Goal: Information Seeking & Learning: Learn about a topic

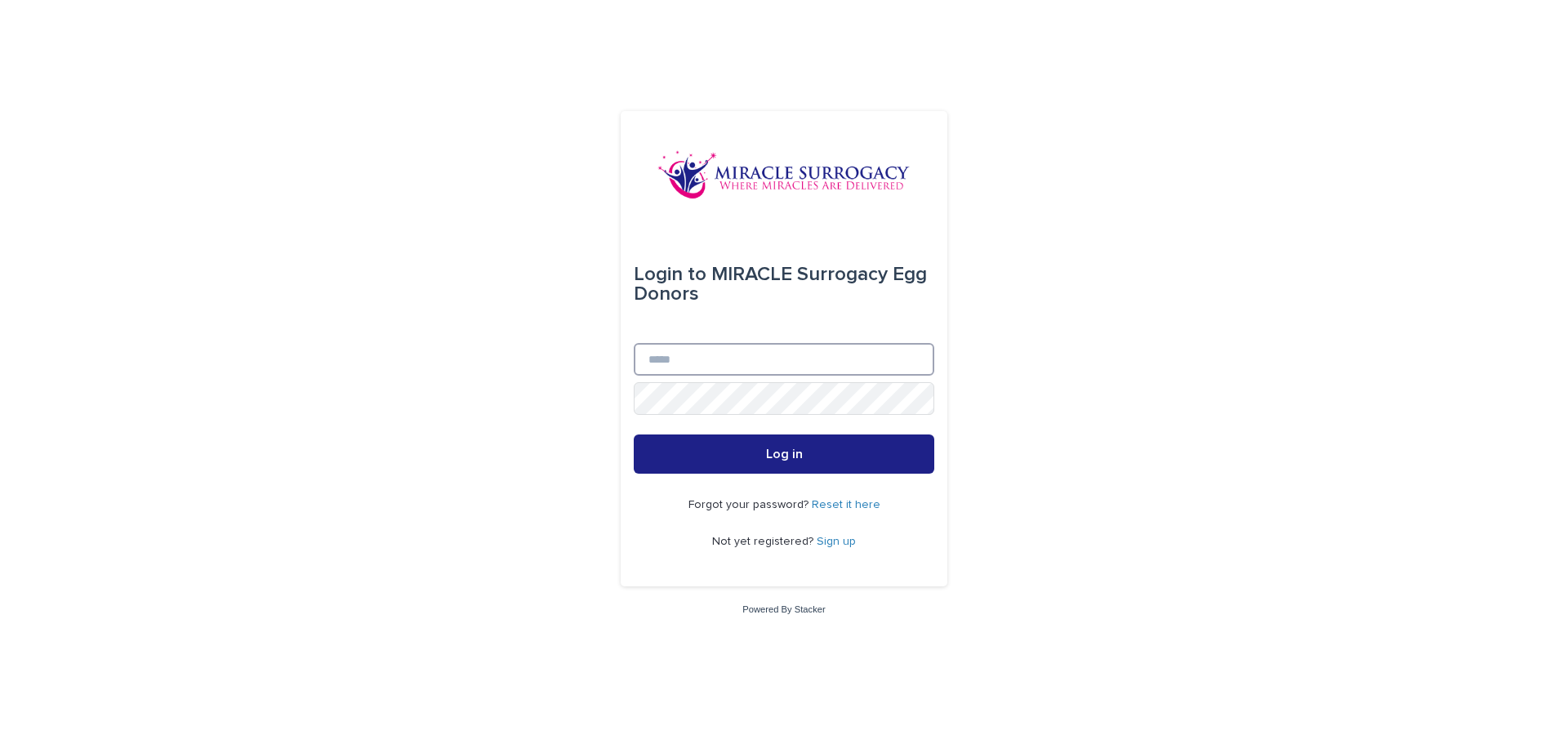
click at [680, 361] on input "Email" at bounding box center [784, 359] width 300 height 33
type input "**********"
click at [800, 462] on button "Log in" at bounding box center [784, 455] width 300 height 40
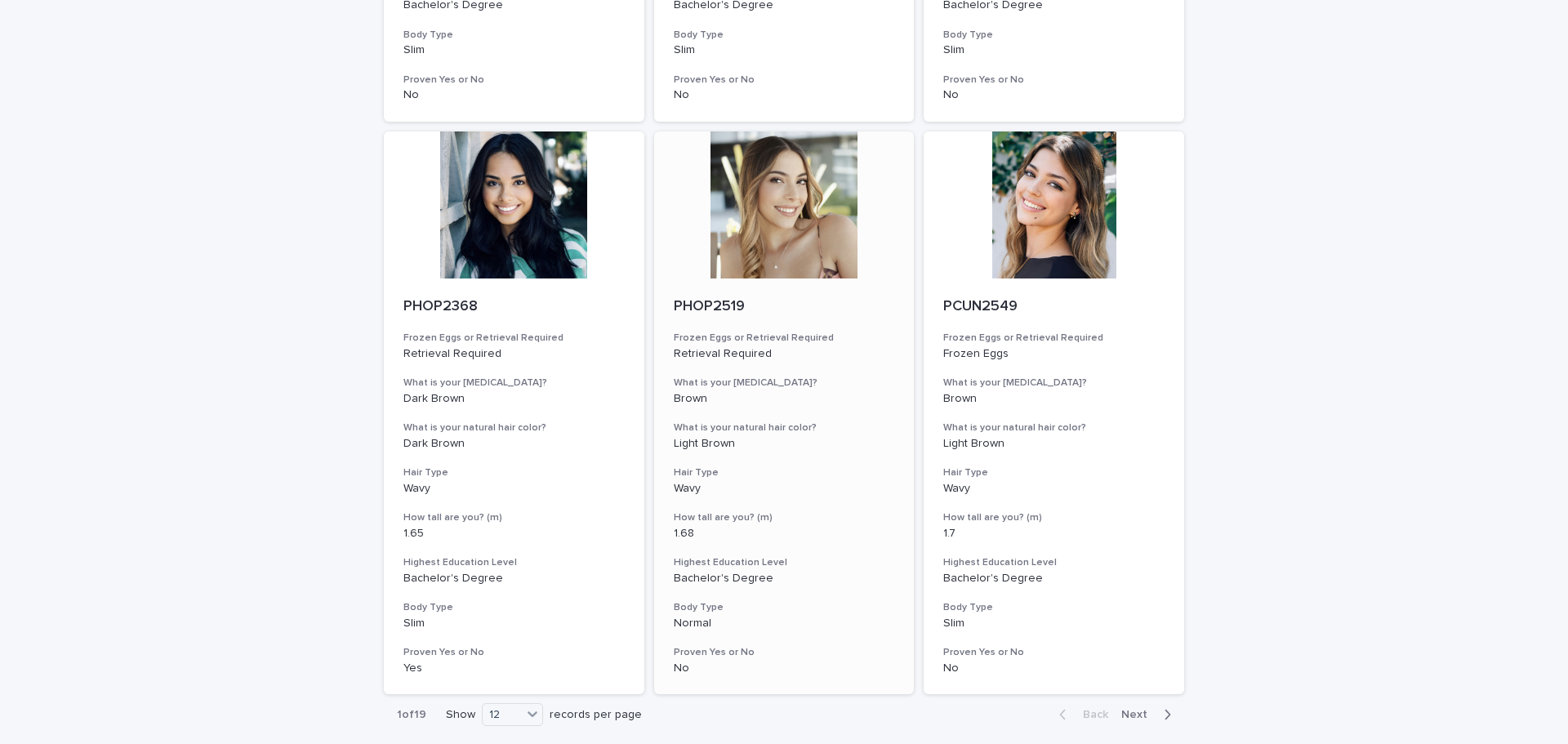
scroll to position [1796, 0]
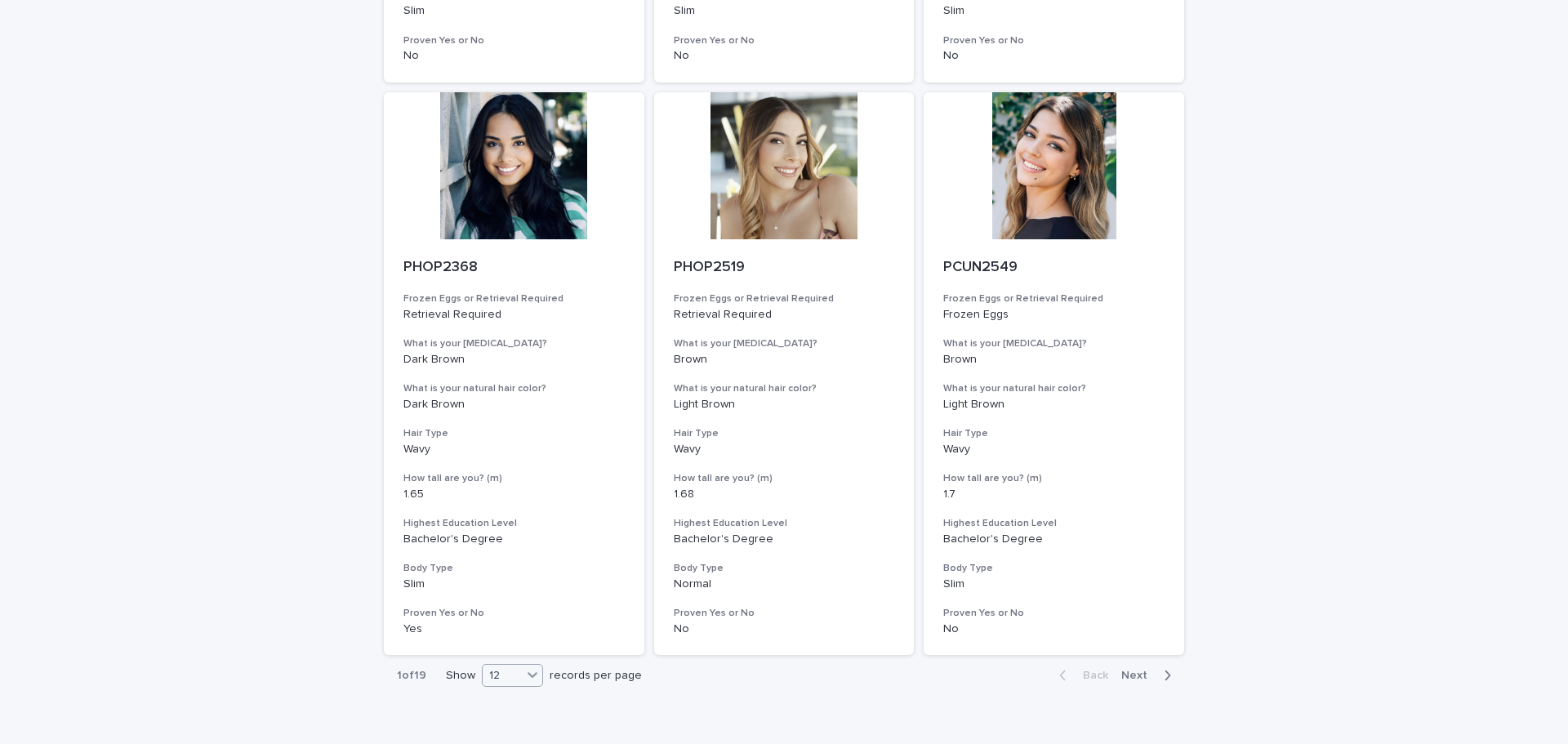
click at [513, 680] on div "12" at bounding box center [502, 675] width 40 height 17
click at [504, 644] on div "36" at bounding box center [506, 654] width 59 height 20
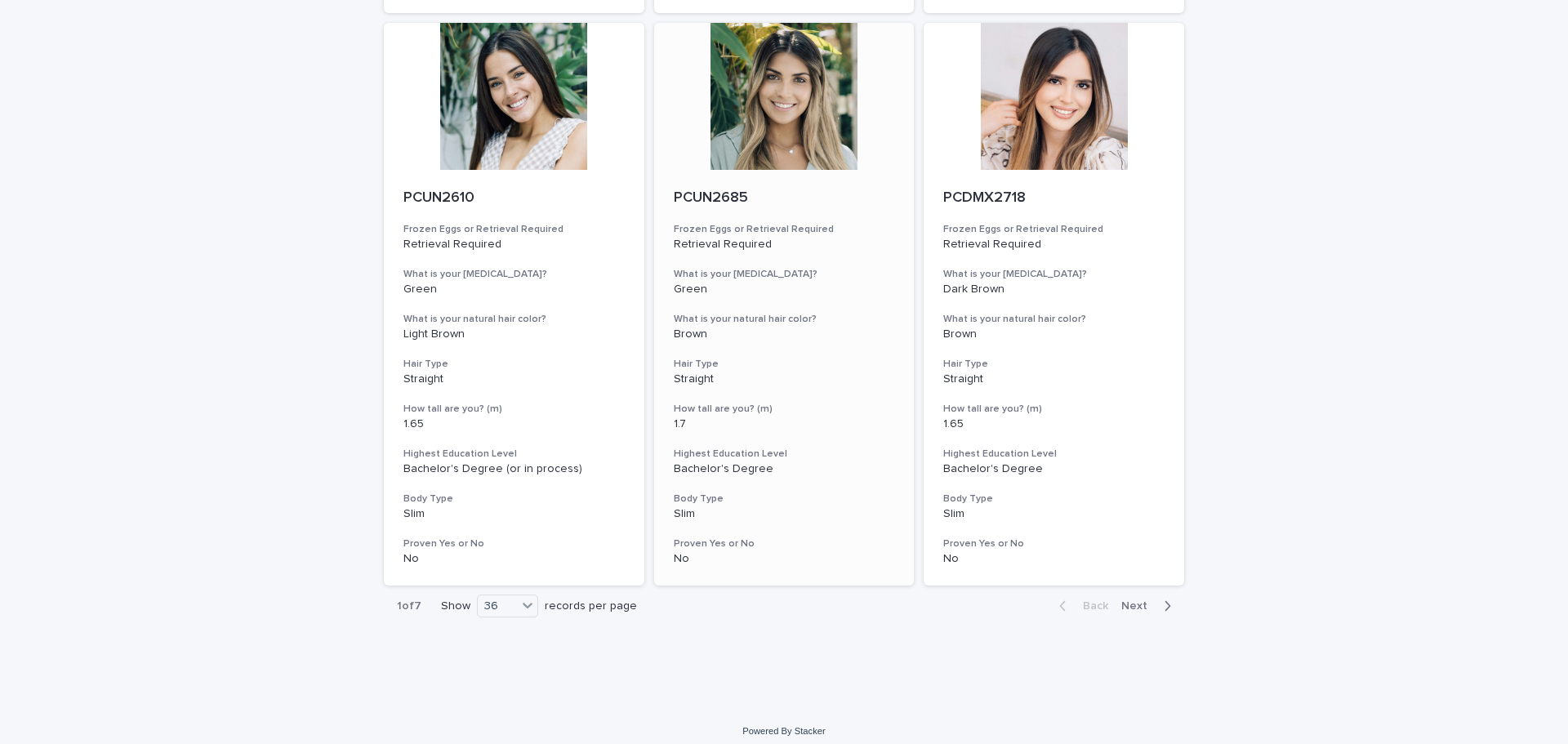
scroll to position [6460, 0]
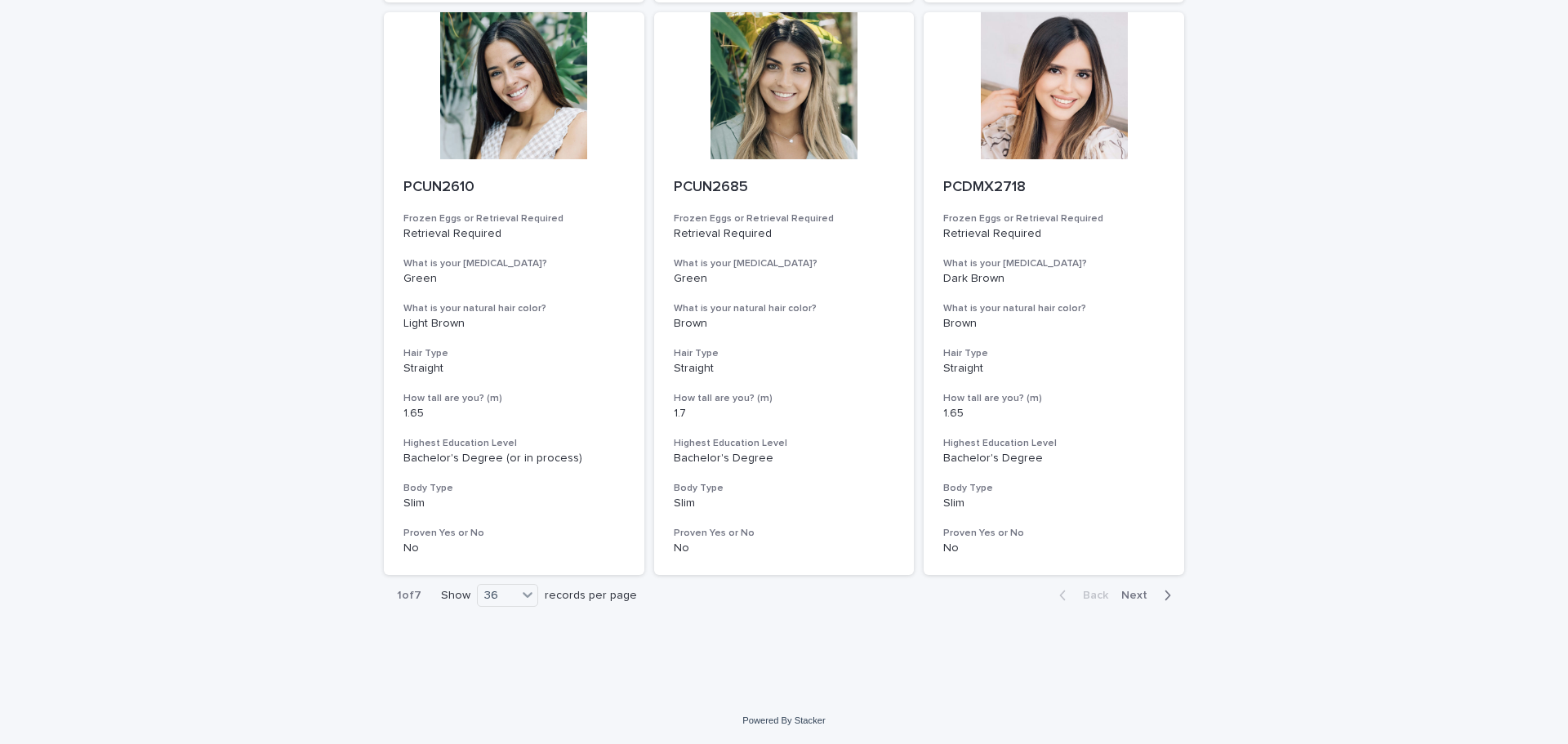
click at [1132, 599] on span "Next" at bounding box center [1139, 595] width 36 height 12
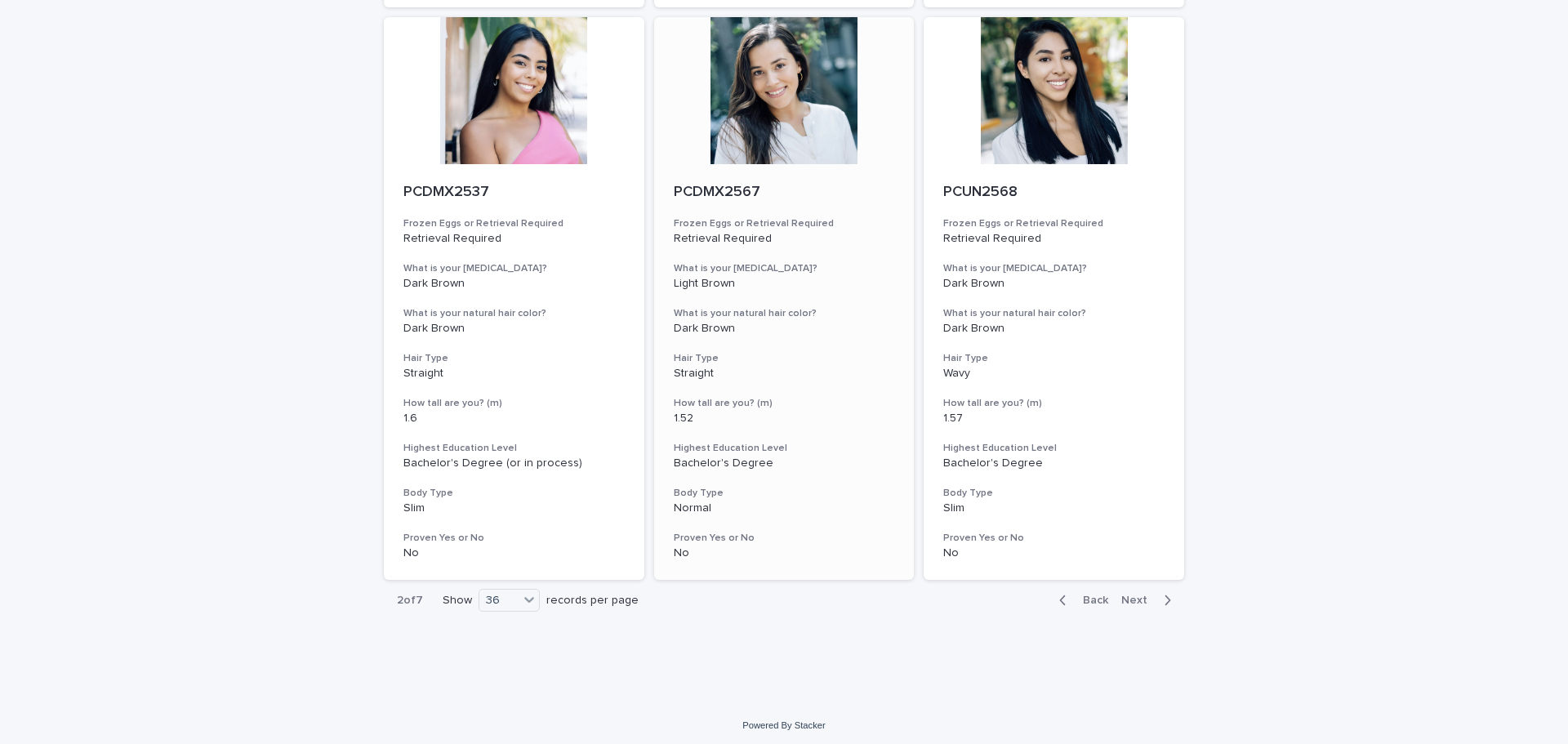
scroll to position [6460, 0]
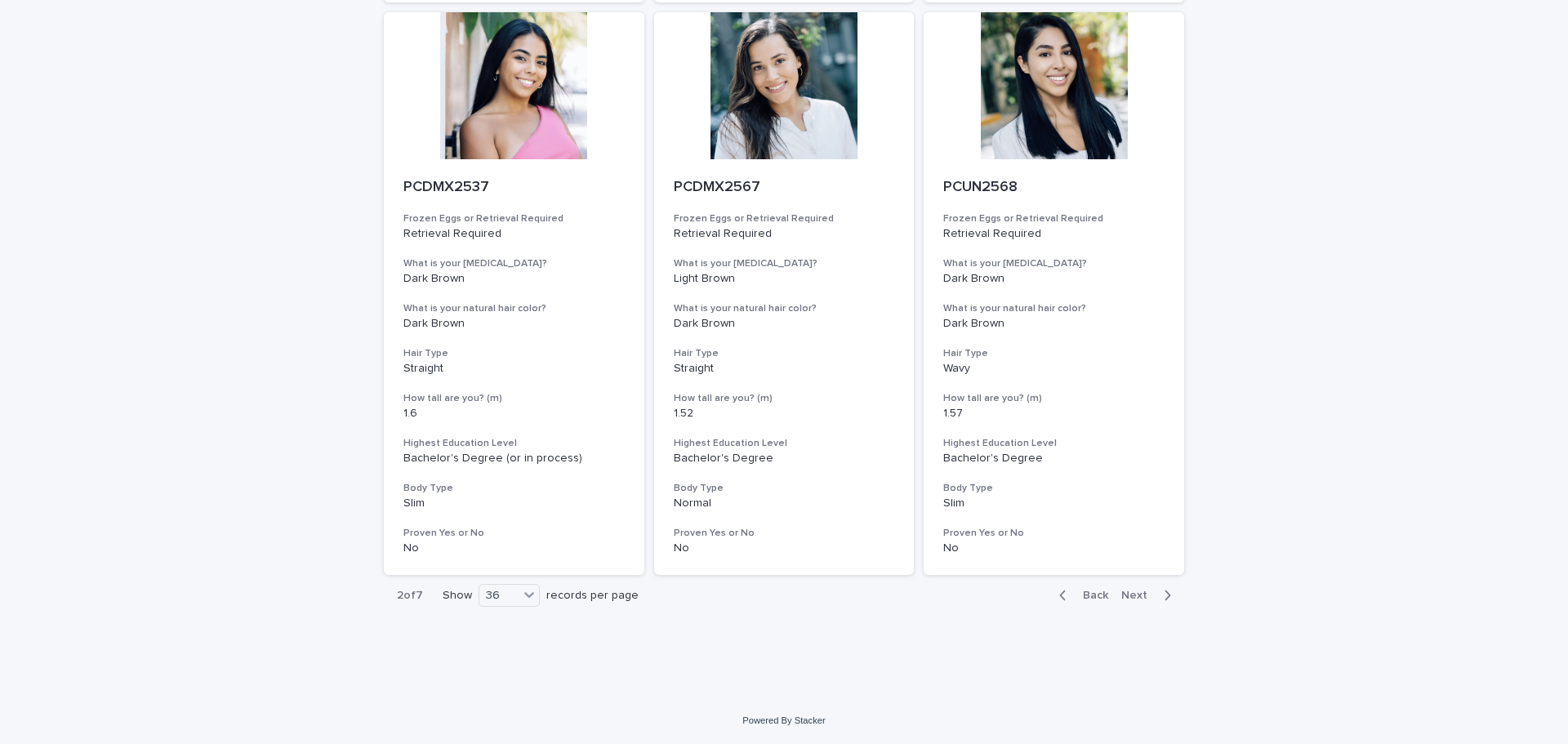
click at [1164, 589] on icon "button" at bounding box center [1167, 594] width 7 height 15
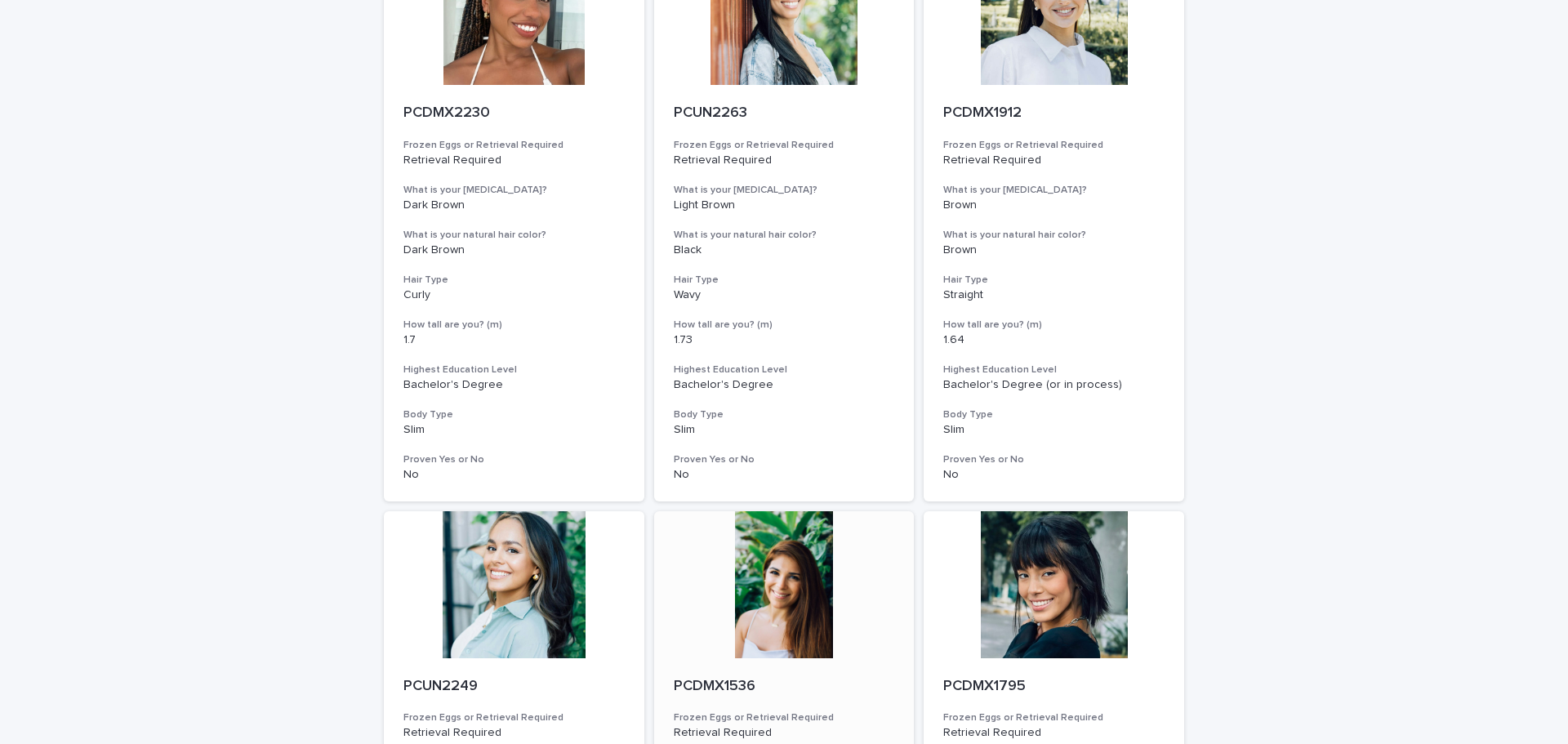
scroll to position [6460, 0]
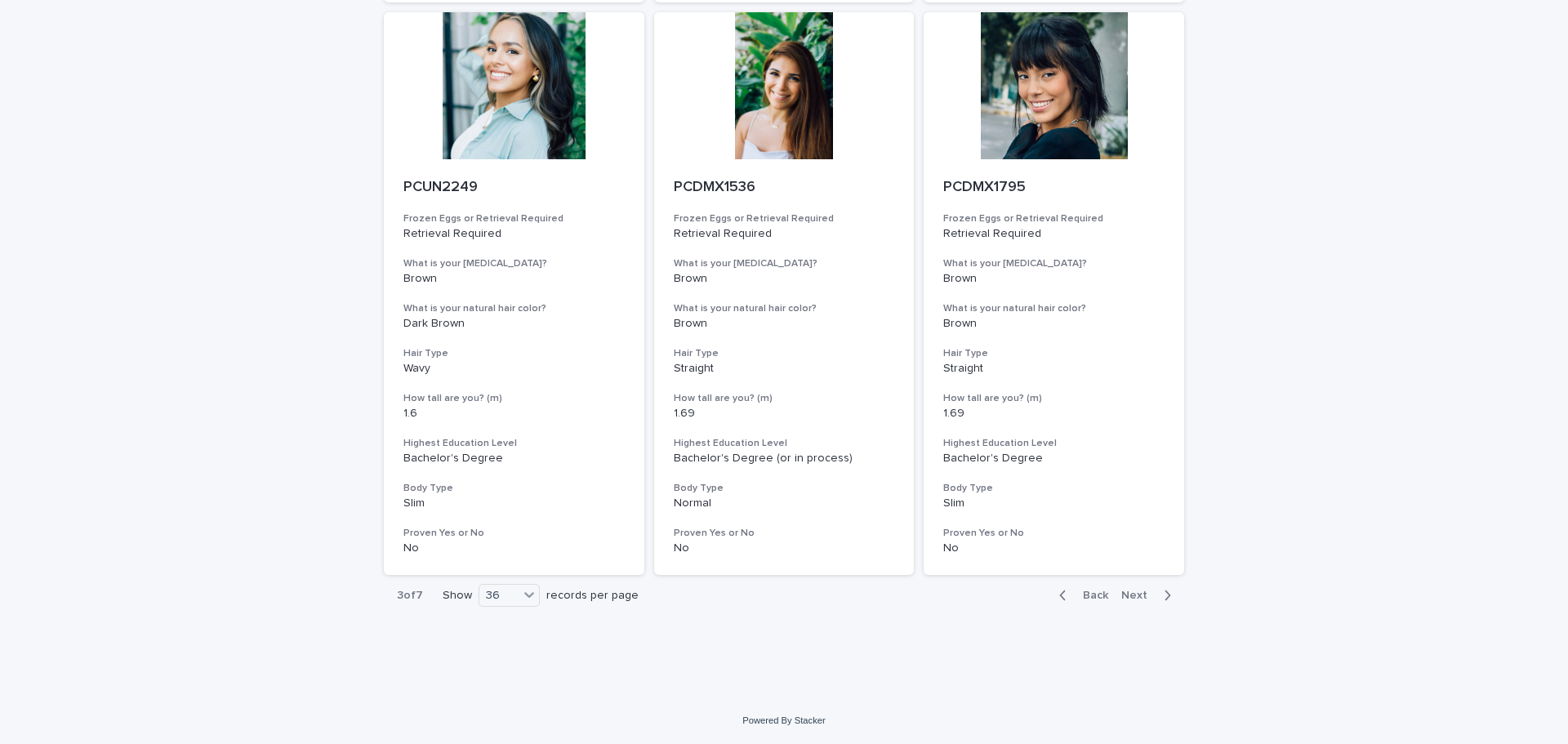
click at [1142, 588] on button "Next" at bounding box center [1149, 594] width 69 height 15
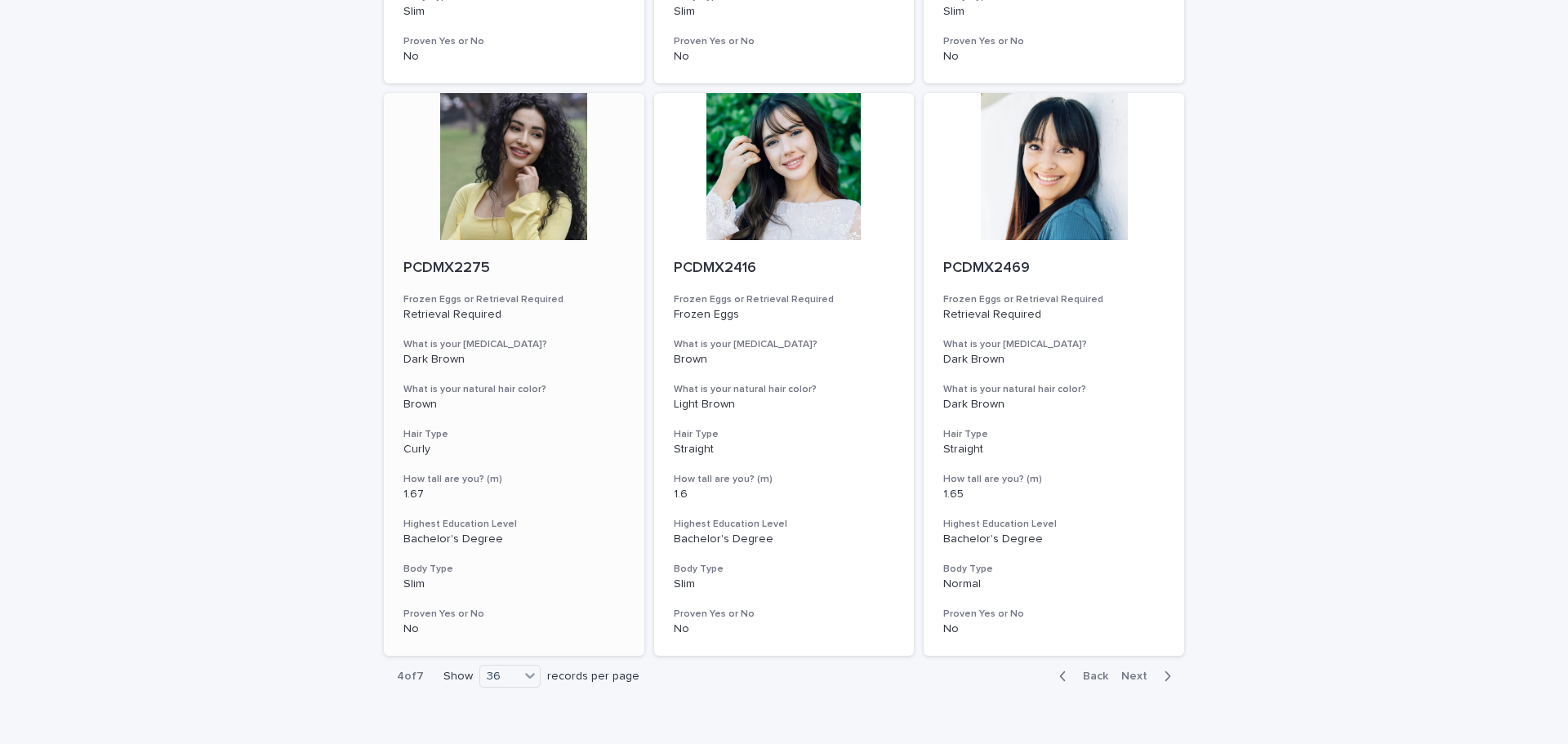
scroll to position [6460, 0]
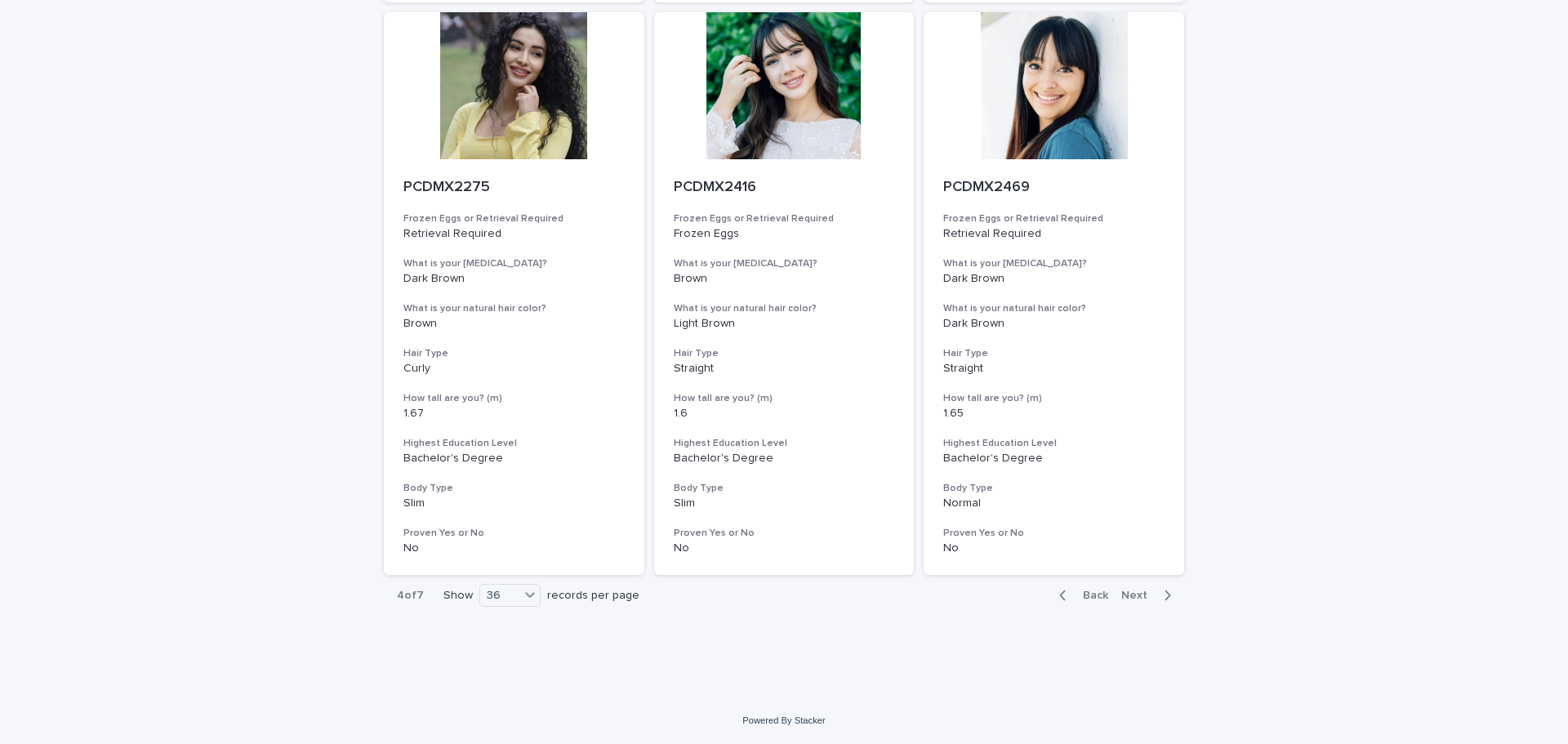
click at [1133, 589] on span "Next" at bounding box center [1139, 595] width 36 height 12
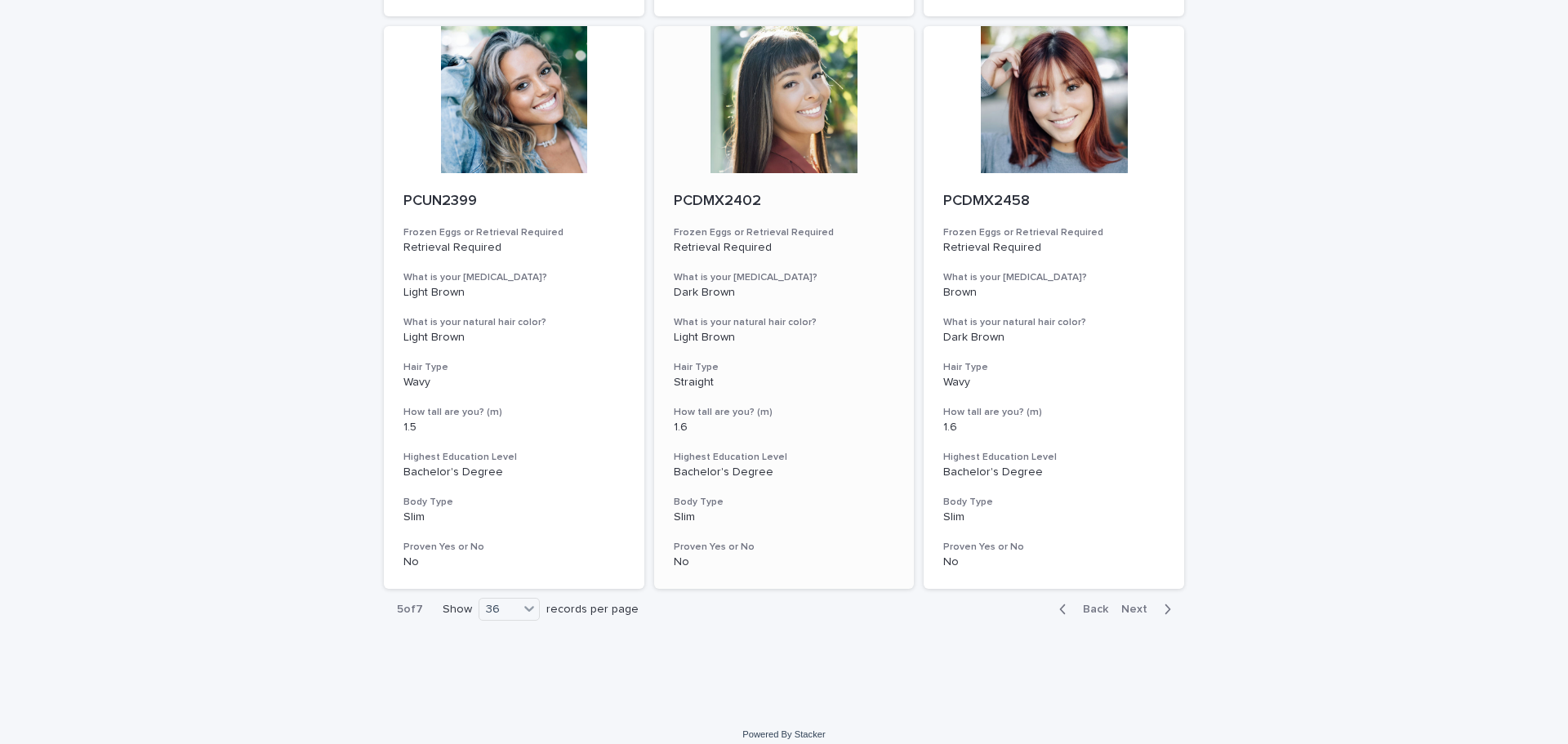
scroll to position [6460, 0]
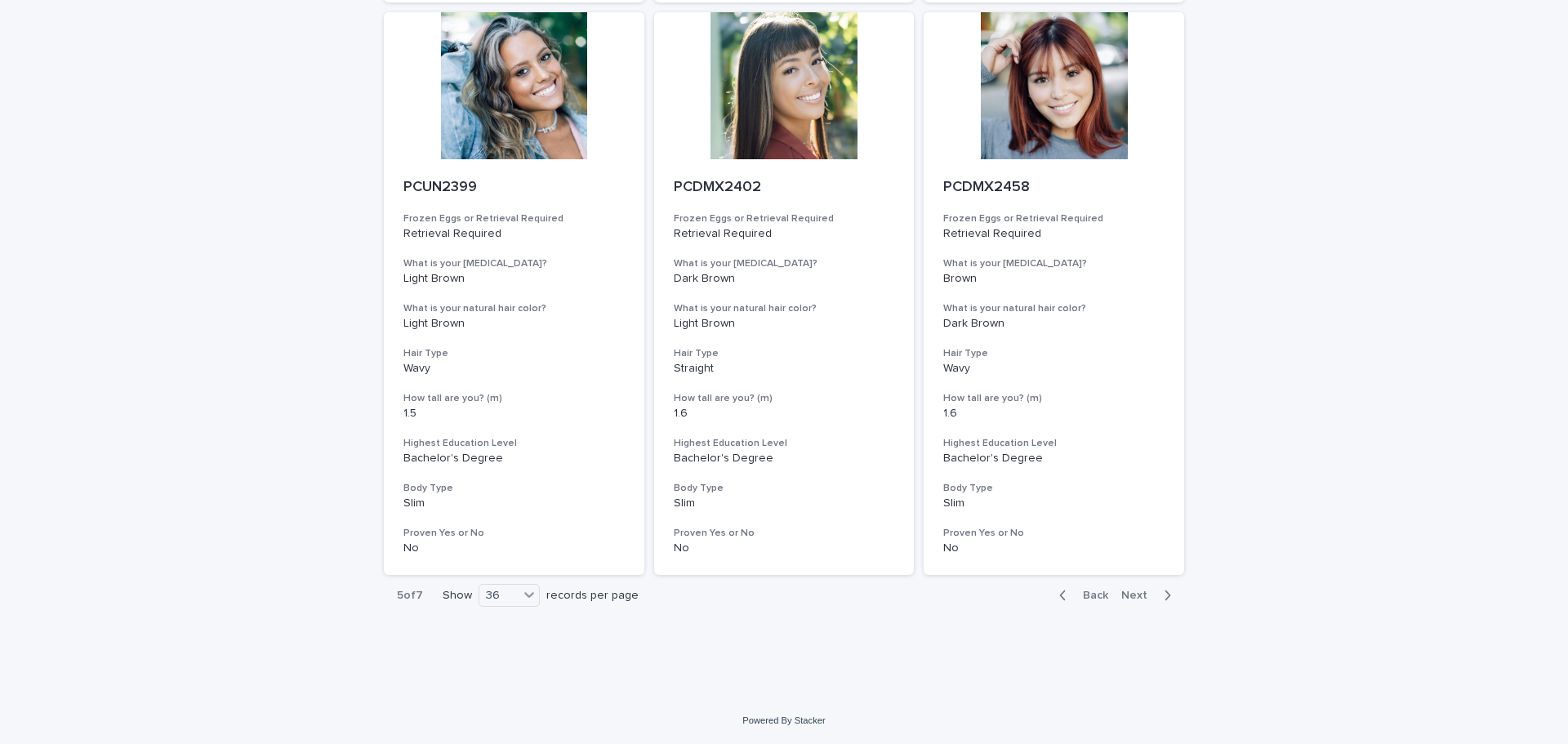
click at [1164, 600] on icon "button" at bounding box center [1167, 594] width 7 height 15
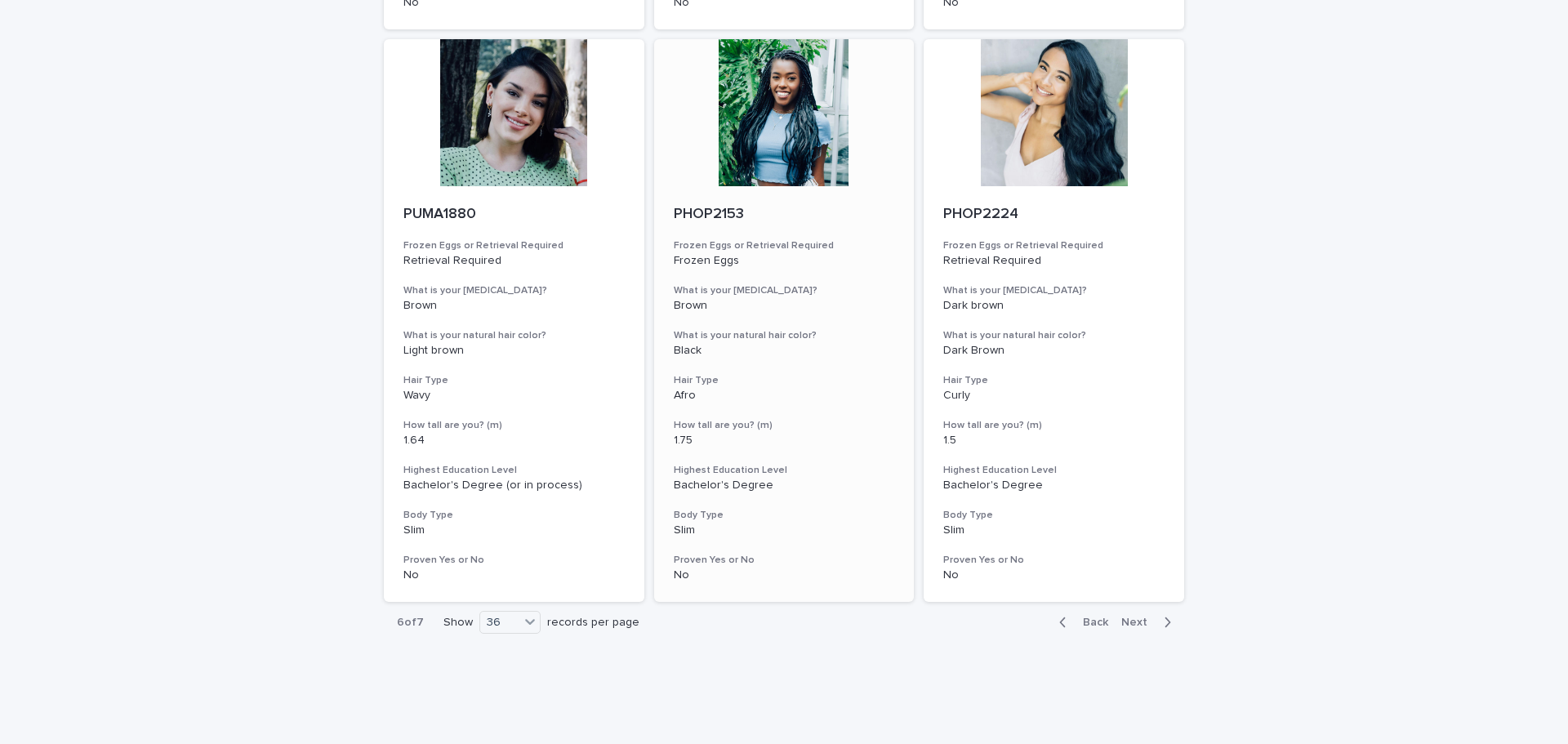
scroll to position [6460, 0]
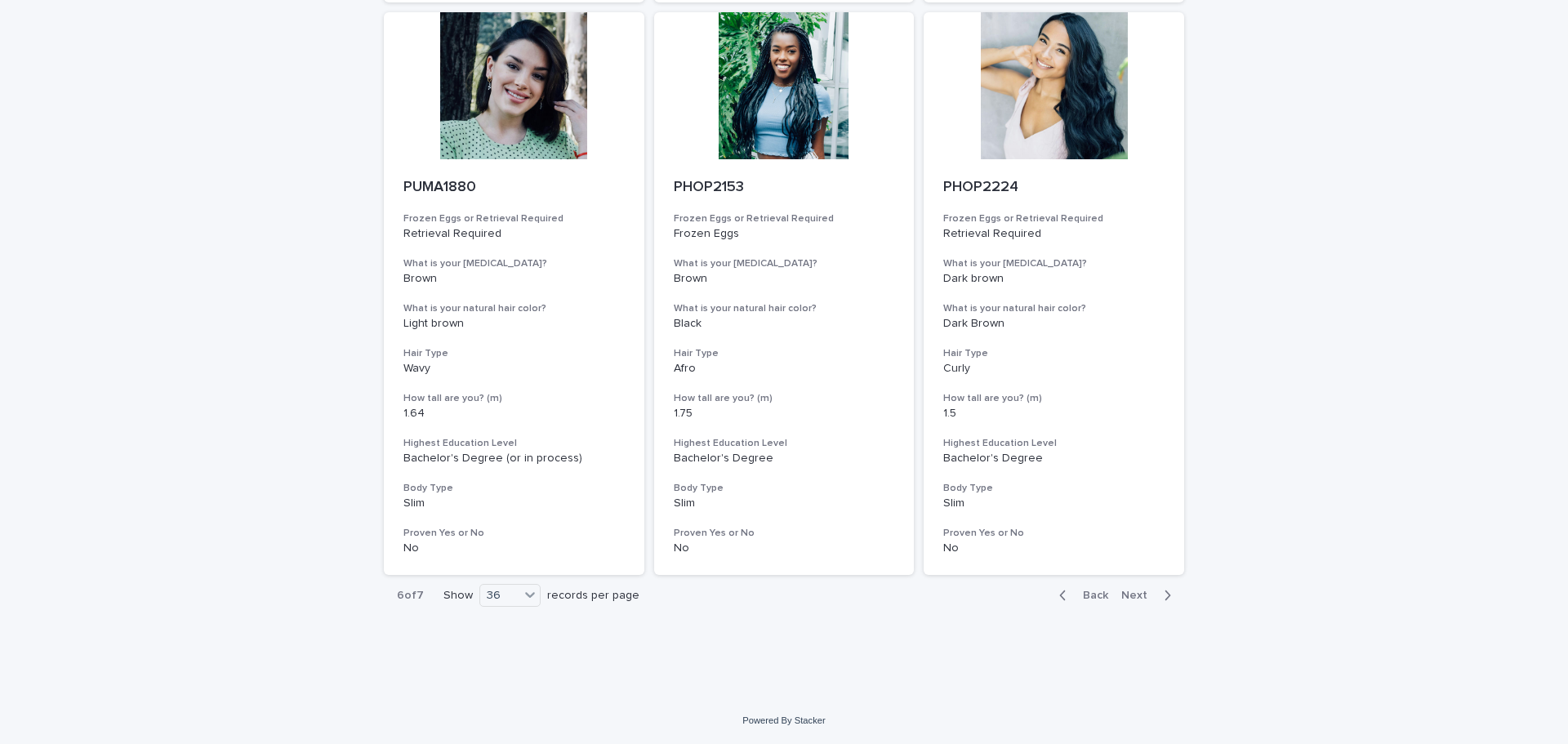
click at [1138, 595] on span "Next" at bounding box center [1139, 595] width 36 height 12
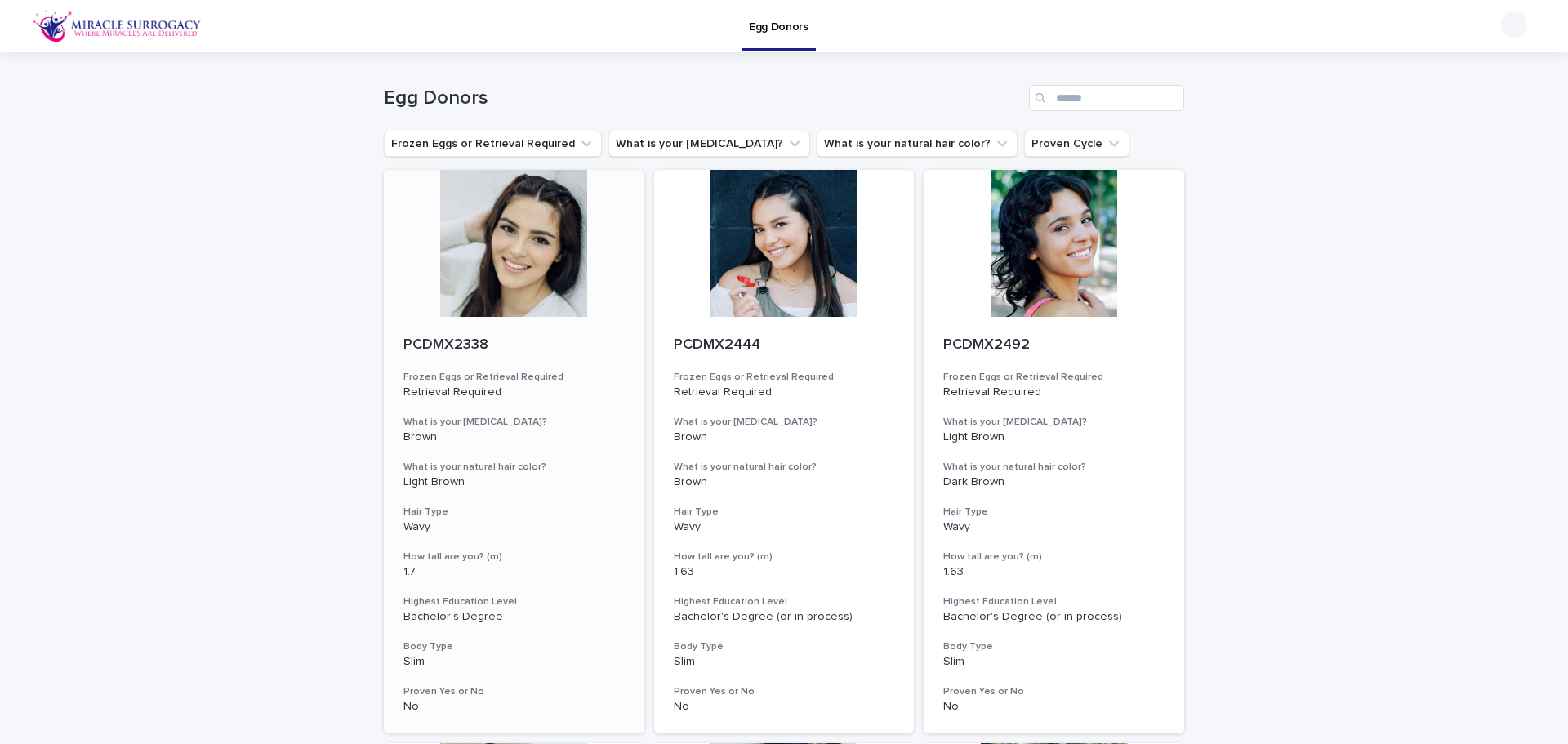
click at [569, 253] on div at bounding box center [513, 243] width 261 height 147
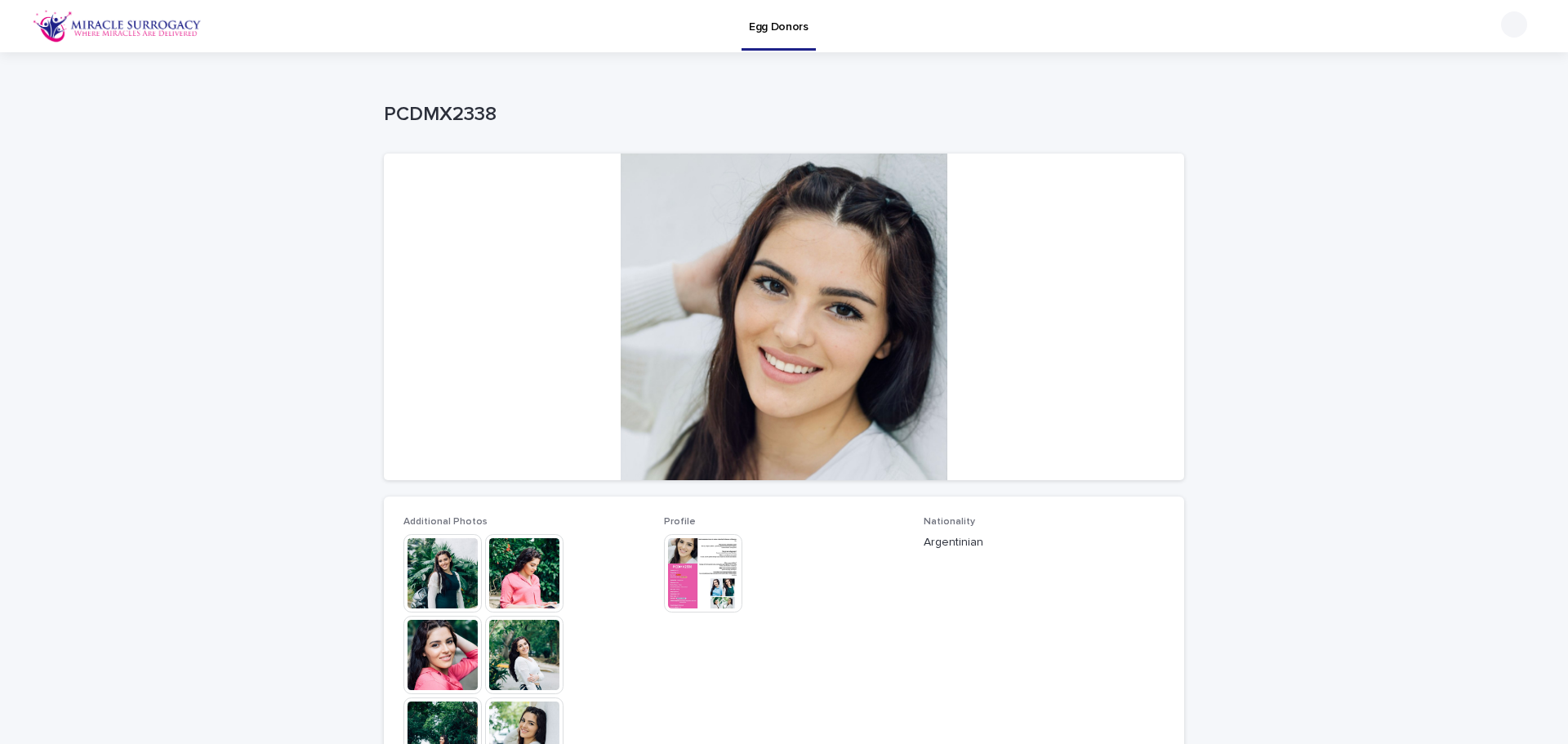
click at [427, 579] on img at bounding box center [442, 573] width 78 height 78
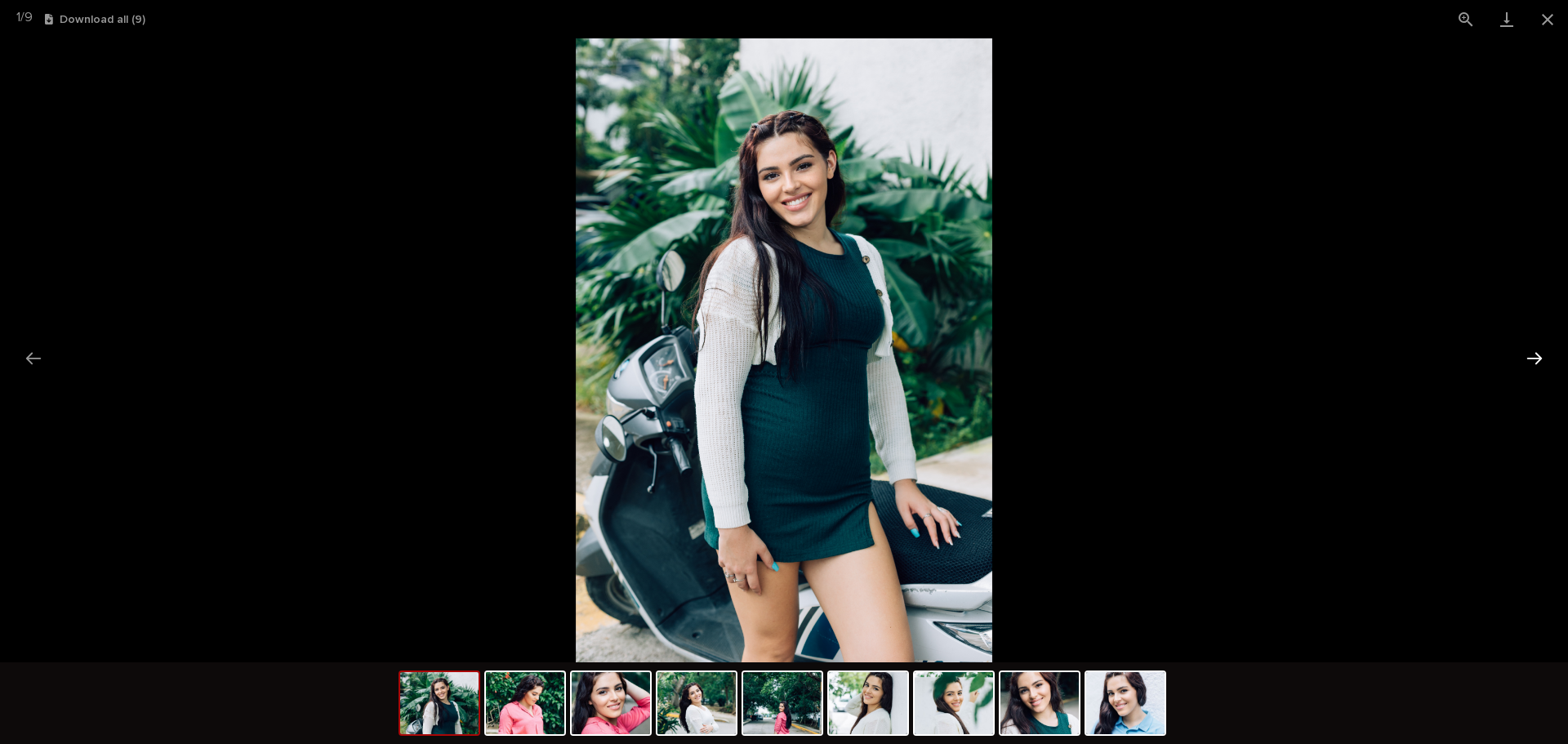
click at [1527, 353] on button "Next slide" at bounding box center [1533, 358] width 35 height 32
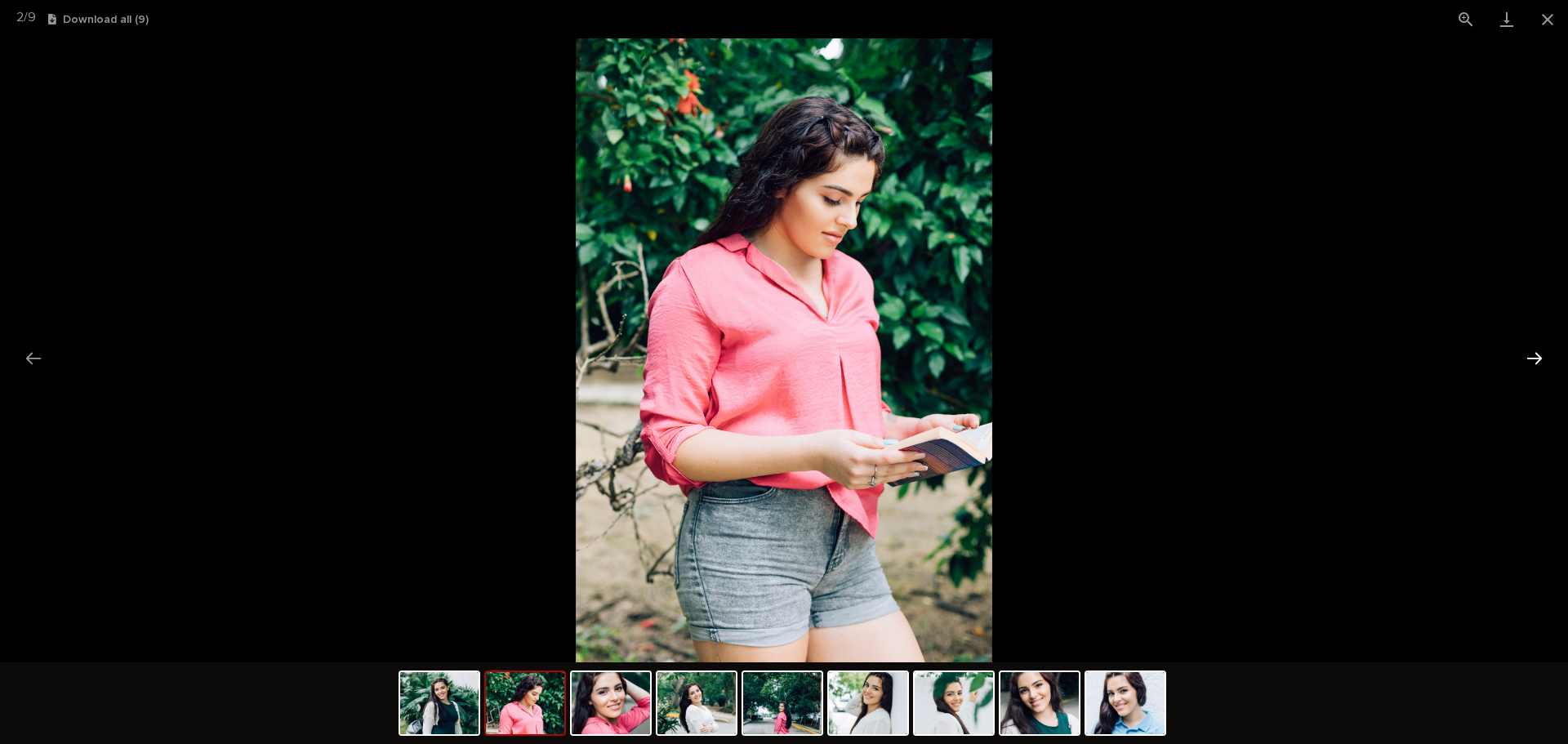
click at [1527, 355] on button "Next slide" at bounding box center [1533, 358] width 35 height 32
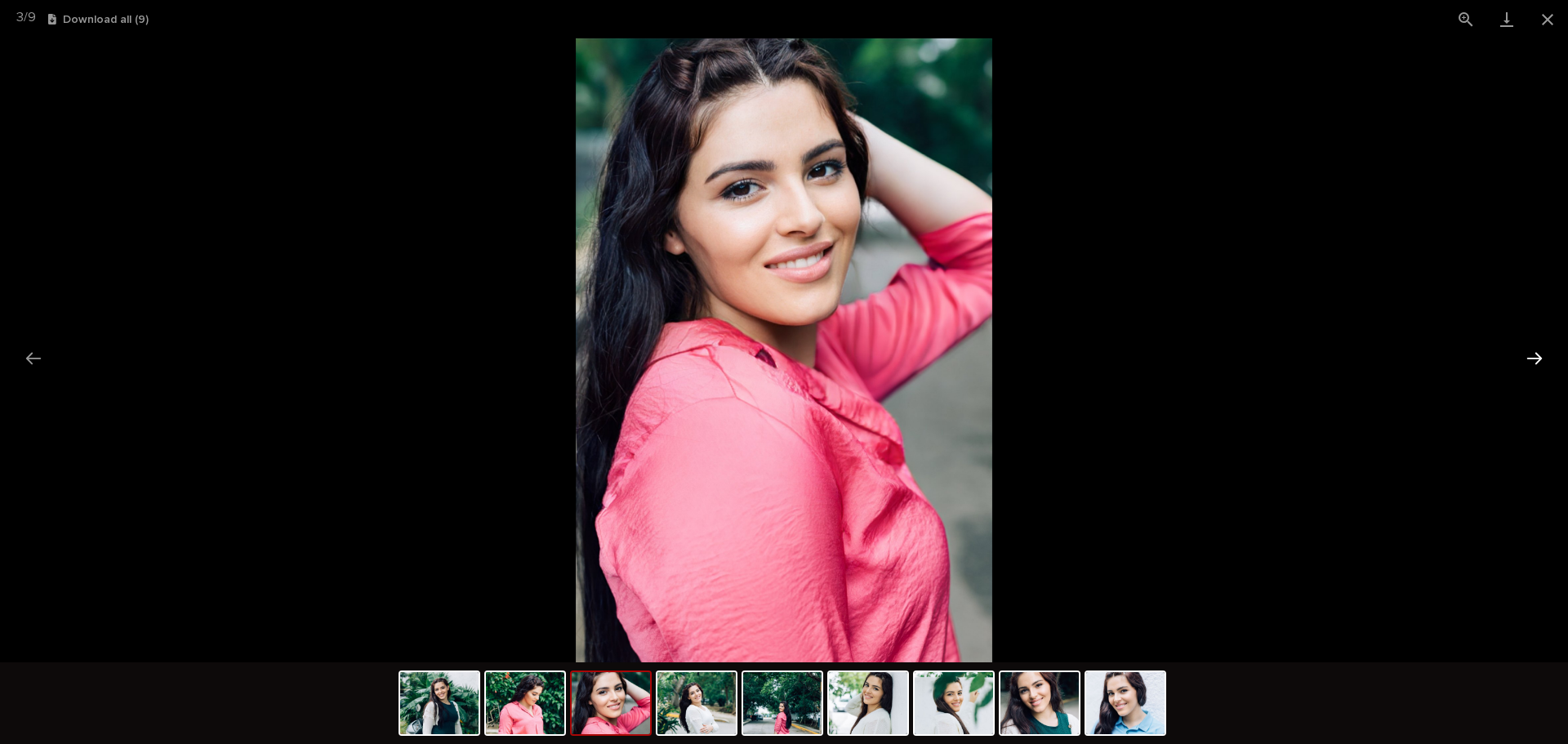
click at [1517, 355] on button "Next slide" at bounding box center [1533, 358] width 35 height 32
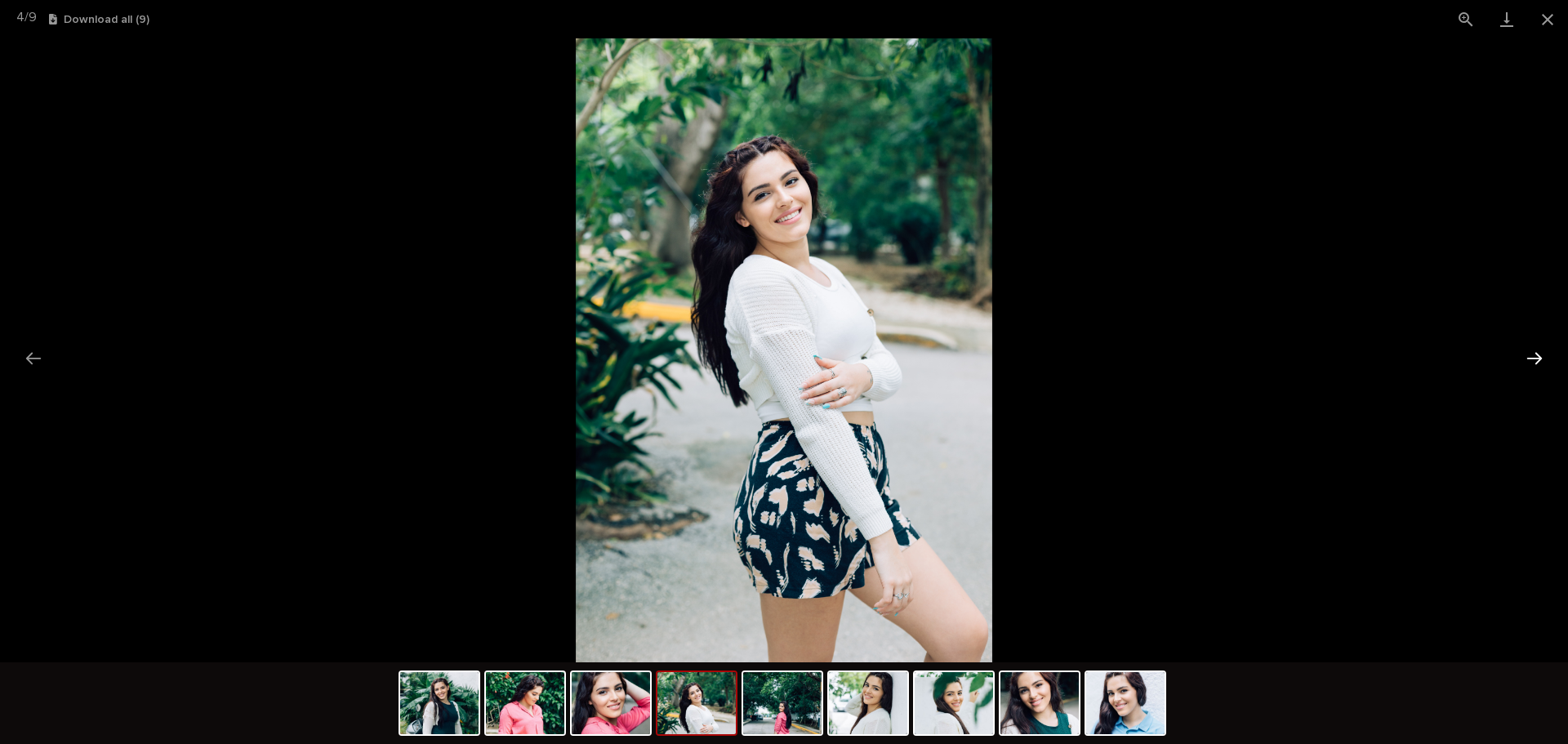
click at [1517, 355] on button "Next slide" at bounding box center [1533, 358] width 35 height 32
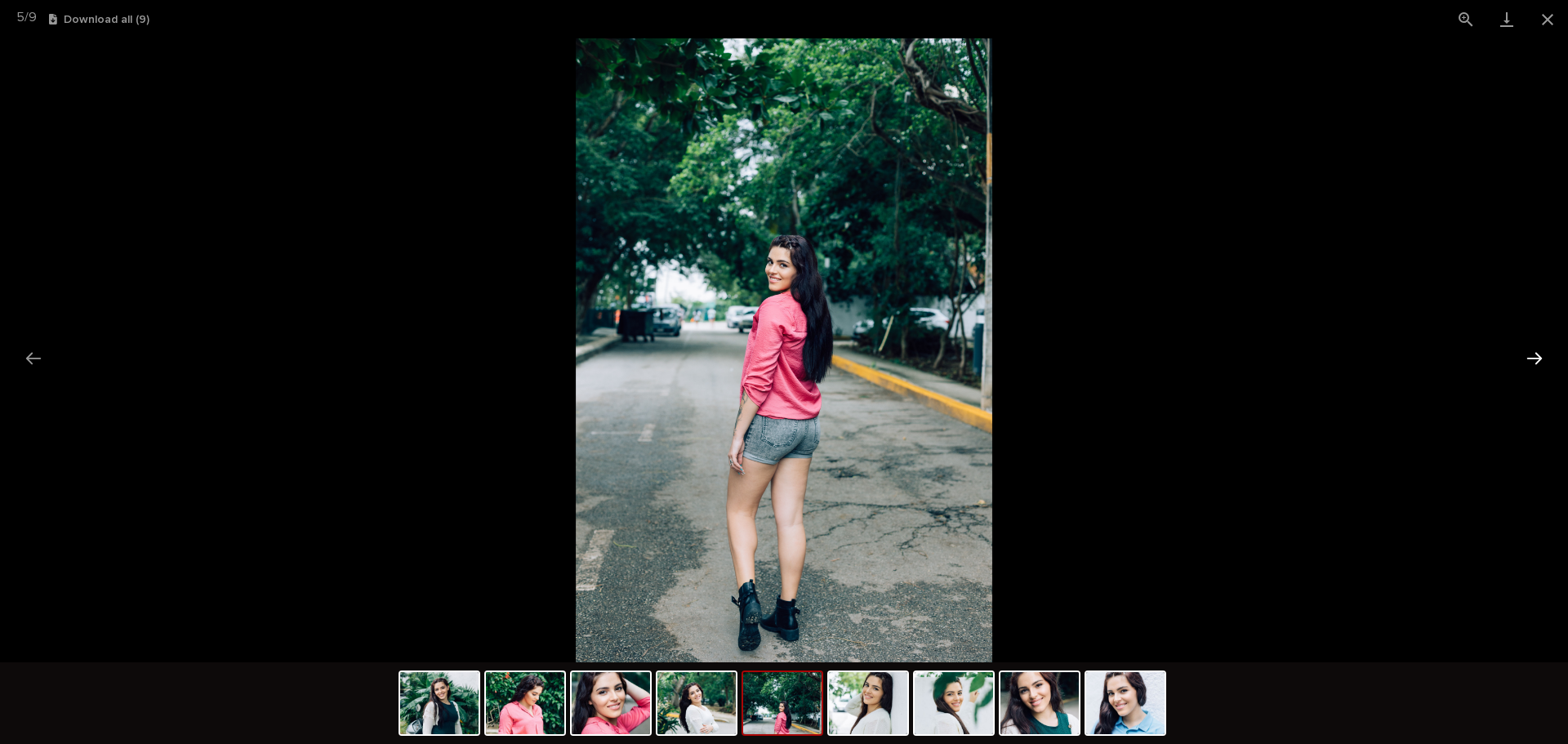
click at [1517, 355] on button "Next slide" at bounding box center [1533, 358] width 35 height 32
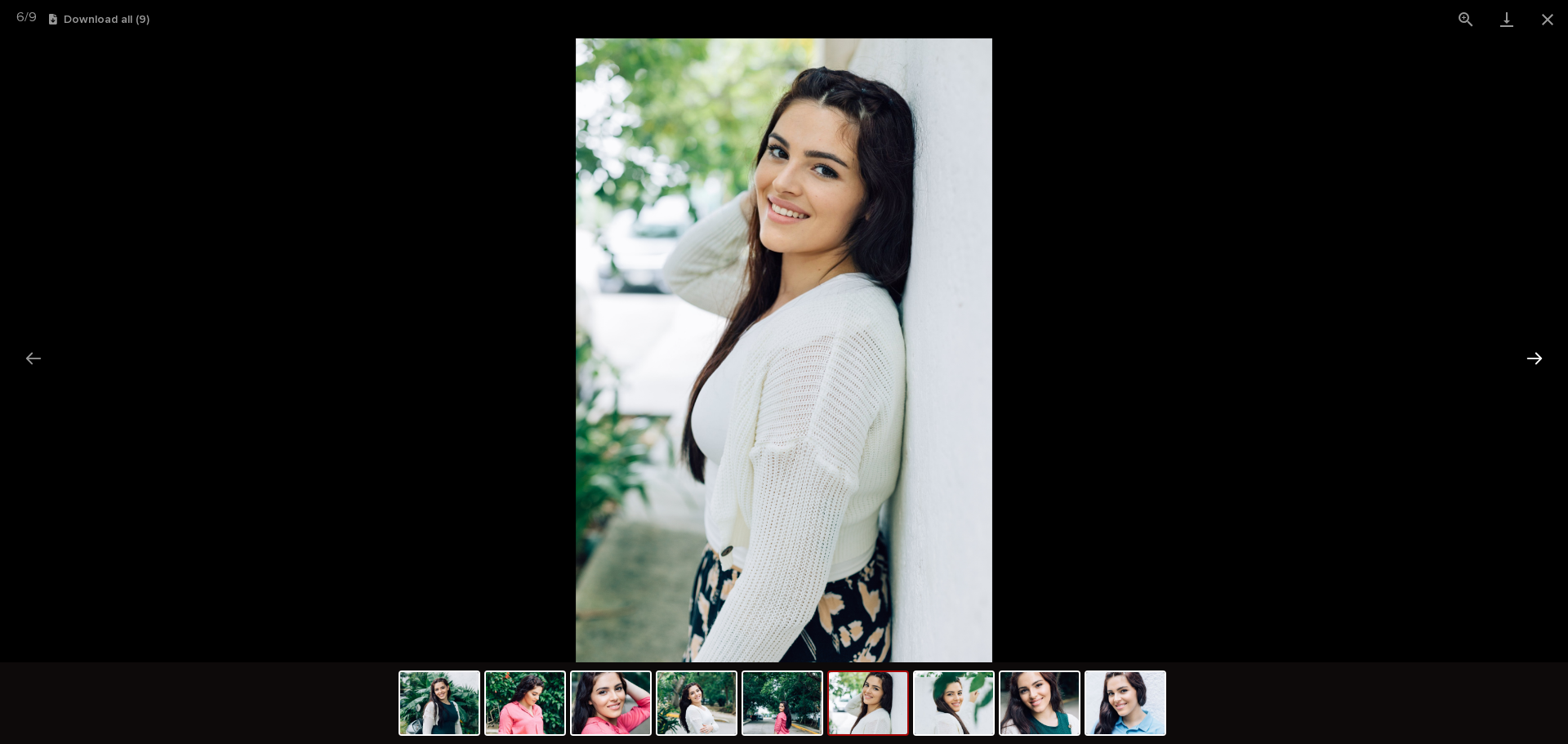
click at [1517, 355] on button "Next slide" at bounding box center [1533, 358] width 35 height 32
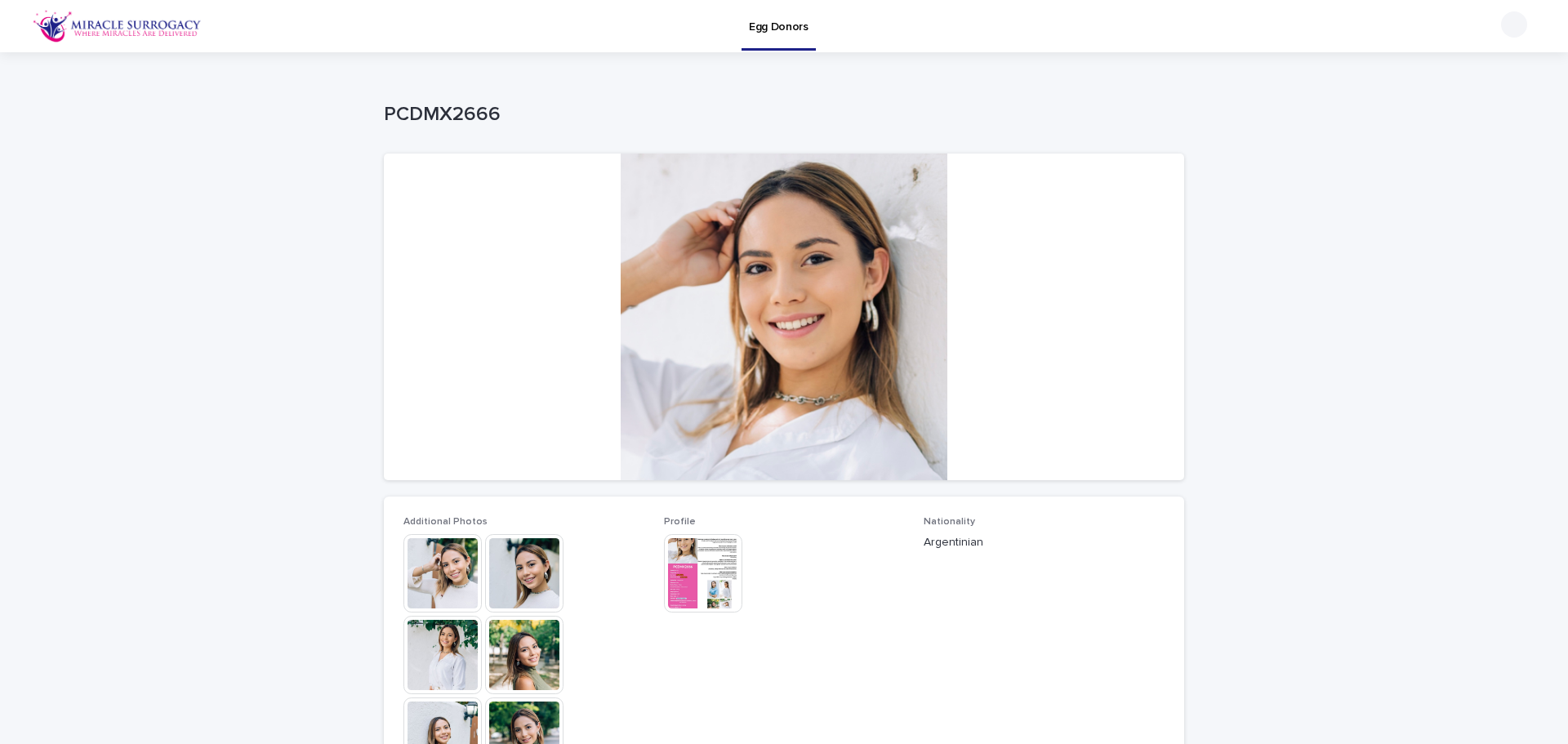
click at [449, 570] on img at bounding box center [442, 573] width 78 height 78
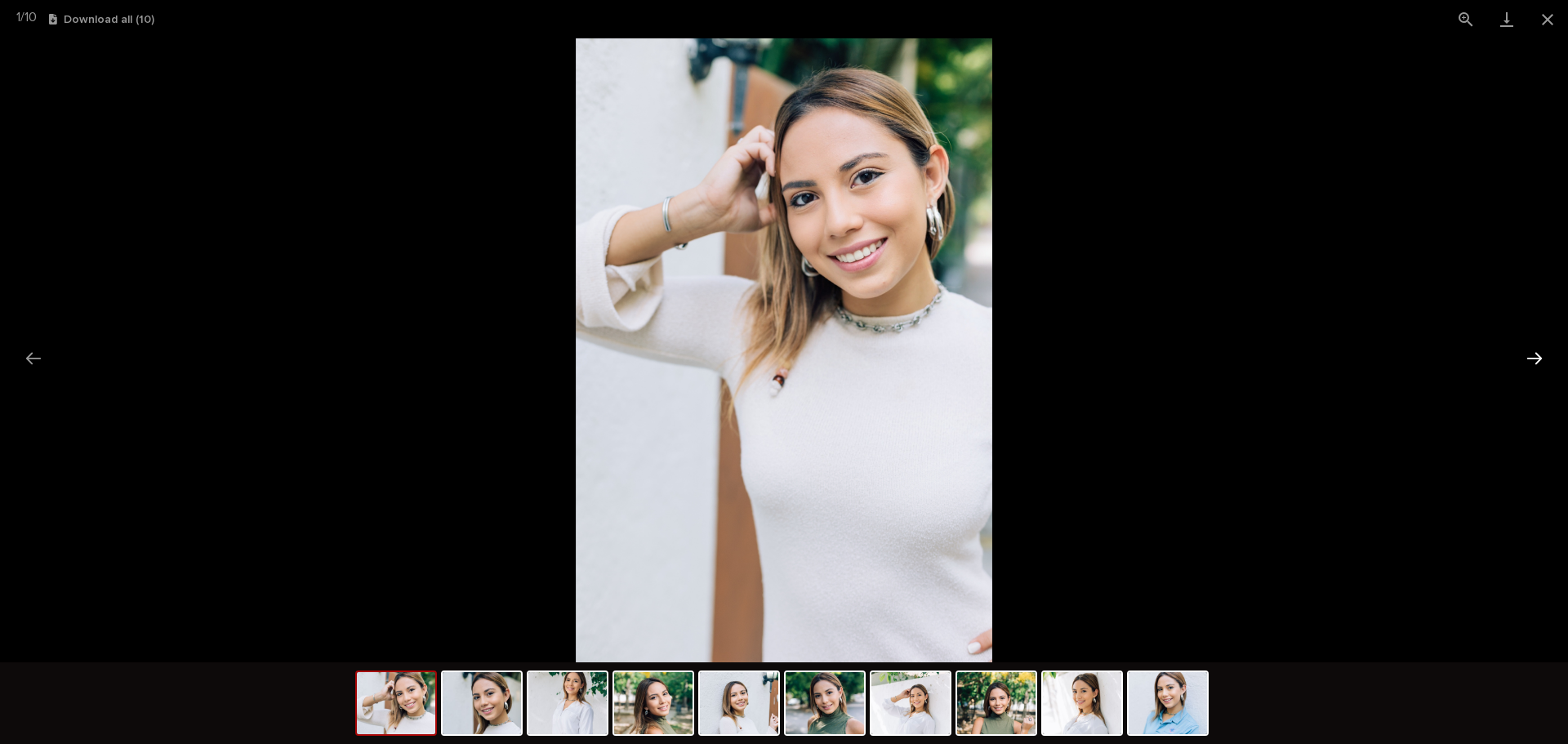
click at [1528, 351] on button "Next slide" at bounding box center [1533, 358] width 35 height 32
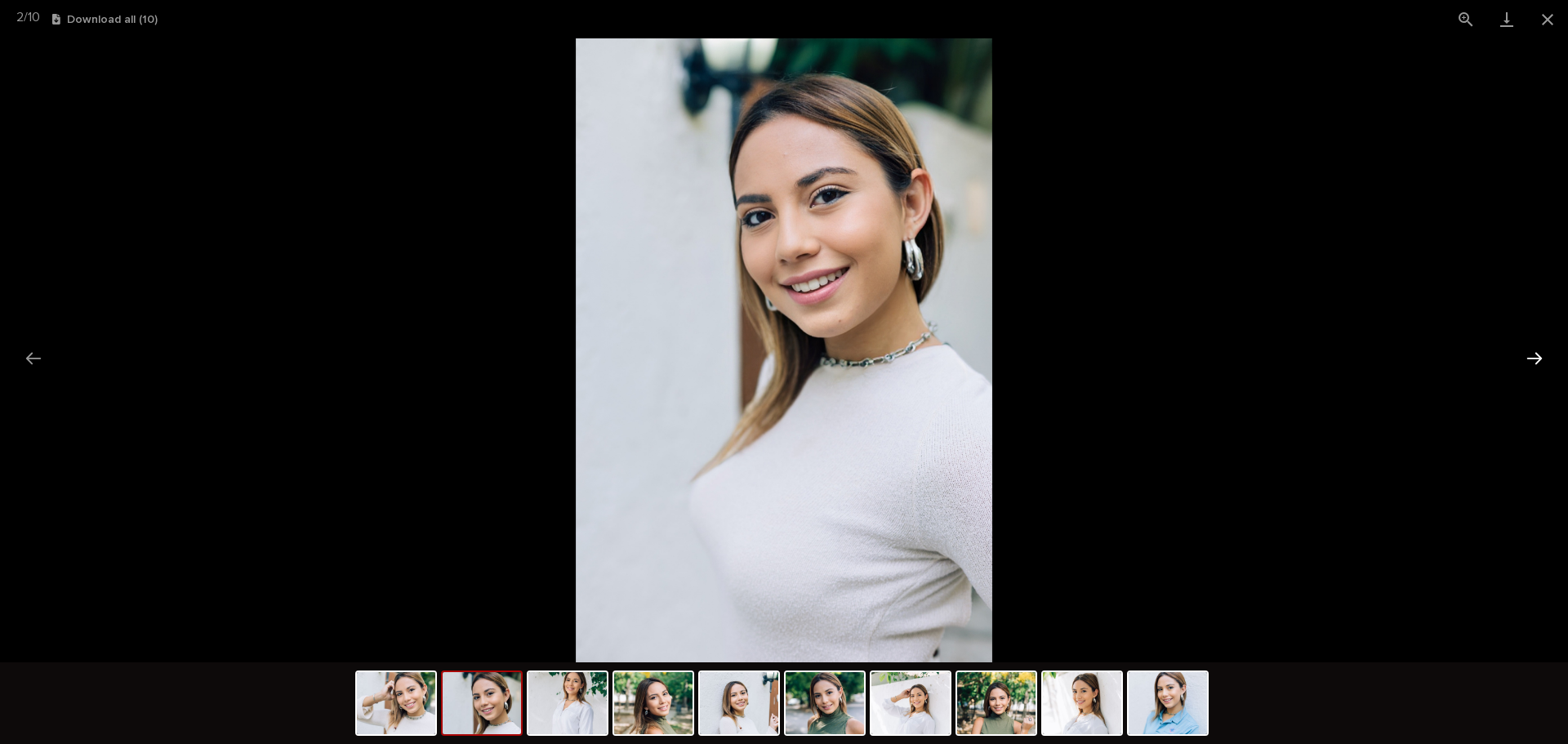
click at [1535, 351] on button "Next slide" at bounding box center [1533, 358] width 35 height 32
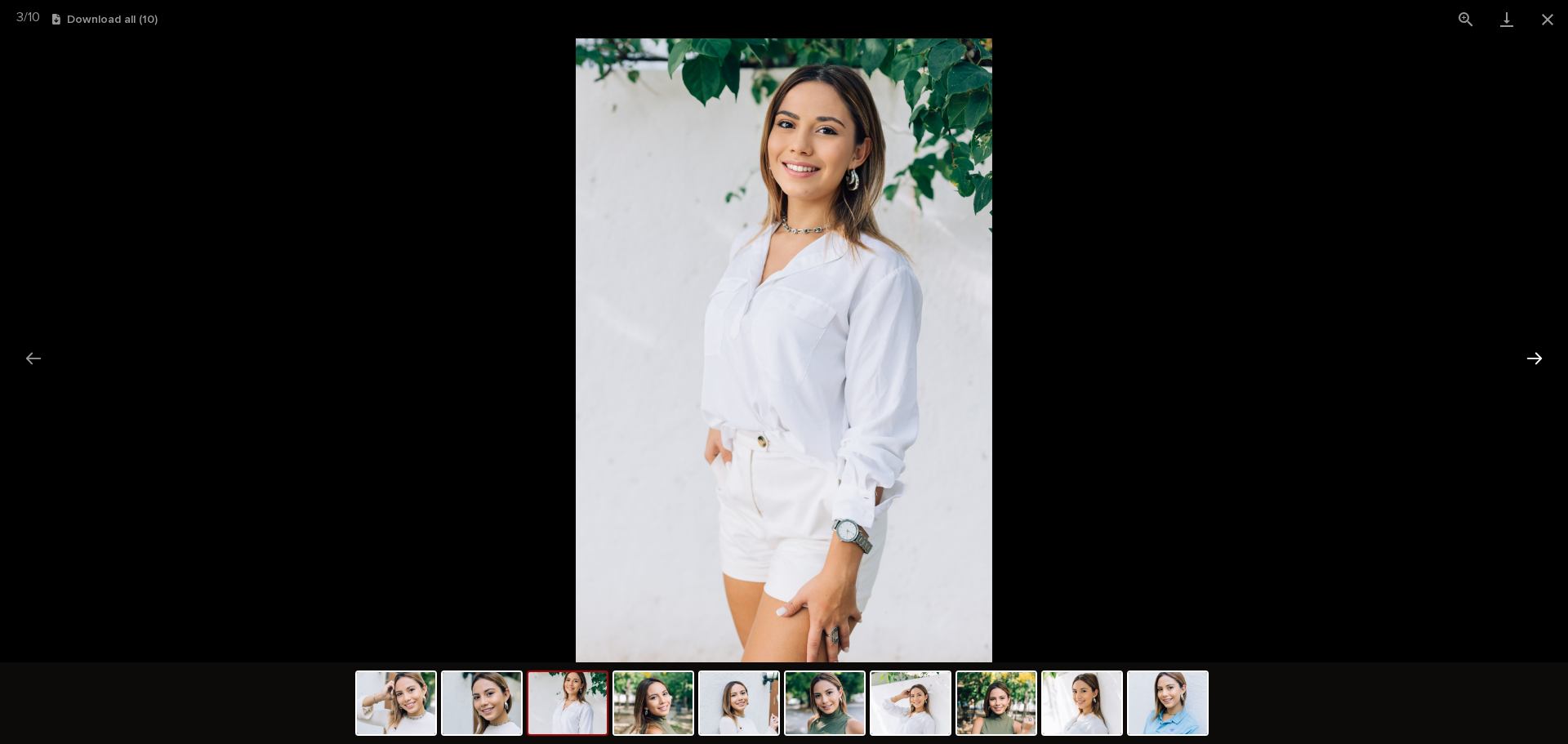
click at [1535, 351] on button "Next slide" at bounding box center [1533, 358] width 35 height 32
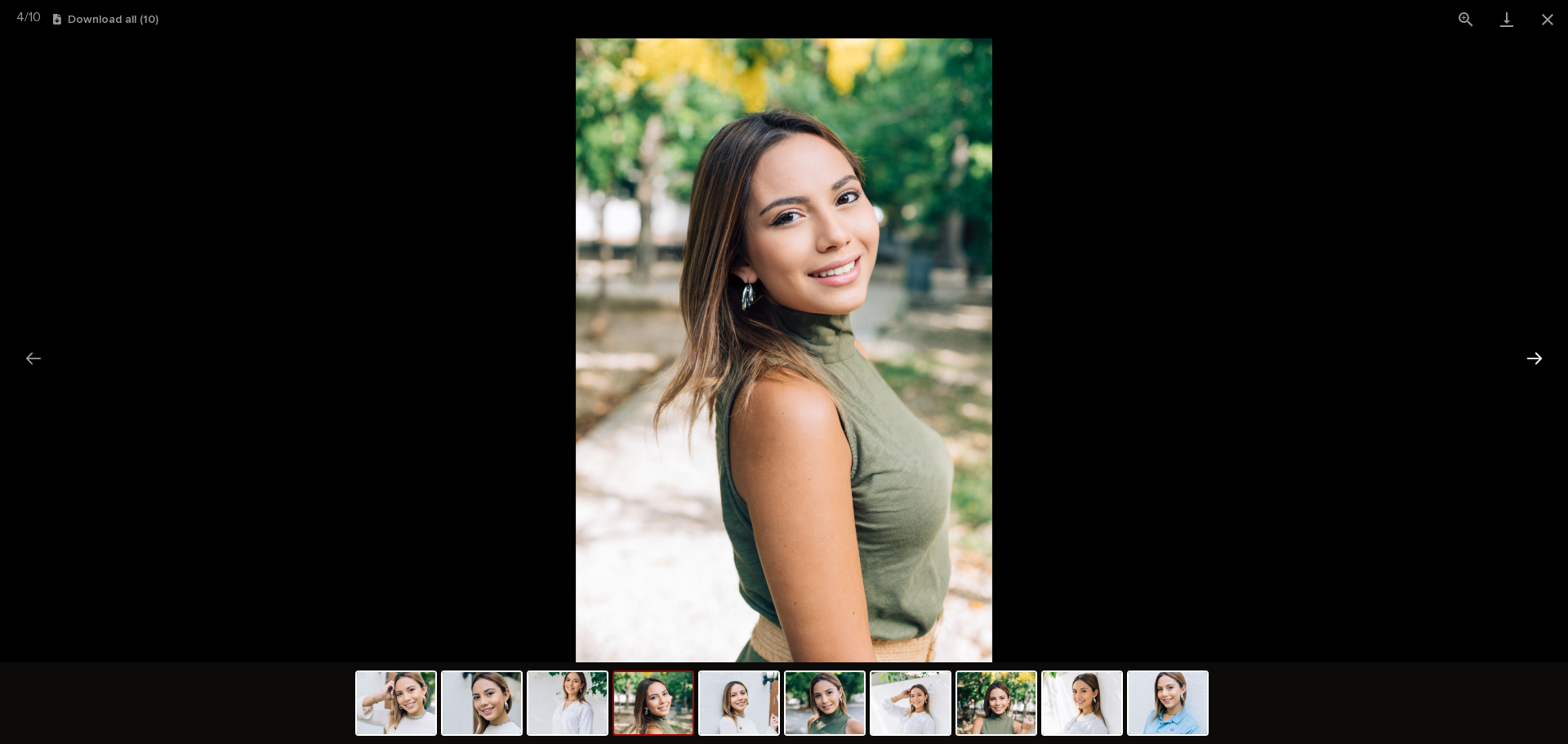
click at [1535, 351] on button "Next slide" at bounding box center [1533, 358] width 35 height 32
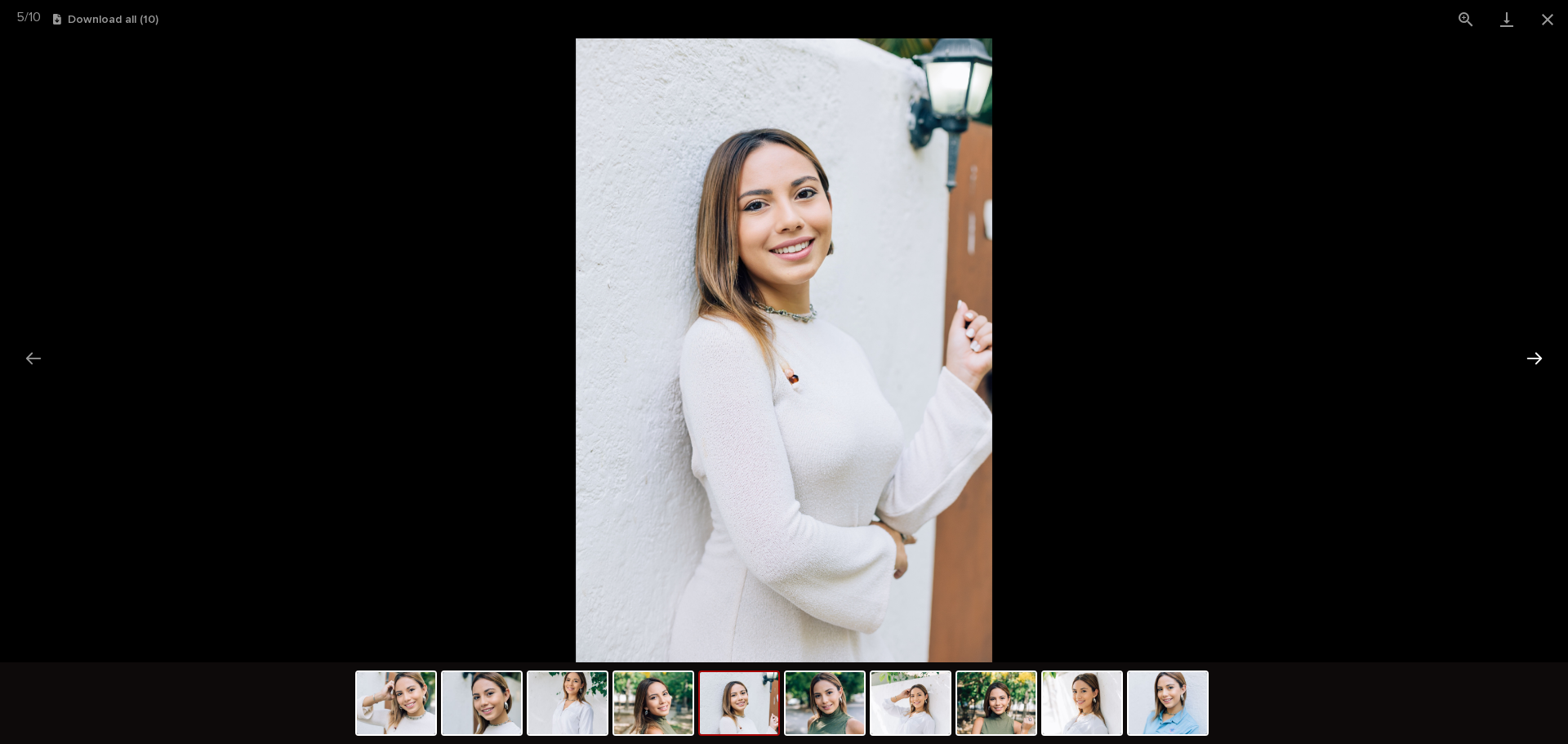
click at [1536, 351] on button "Next slide" at bounding box center [1533, 358] width 35 height 32
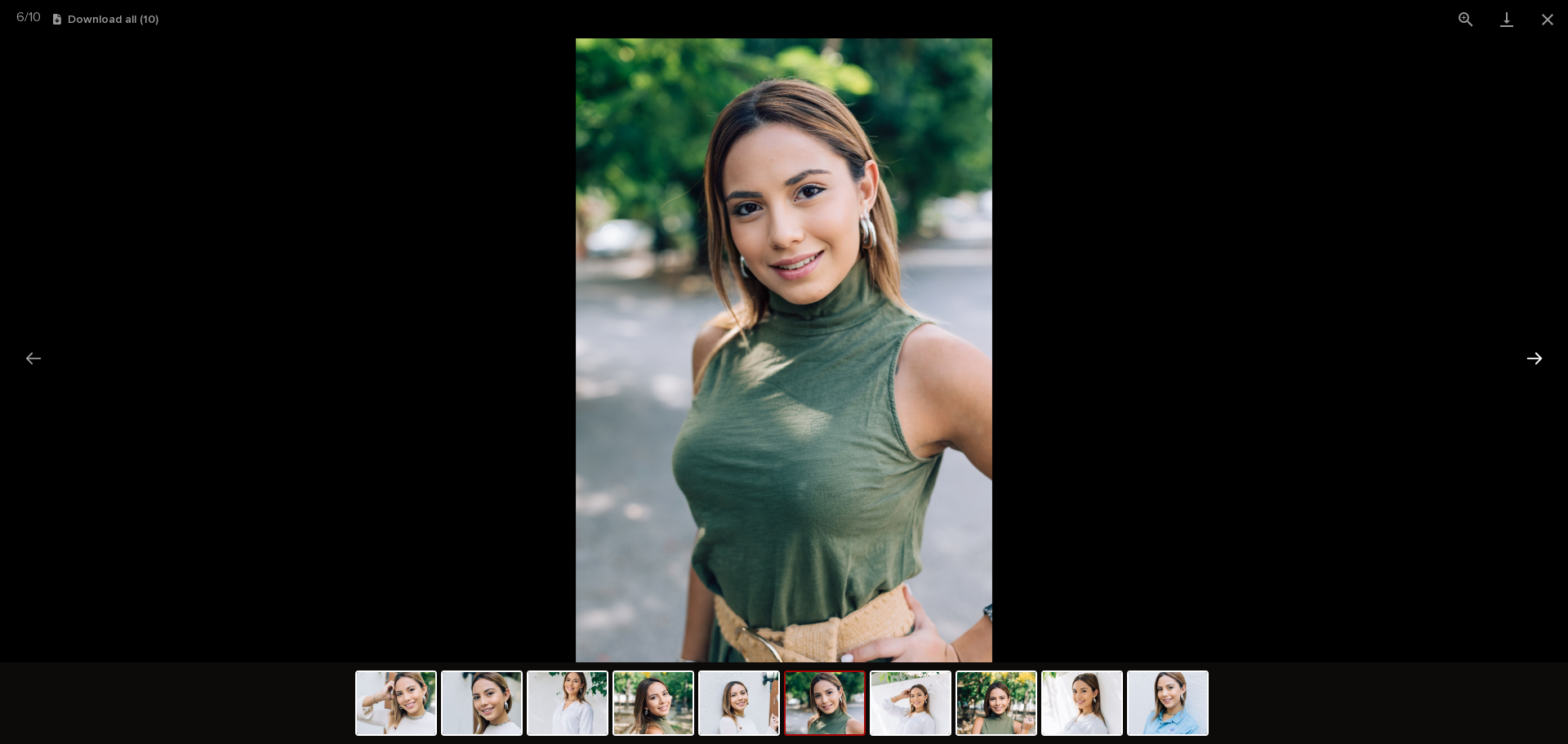
click at [1536, 351] on button "Next slide" at bounding box center [1533, 358] width 35 height 32
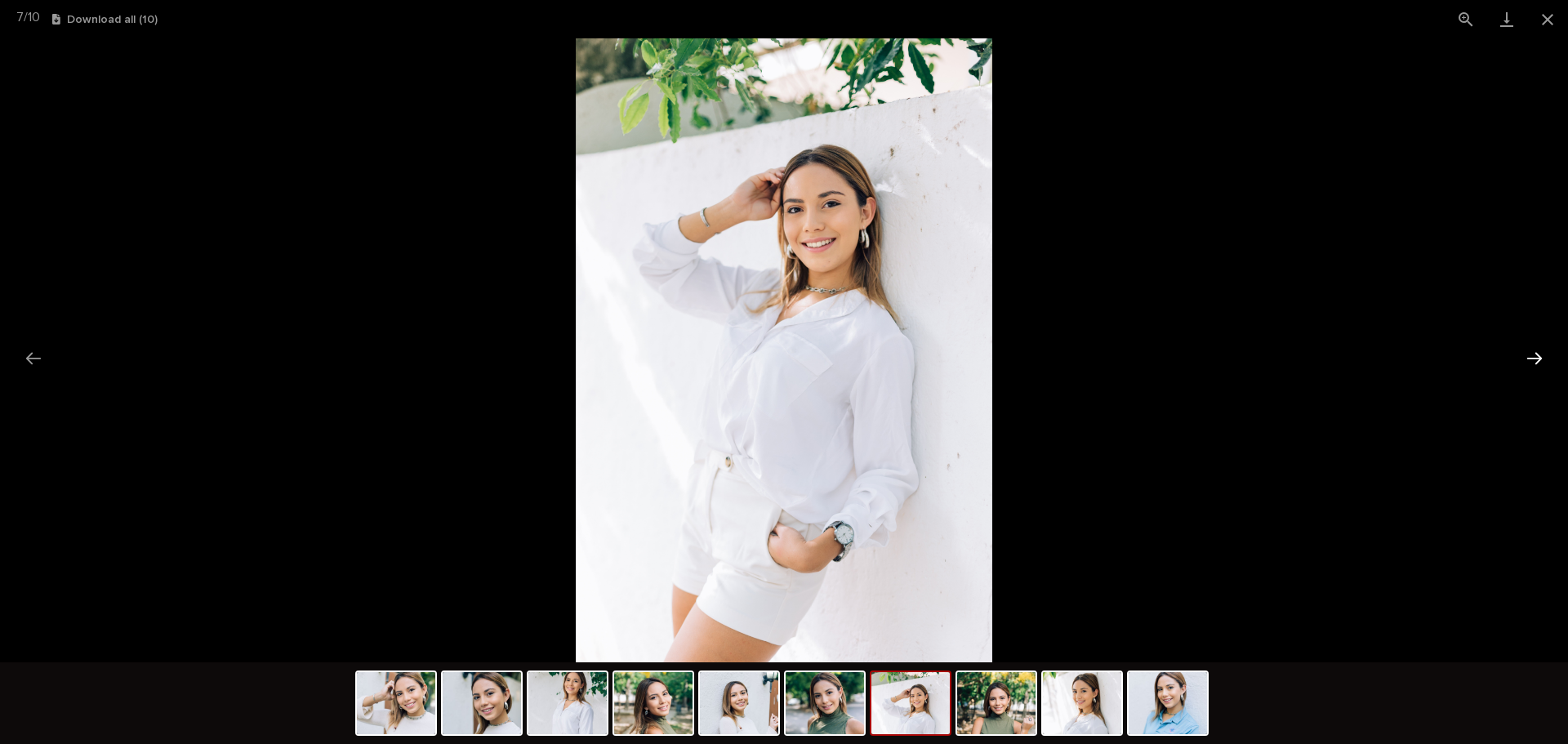
click at [1536, 351] on button "Next slide" at bounding box center [1533, 358] width 35 height 32
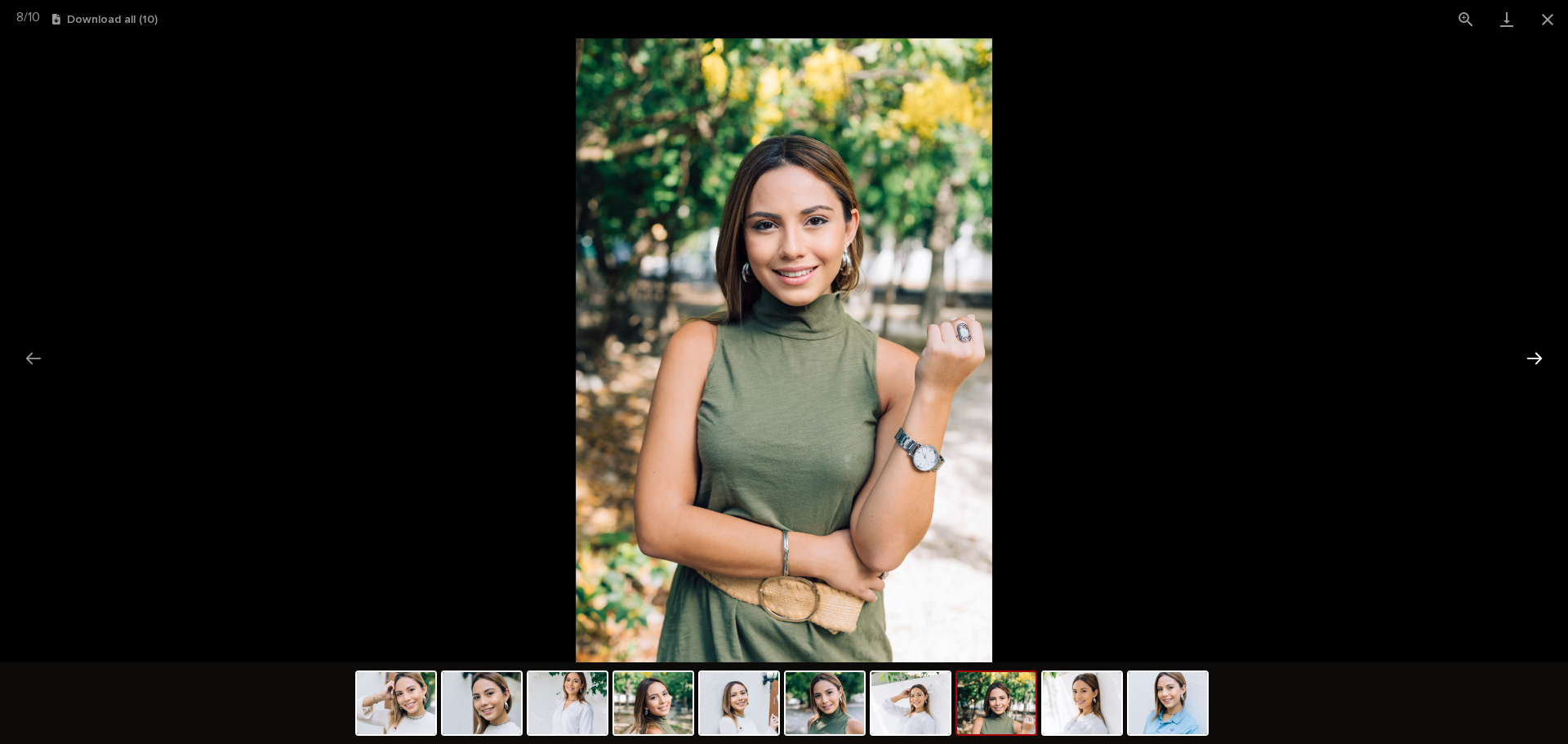
click at [1539, 351] on button "Next slide" at bounding box center [1533, 358] width 35 height 32
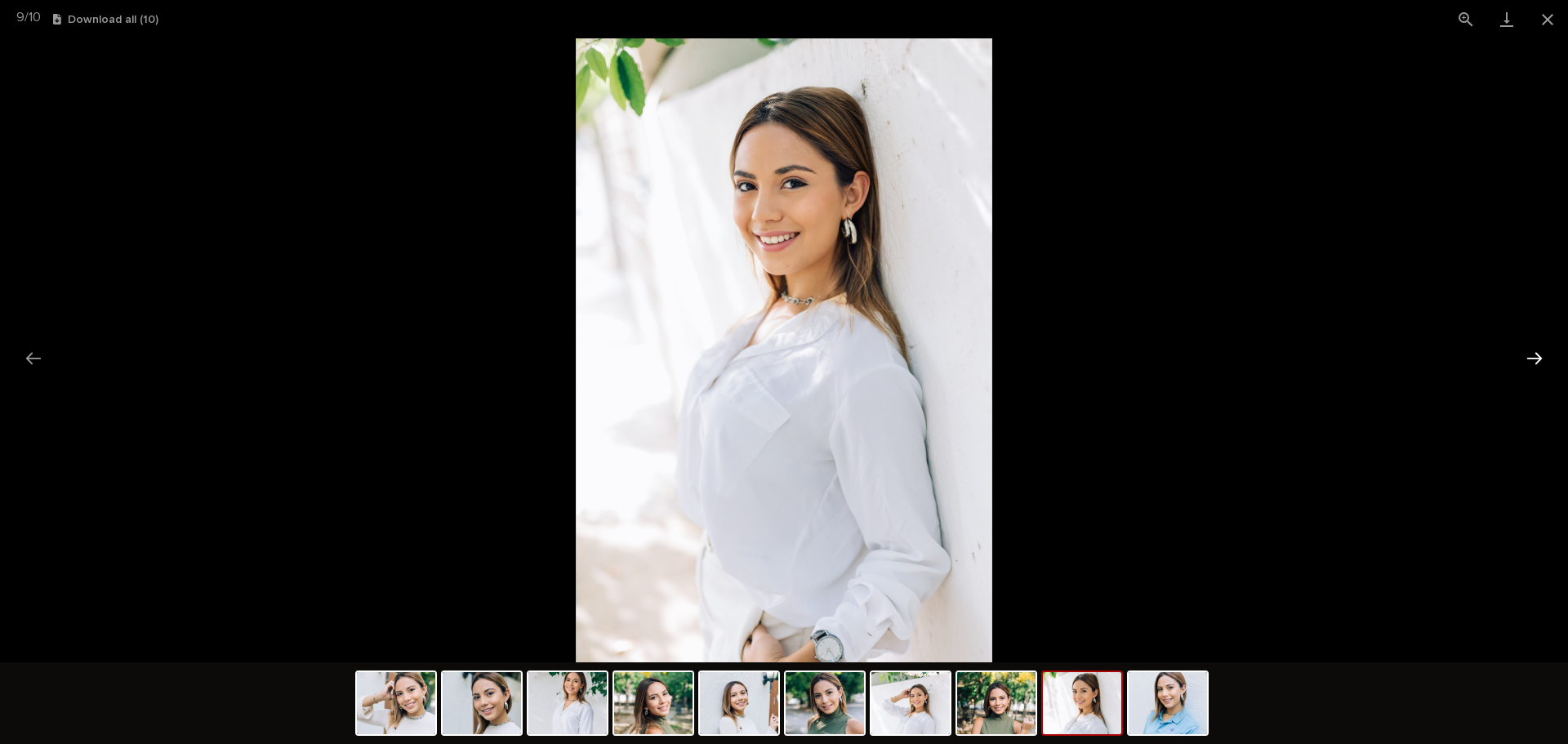
click at [1539, 351] on button "Next slide" at bounding box center [1533, 358] width 35 height 32
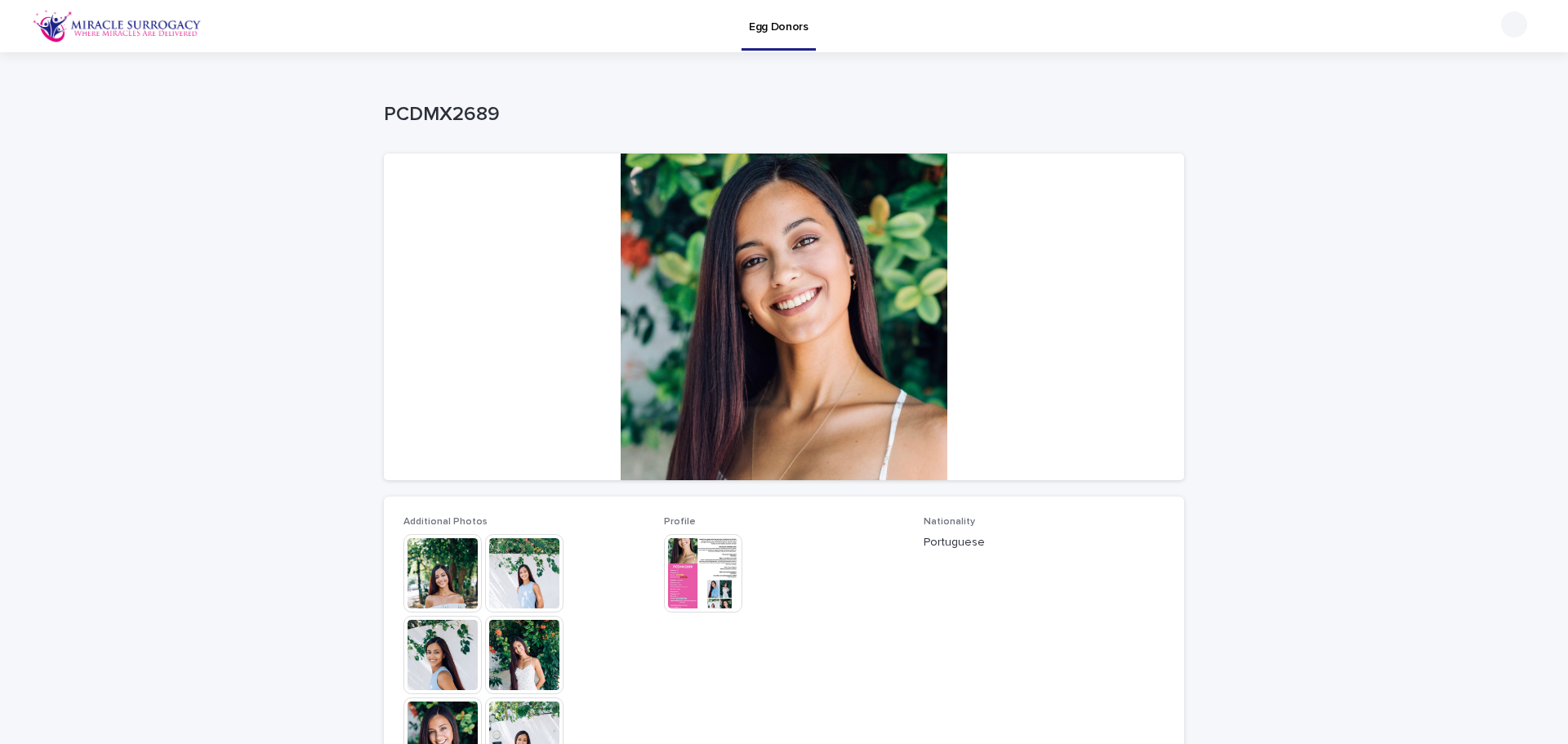
click at [425, 572] on img at bounding box center [442, 573] width 78 height 78
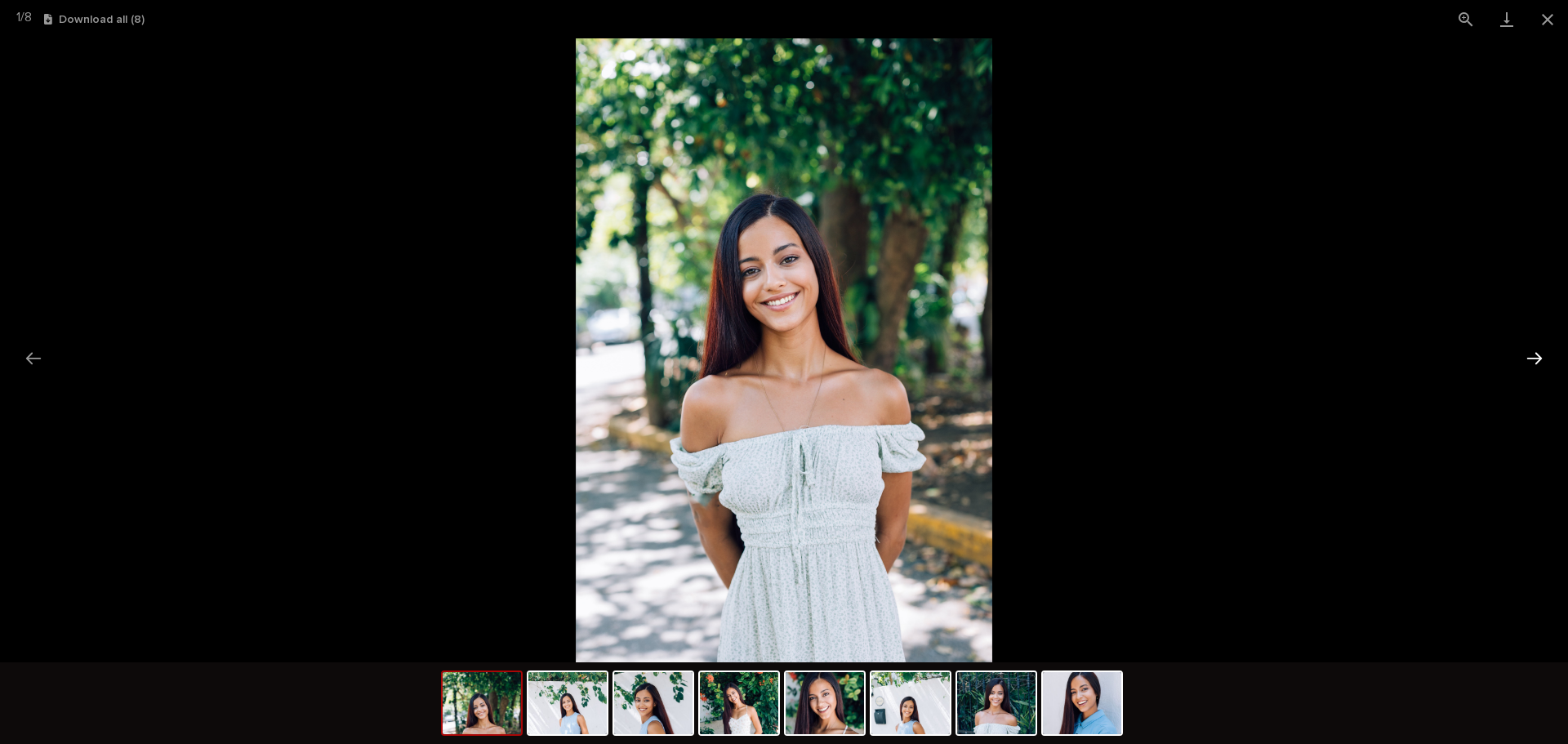
click at [1531, 358] on button "Next slide" at bounding box center [1533, 358] width 35 height 32
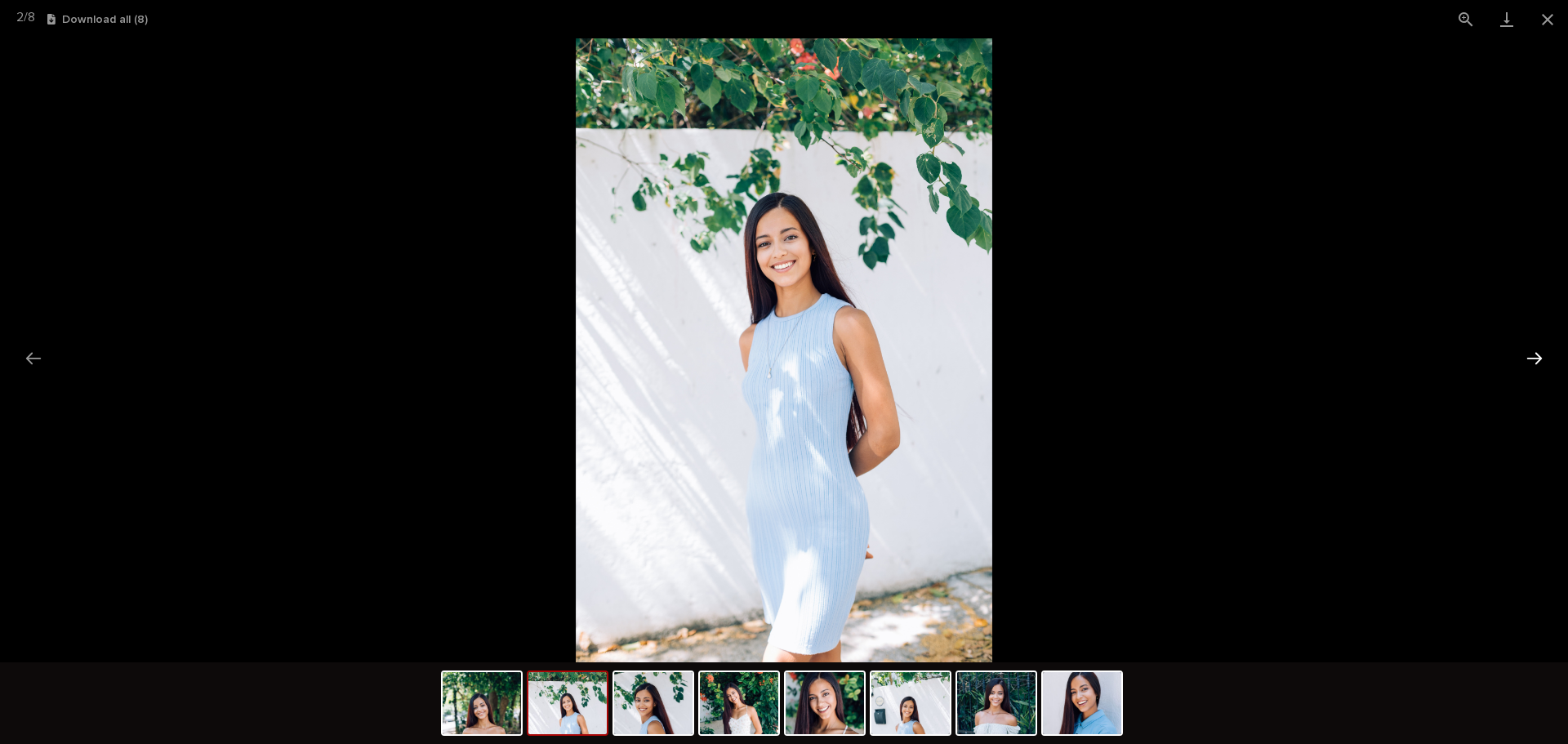
click at [1532, 358] on button "Next slide" at bounding box center [1533, 358] width 35 height 32
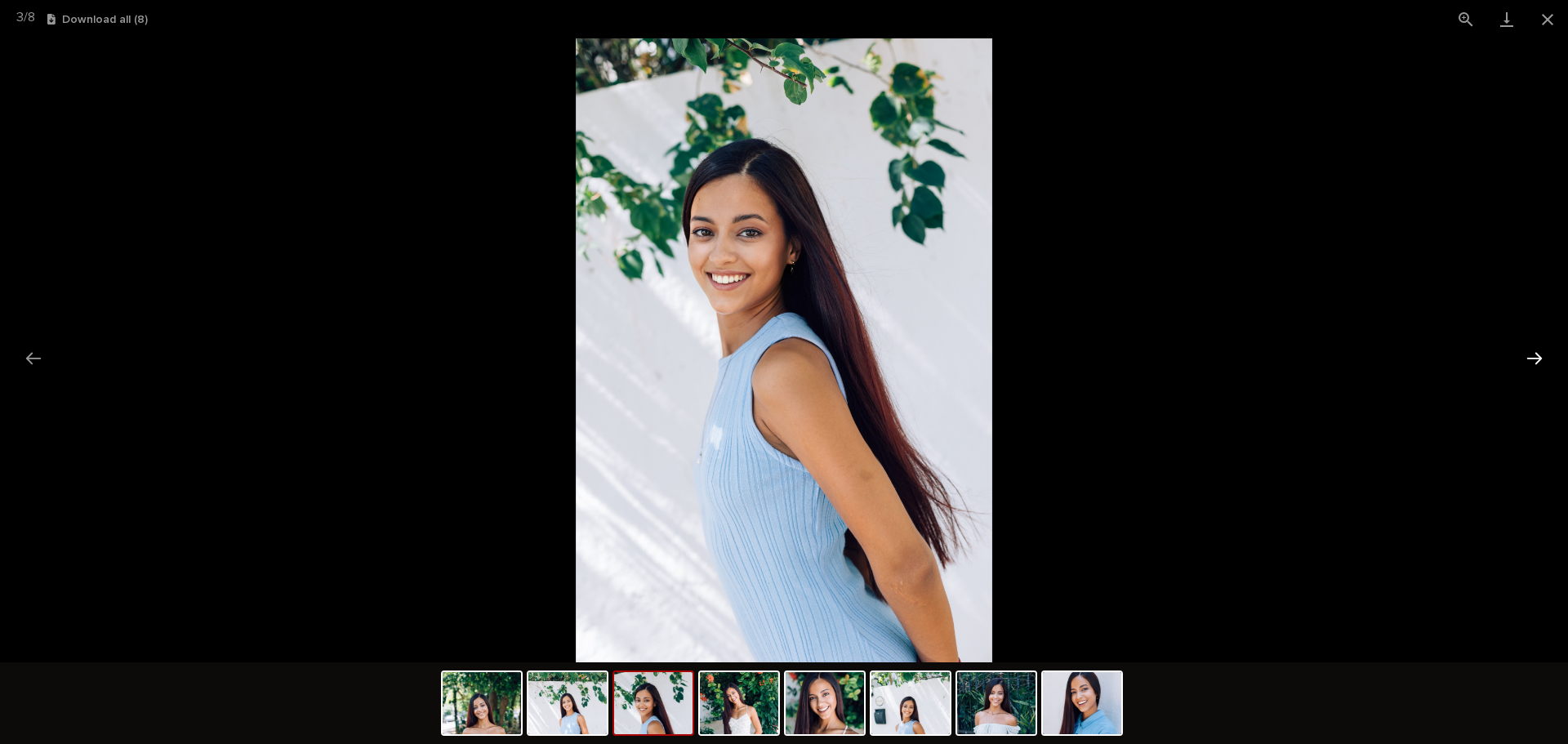
click at [1534, 360] on button "Next slide" at bounding box center [1533, 358] width 35 height 32
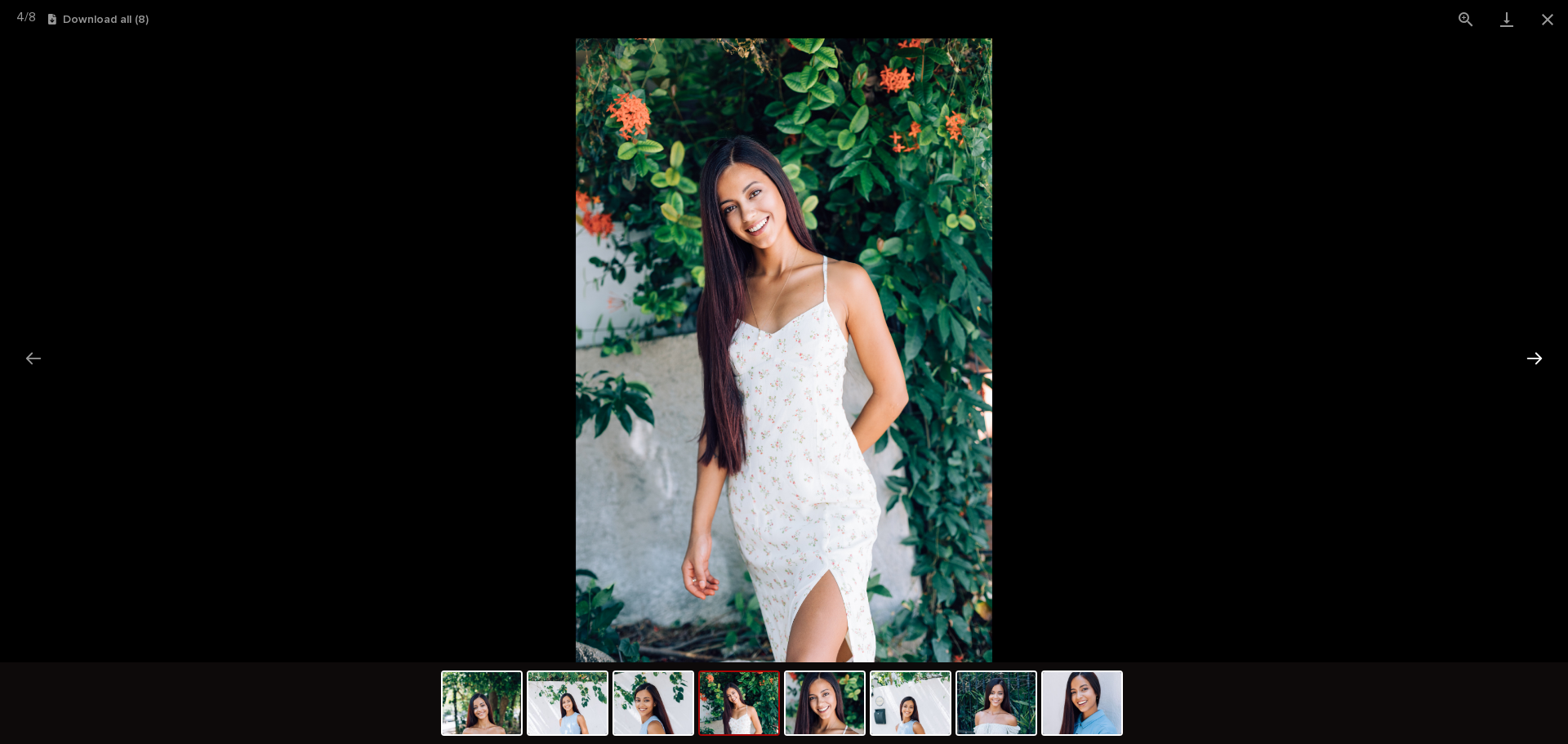
click at [1534, 360] on button "Next slide" at bounding box center [1533, 358] width 35 height 32
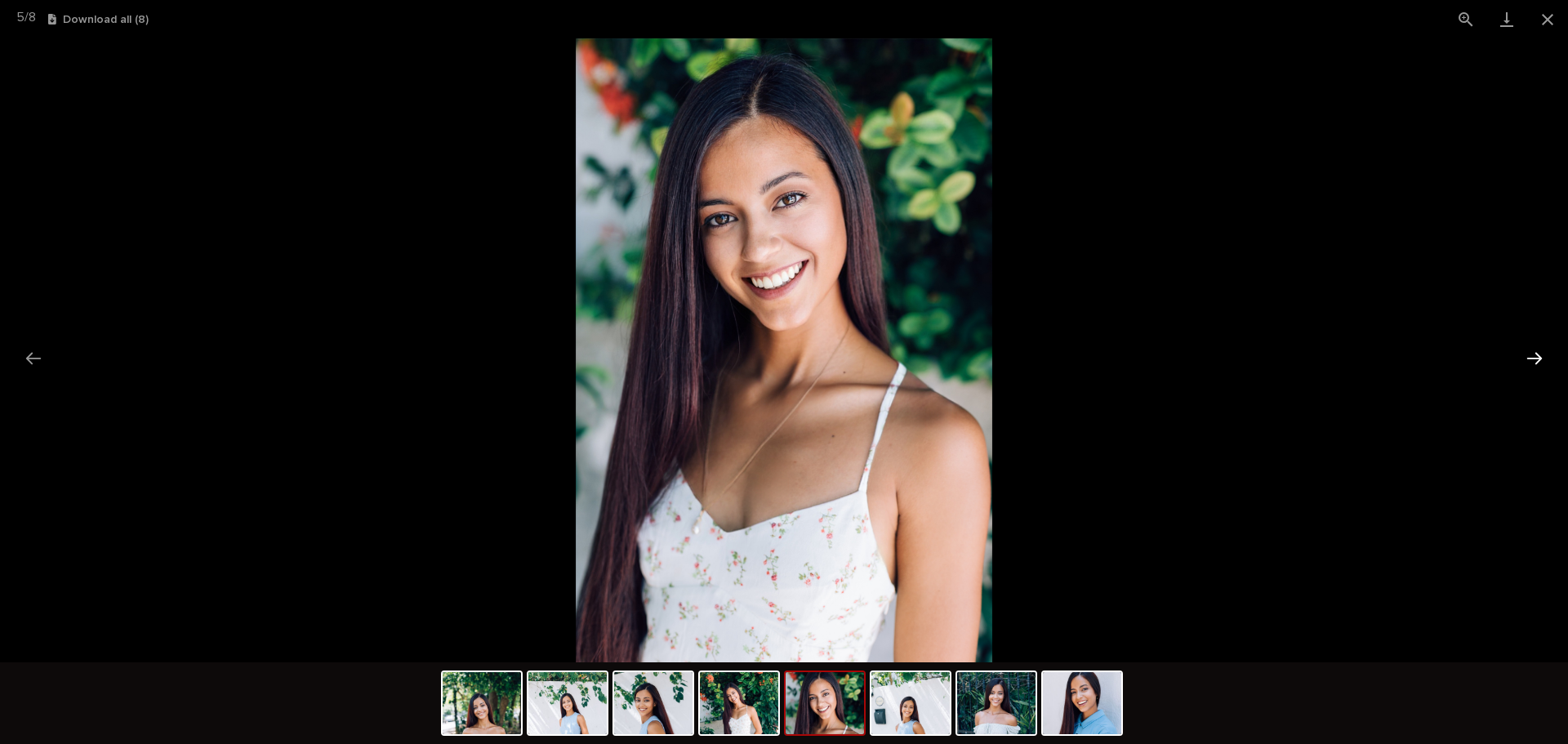
click at [1534, 361] on button "Next slide" at bounding box center [1533, 358] width 35 height 32
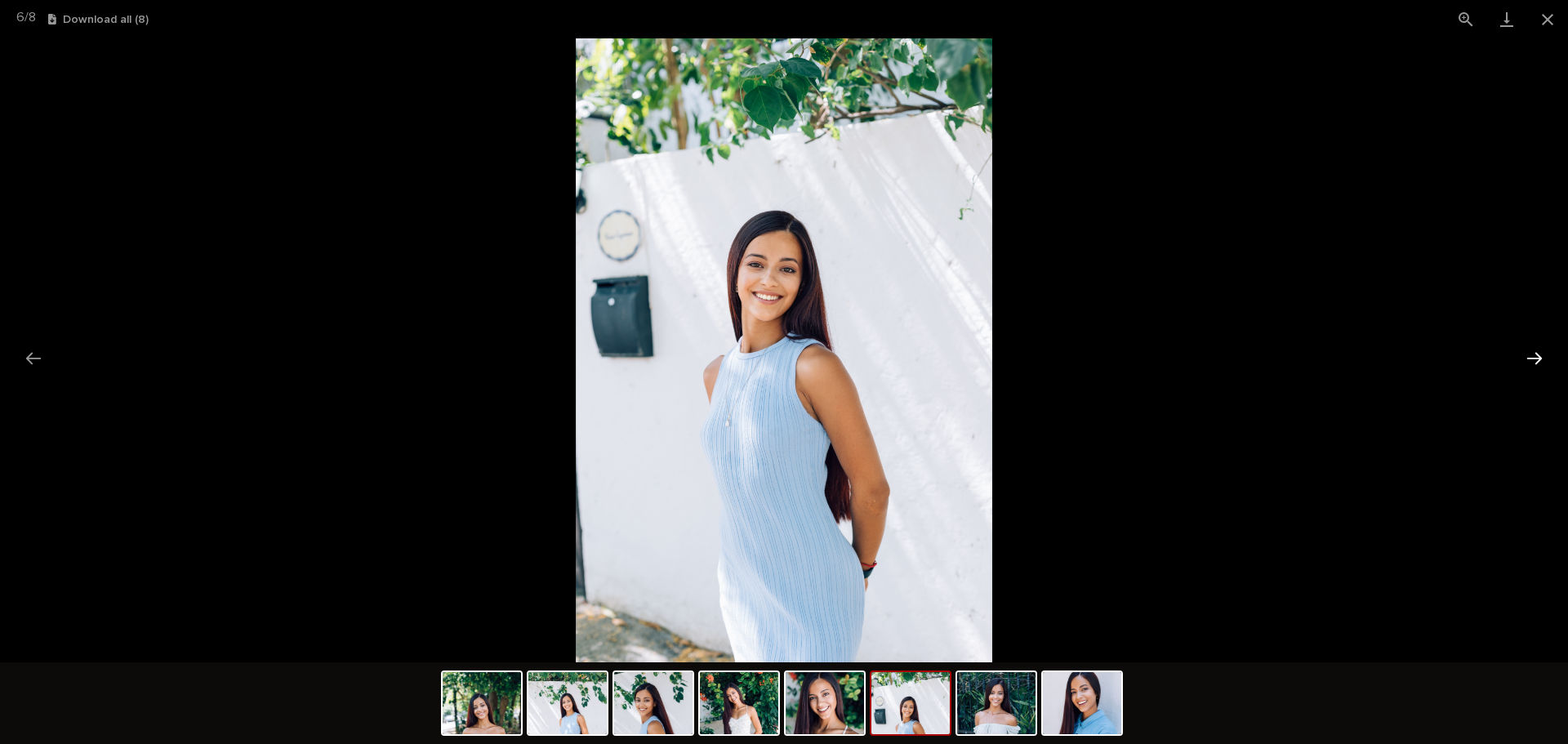
click at [1534, 361] on button "Next slide" at bounding box center [1533, 358] width 35 height 32
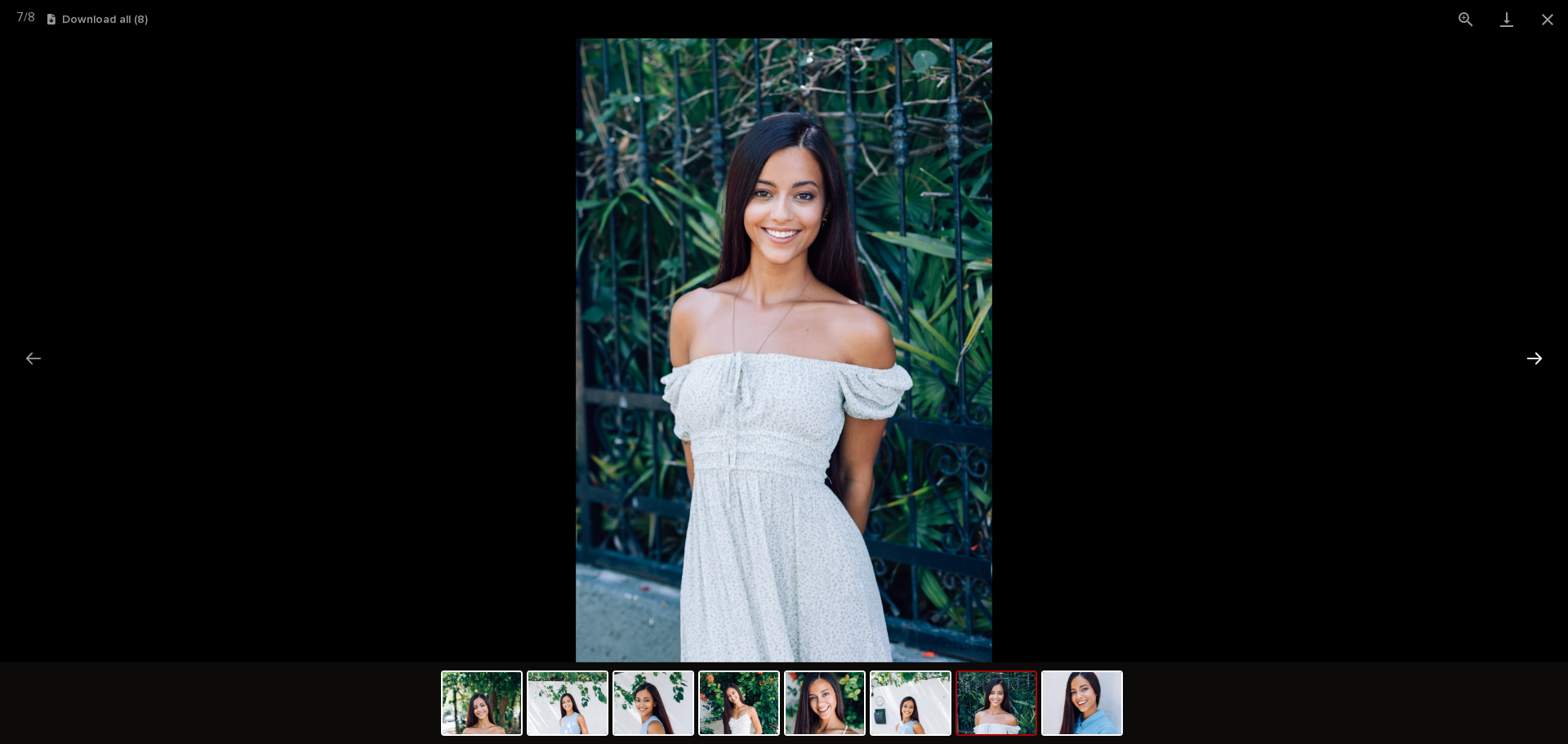
click at [1534, 362] on button "Next slide" at bounding box center [1533, 358] width 35 height 32
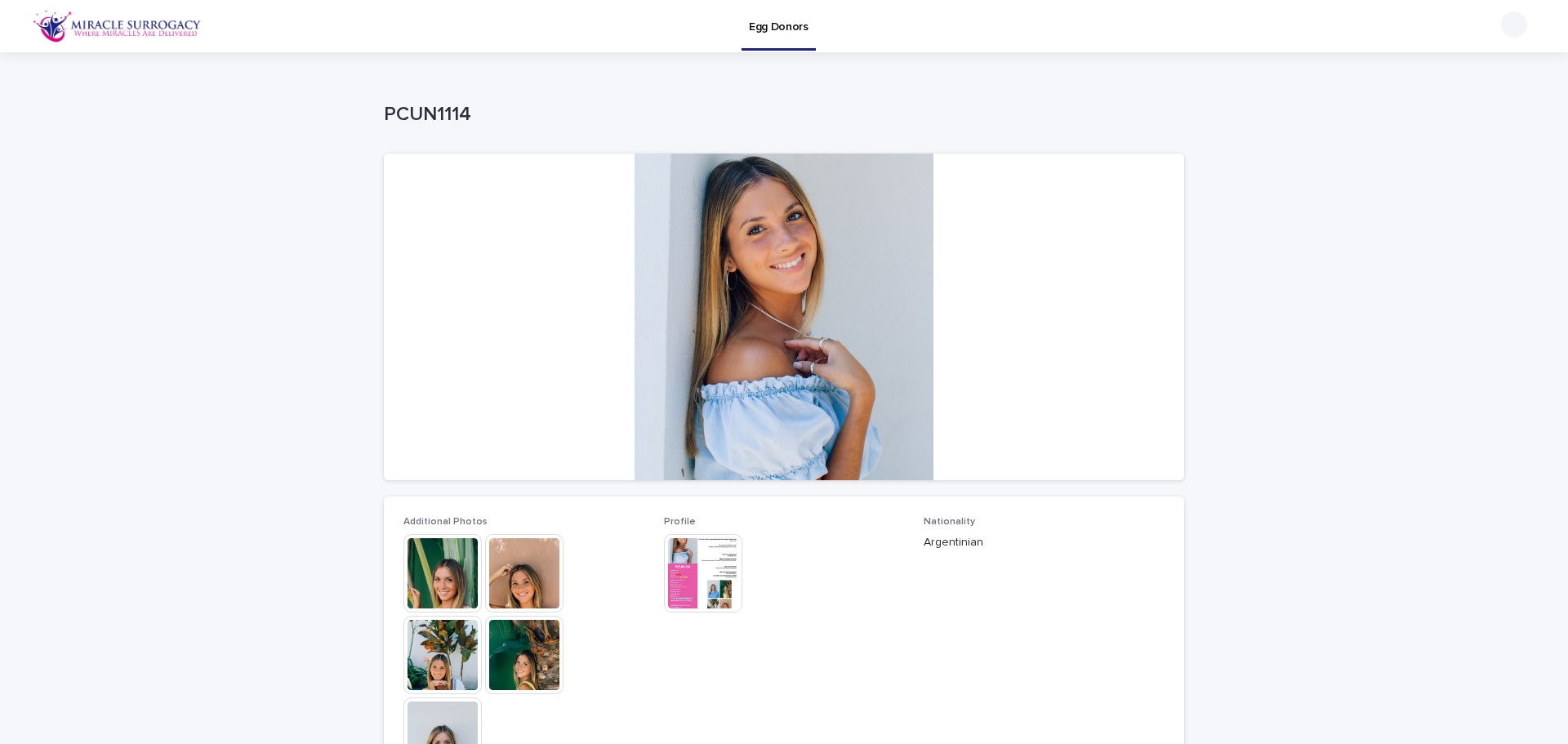
click at [438, 568] on img at bounding box center [442, 573] width 78 height 78
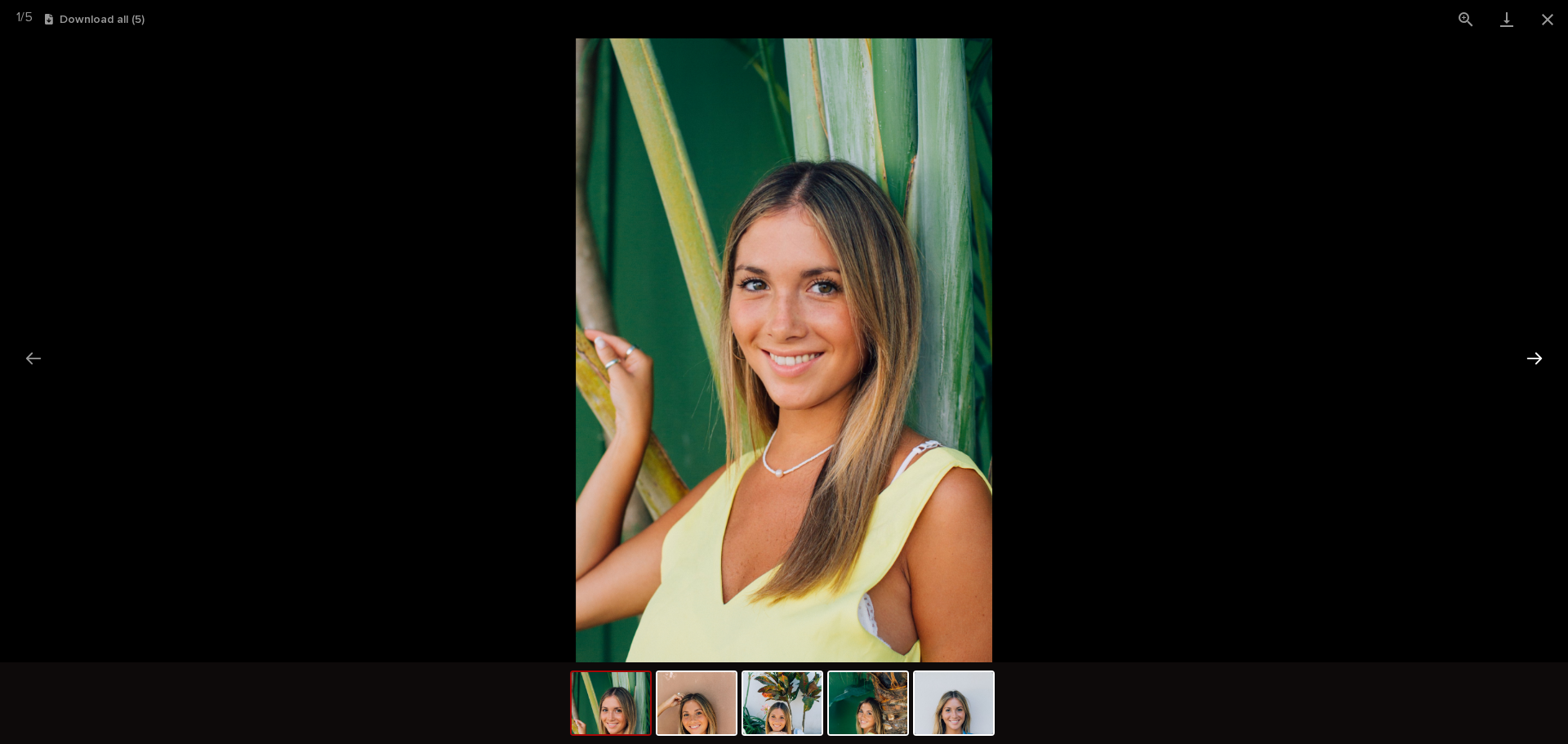
click at [1533, 352] on button "Next slide" at bounding box center [1533, 358] width 35 height 32
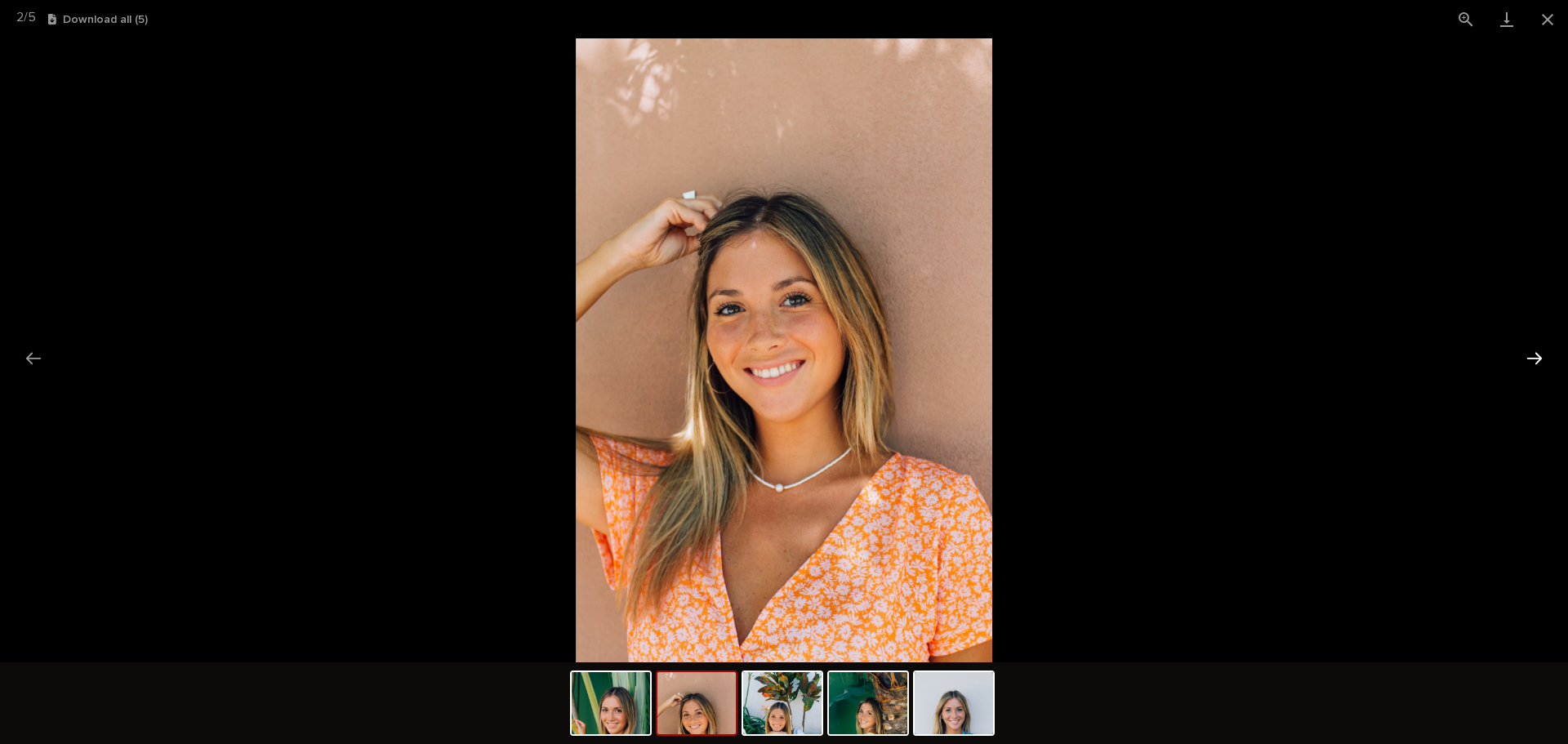
click at [1533, 352] on button "Next slide" at bounding box center [1533, 358] width 35 height 32
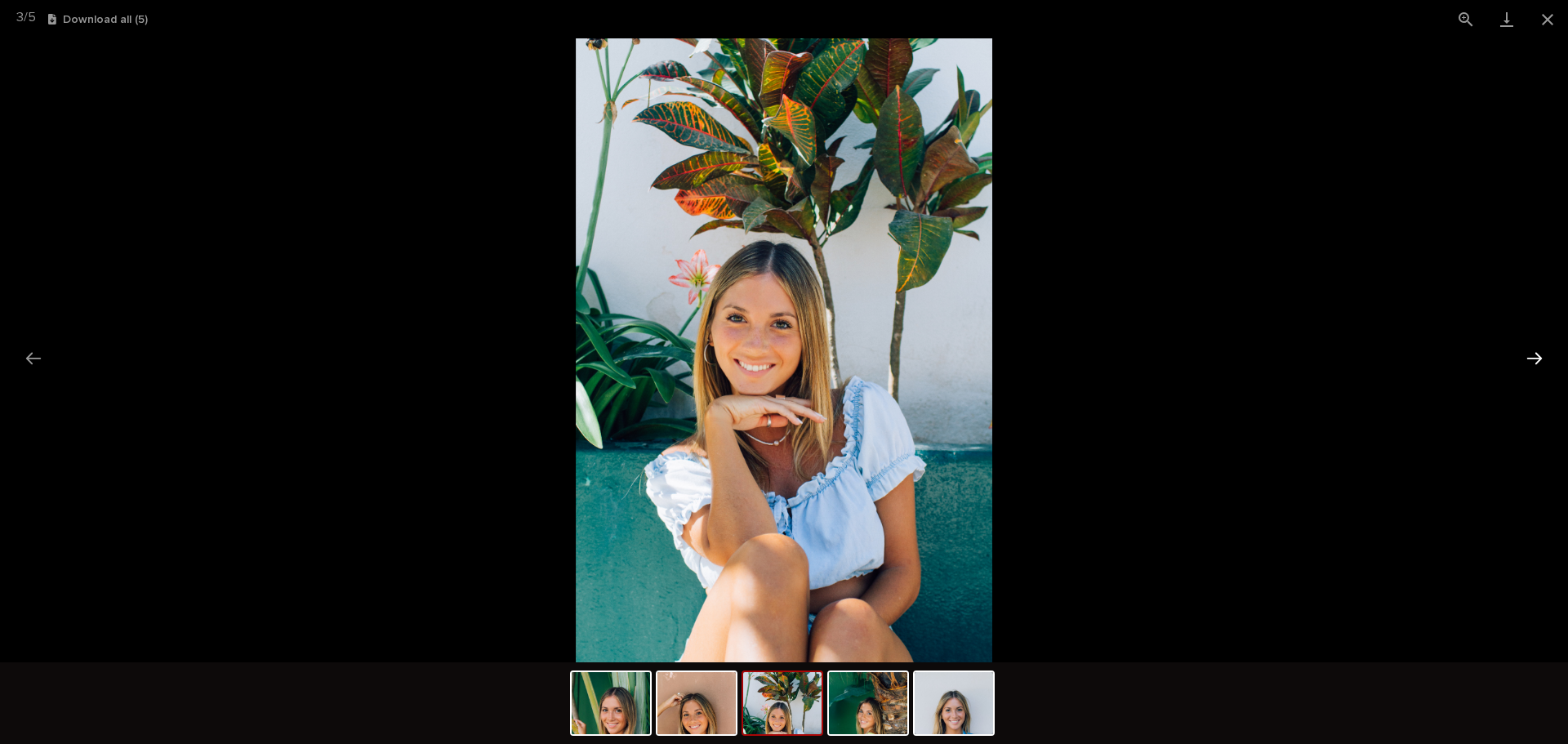
click at [1533, 352] on button "Next slide" at bounding box center [1533, 358] width 35 height 32
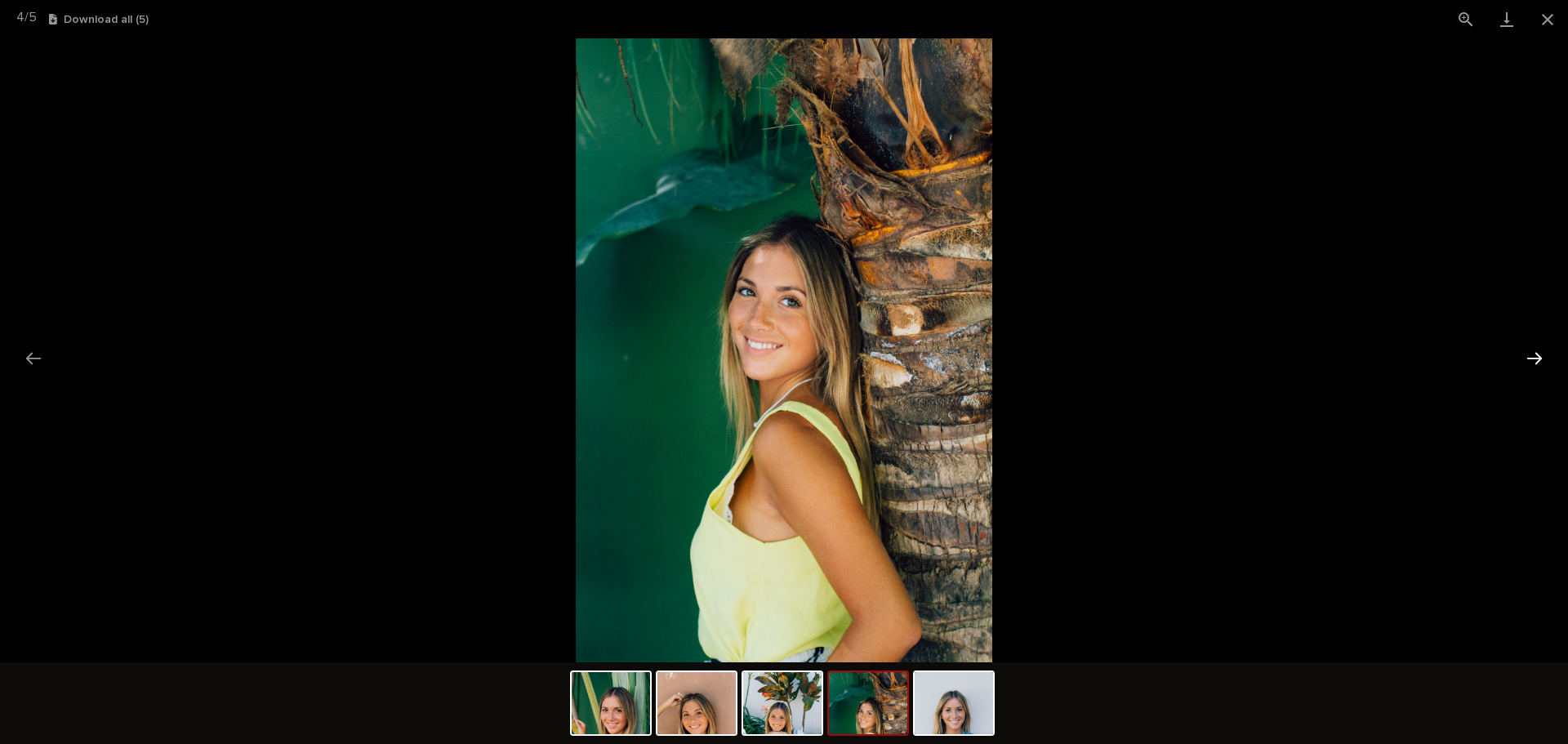
click at [1530, 352] on button "Next slide" at bounding box center [1533, 358] width 35 height 32
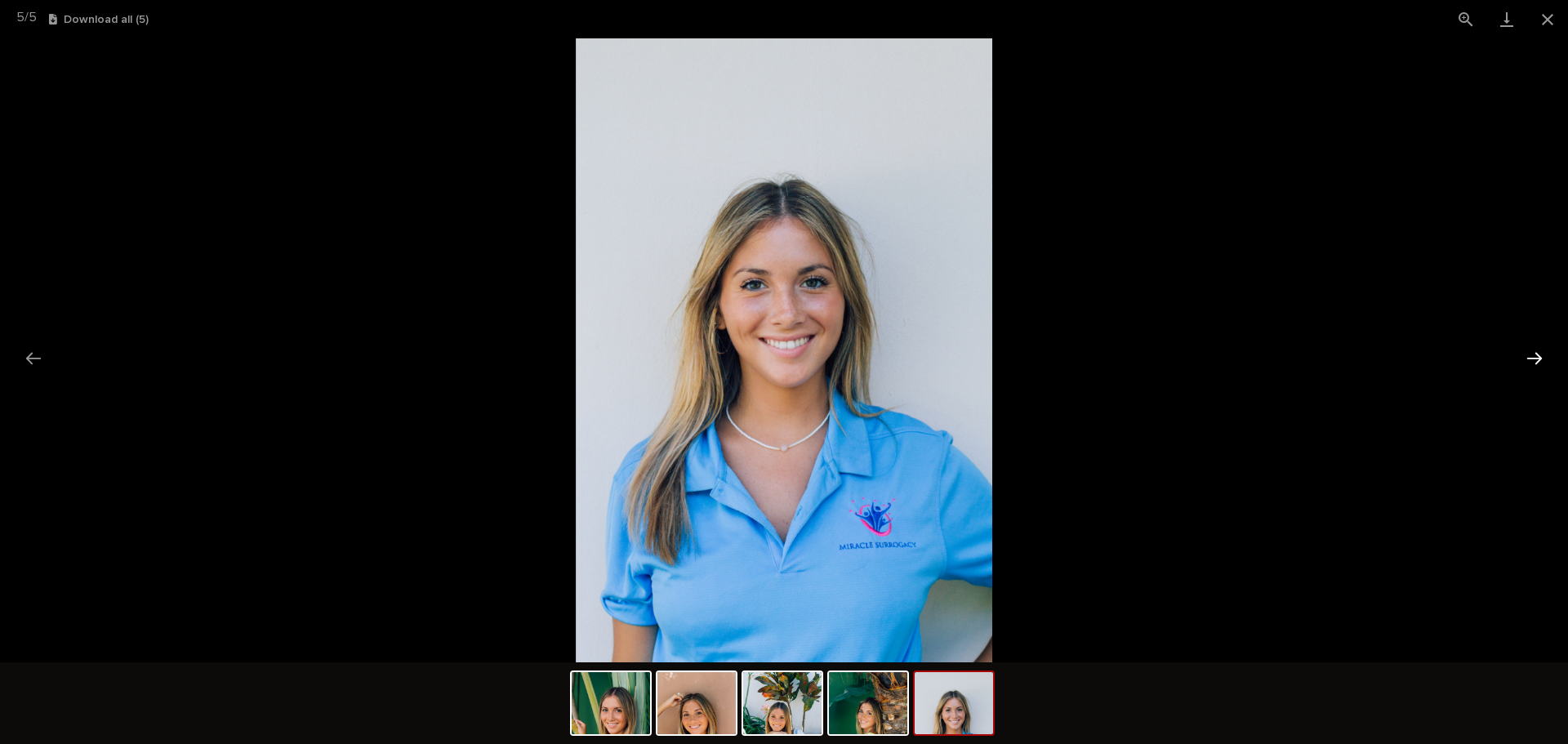
click at [1530, 352] on button "Next slide" at bounding box center [1533, 358] width 35 height 32
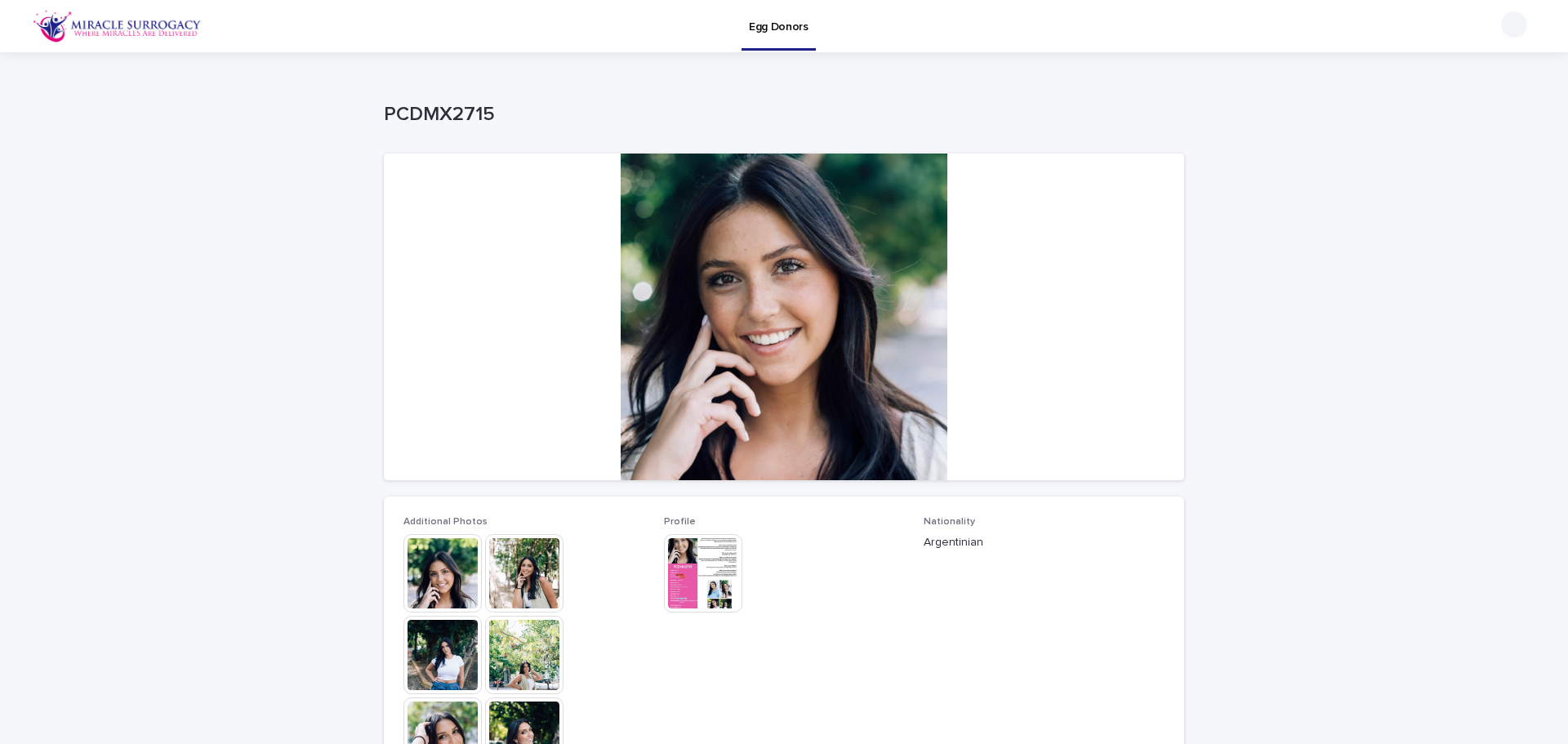
click at [430, 571] on img at bounding box center [442, 573] width 78 height 78
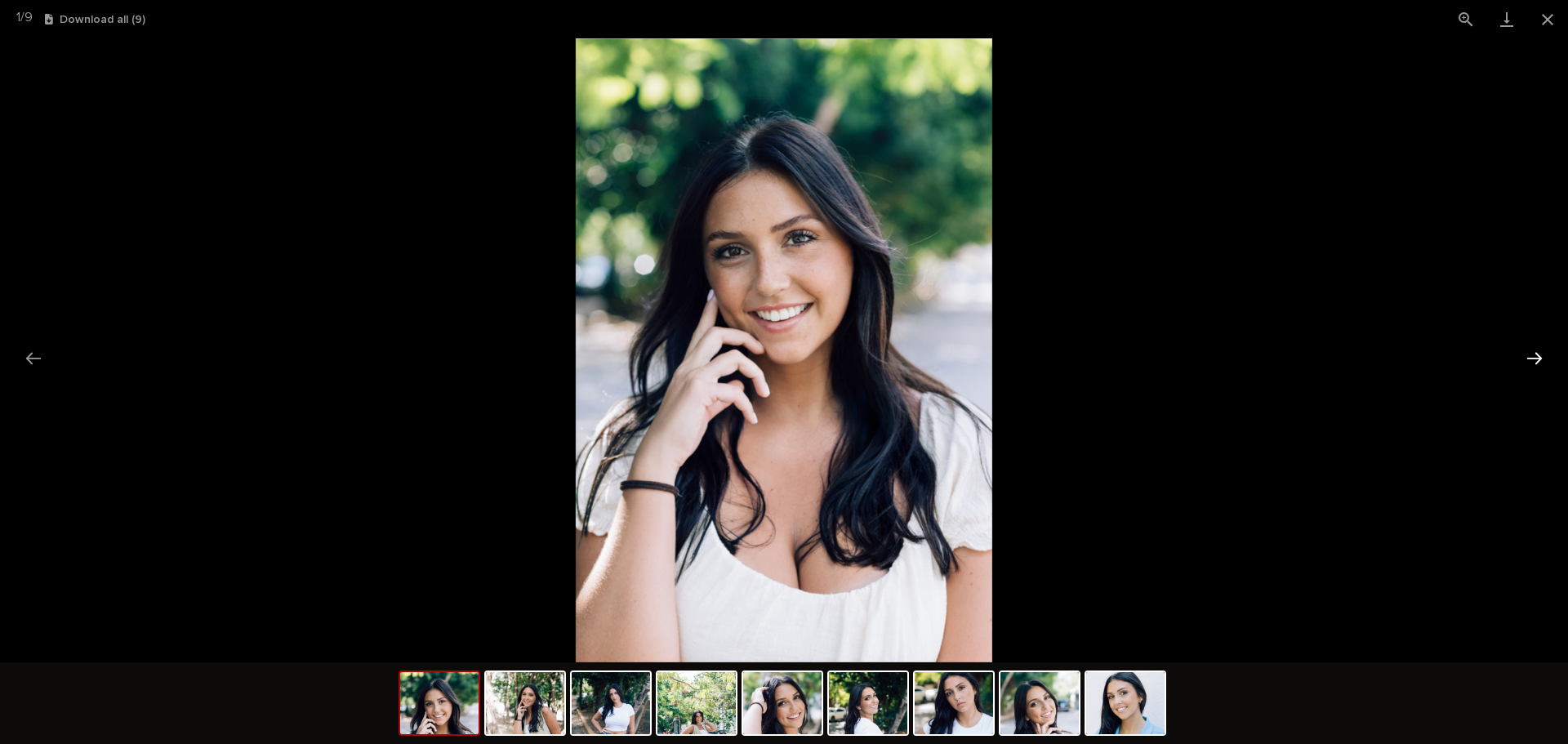
click at [1545, 351] on button "Next slide" at bounding box center [1533, 358] width 35 height 32
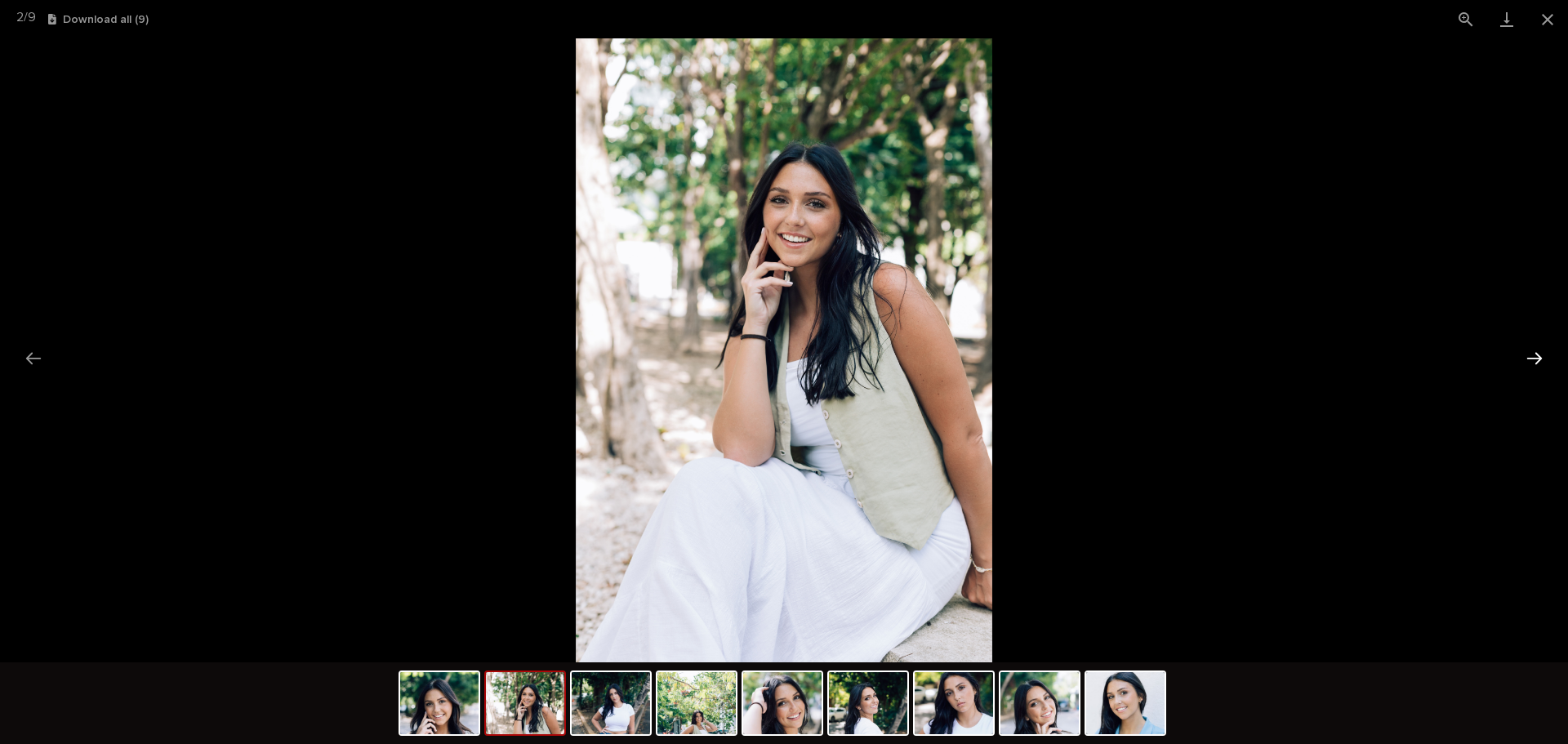
click at [1540, 353] on button "Next slide" at bounding box center [1533, 358] width 35 height 32
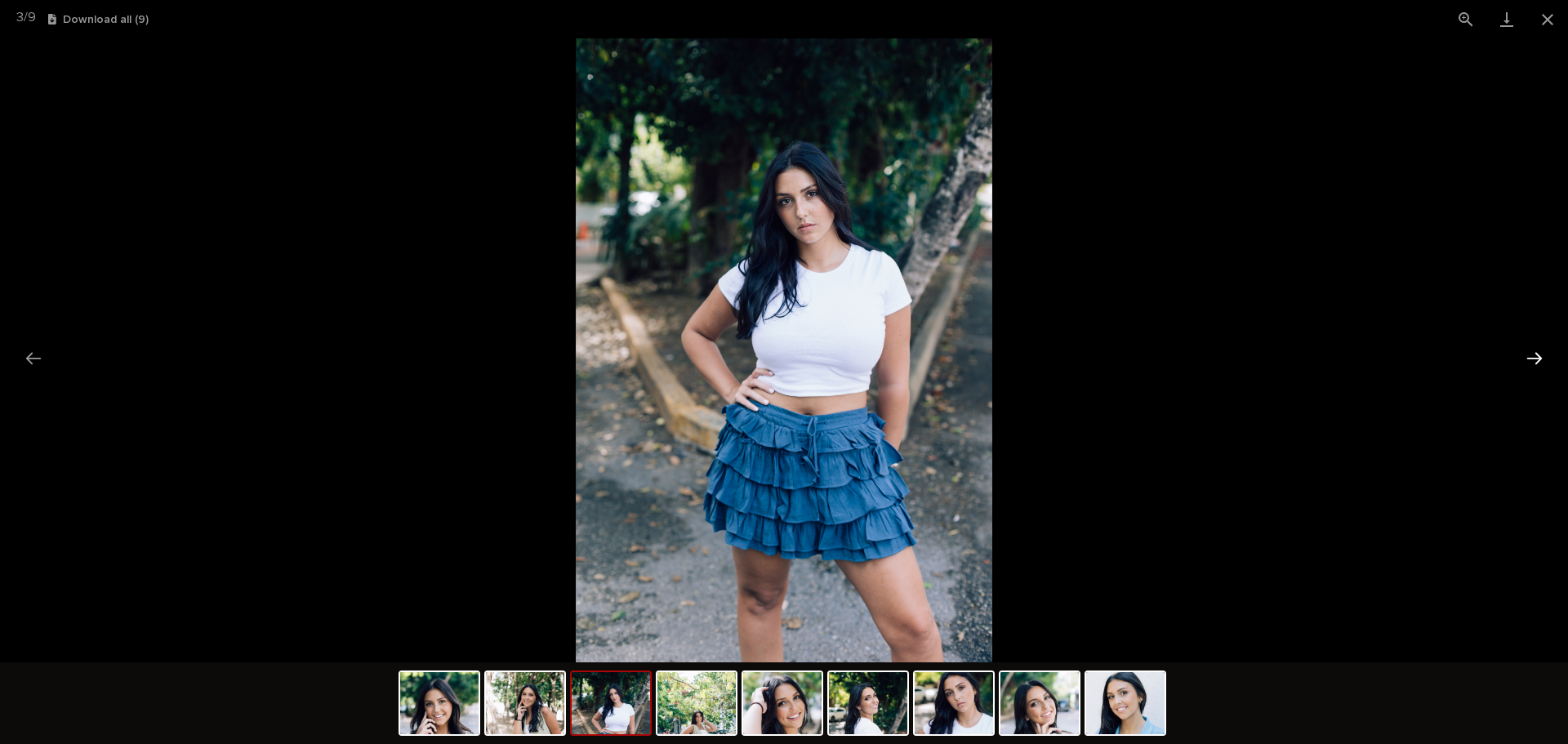
click at [1540, 353] on button "Next slide" at bounding box center [1533, 358] width 35 height 32
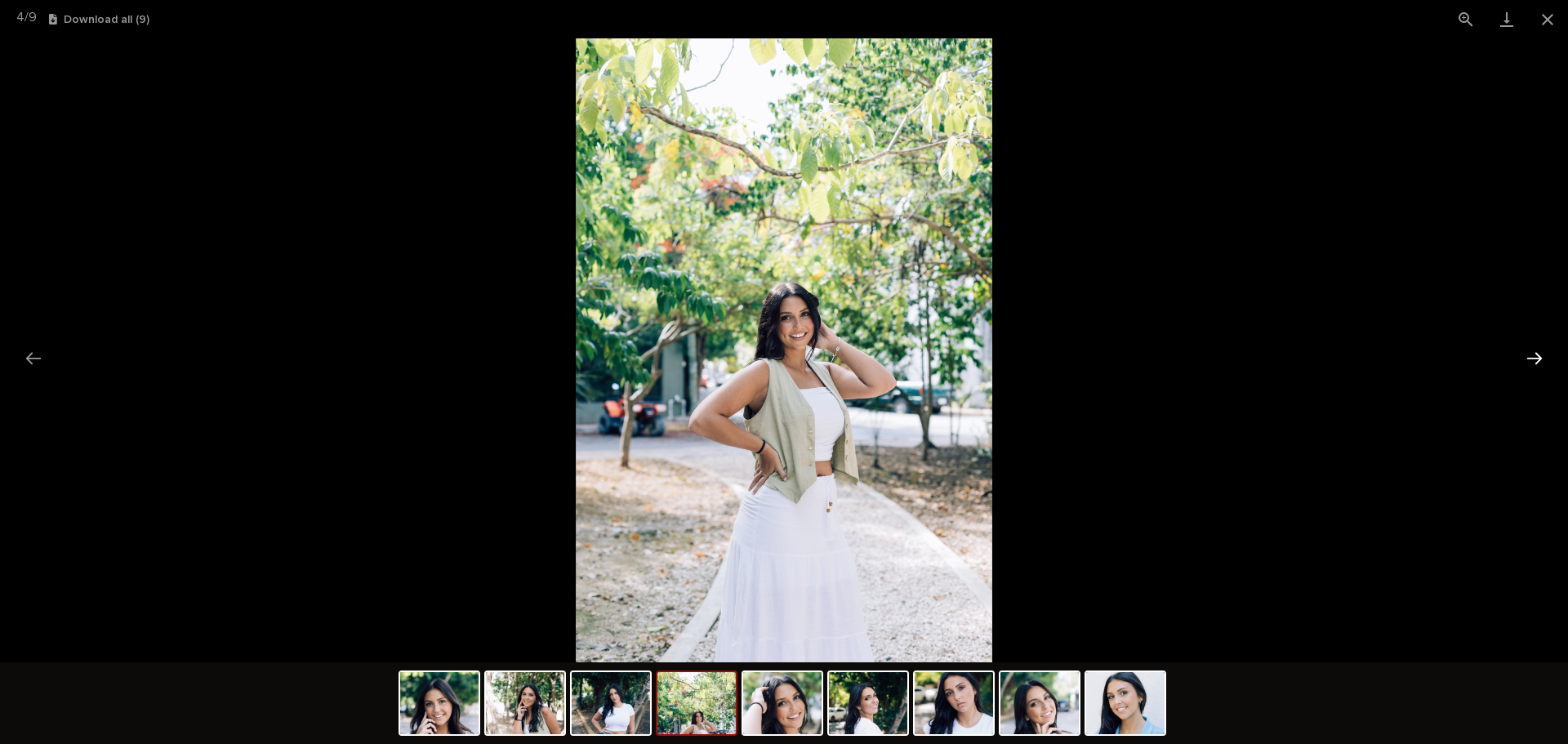
click at [1540, 353] on button "Next slide" at bounding box center [1533, 358] width 35 height 32
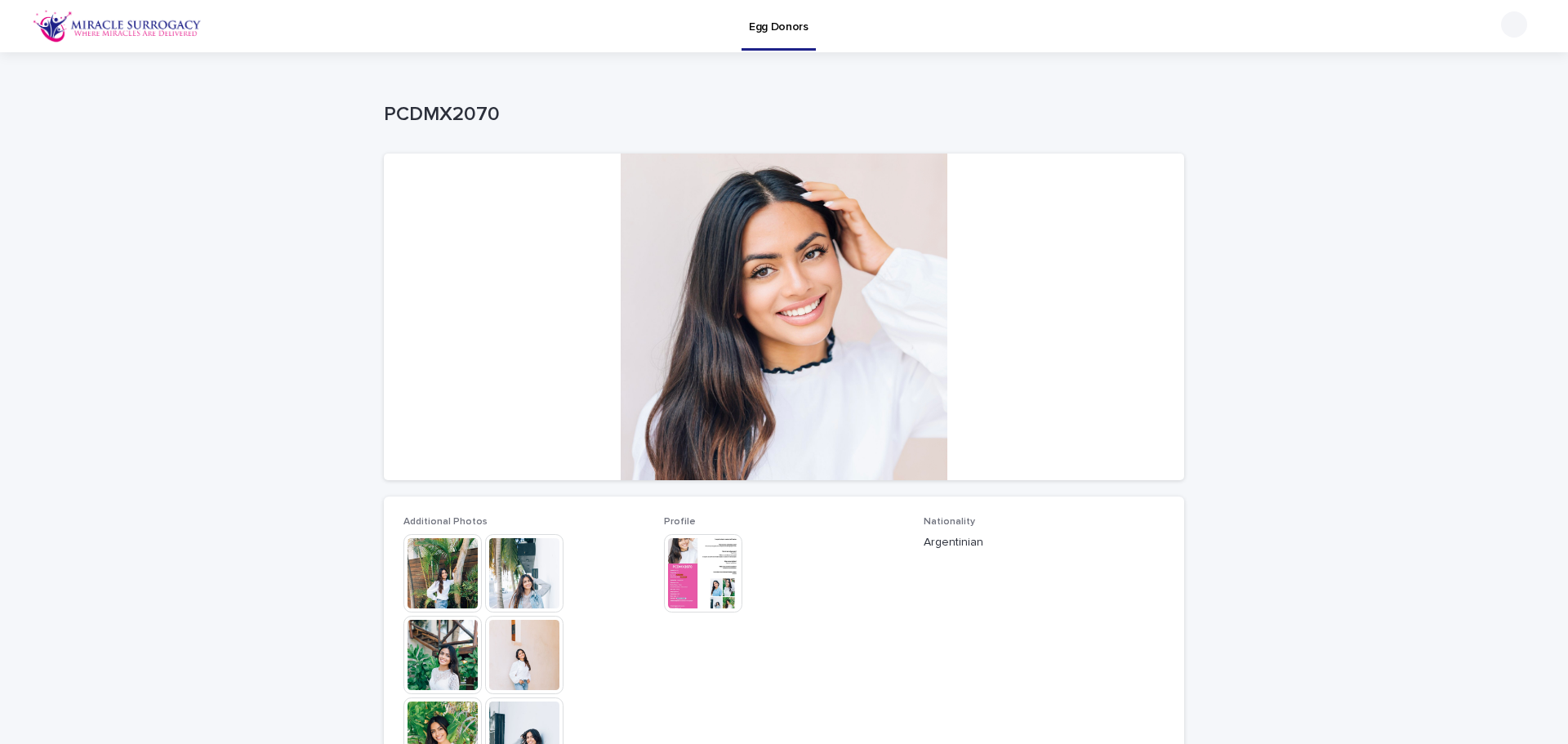
click at [403, 575] on img at bounding box center [442, 573] width 78 height 78
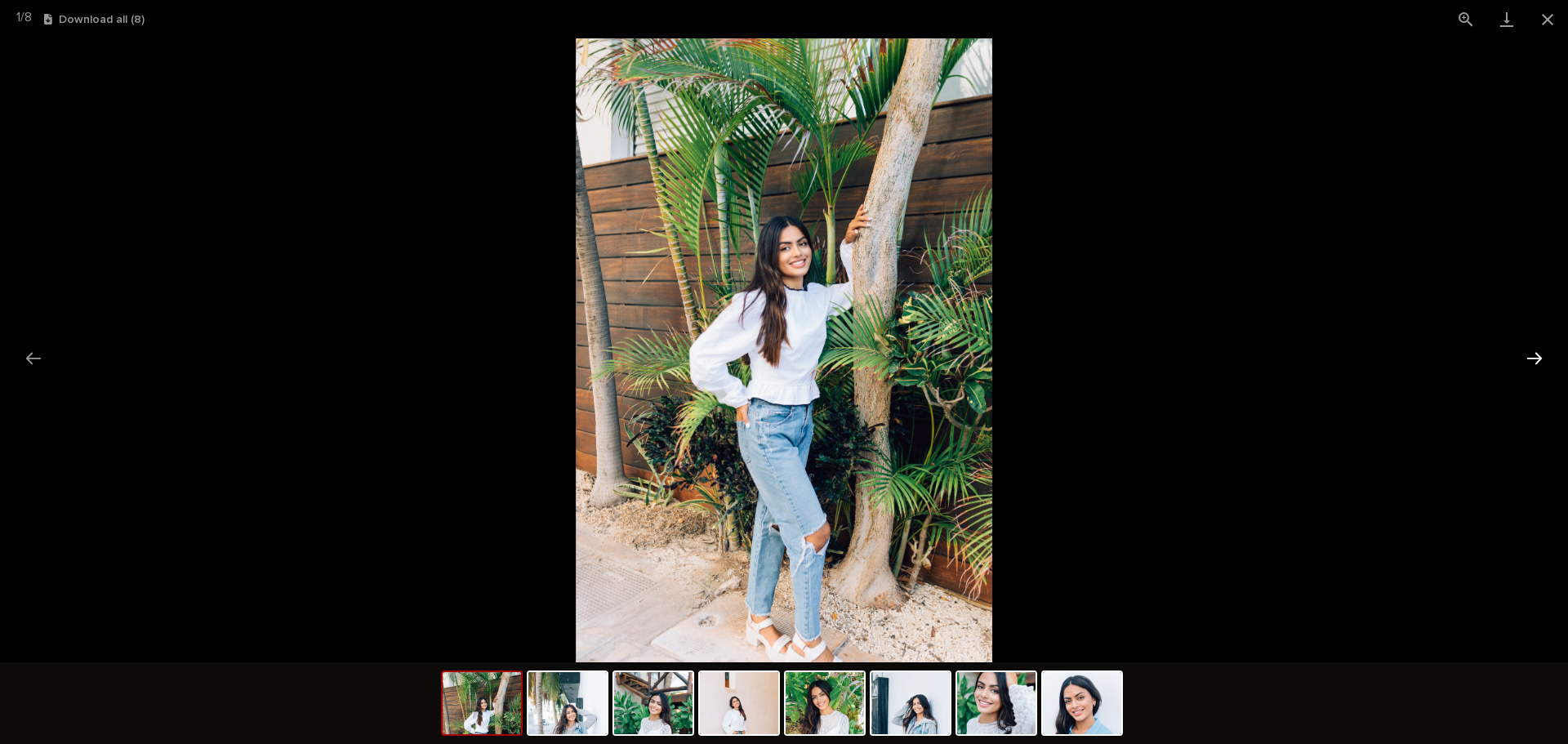
click at [1539, 354] on button "Next slide" at bounding box center [1533, 358] width 35 height 32
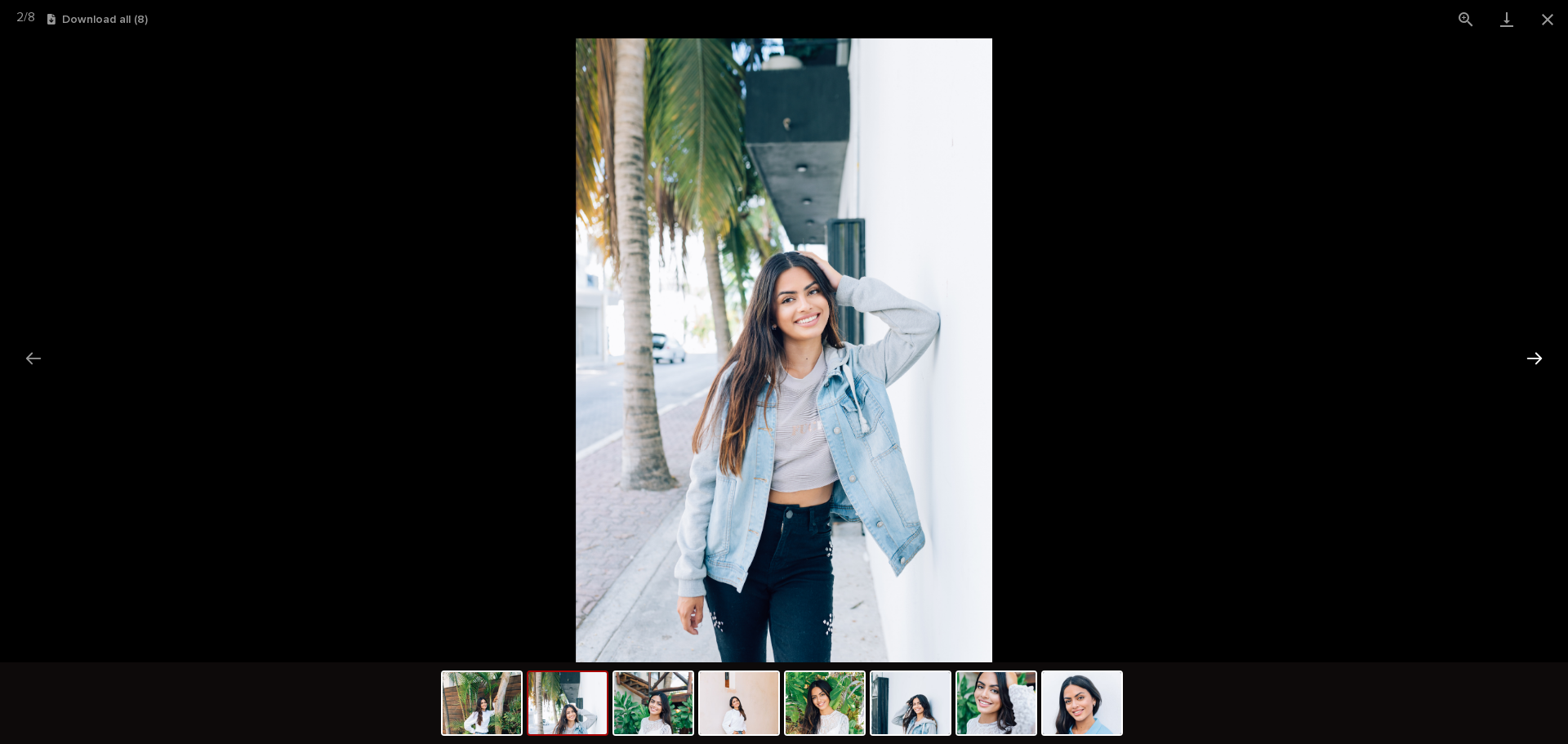
click at [1539, 354] on button "Next slide" at bounding box center [1533, 358] width 35 height 32
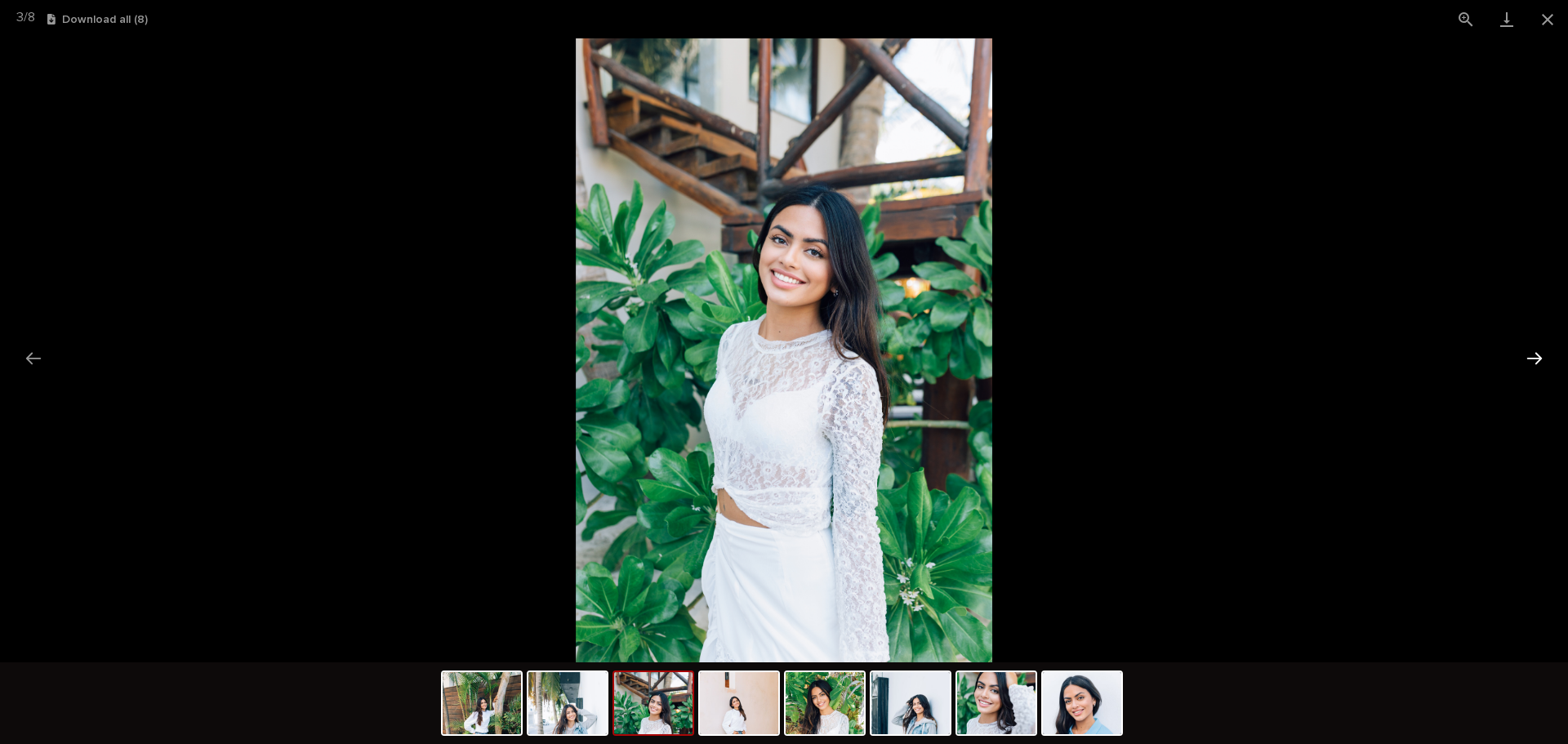
click at [1539, 354] on button "Next slide" at bounding box center [1533, 358] width 35 height 32
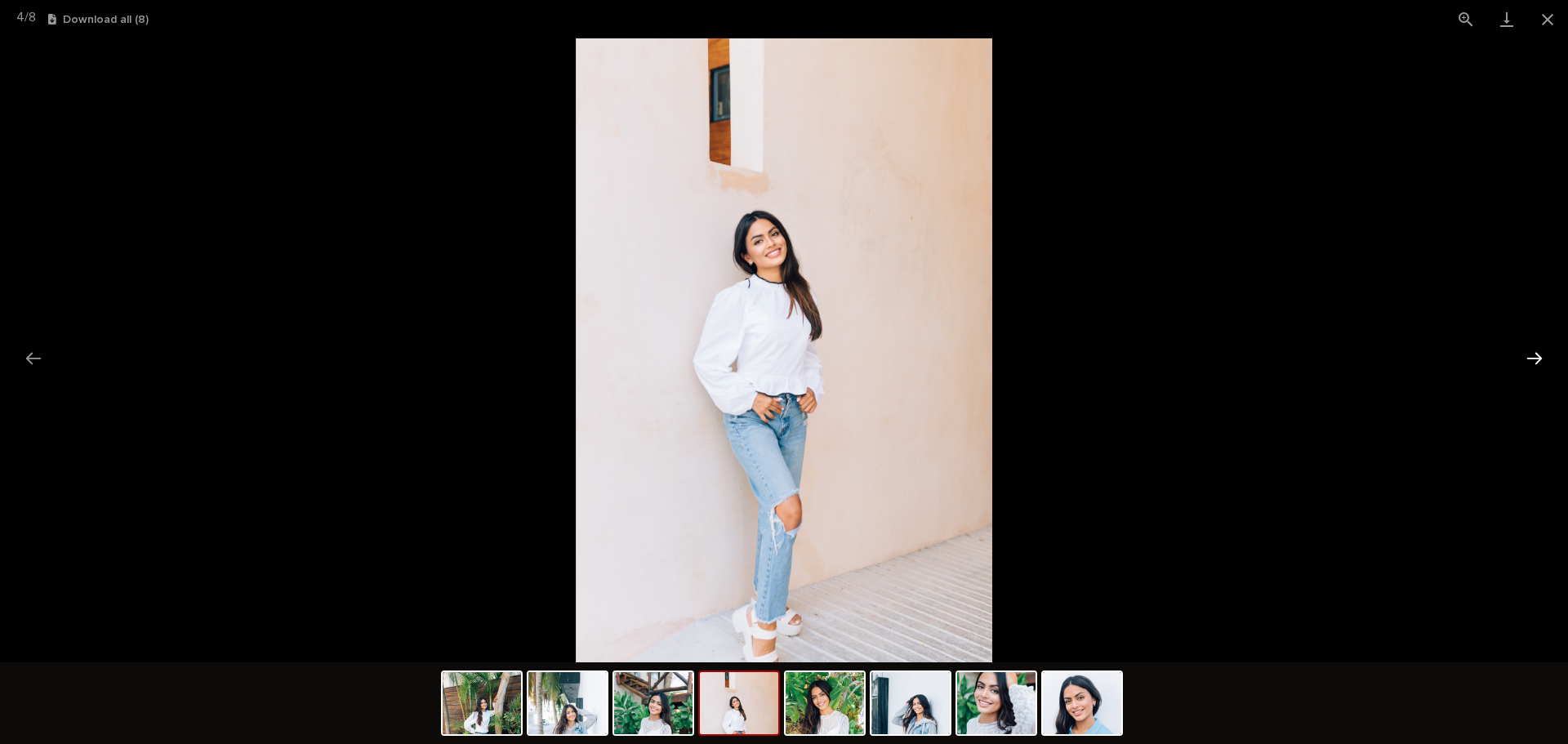
click at [1541, 356] on button "Next slide" at bounding box center [1533, 358] width 35 height 32
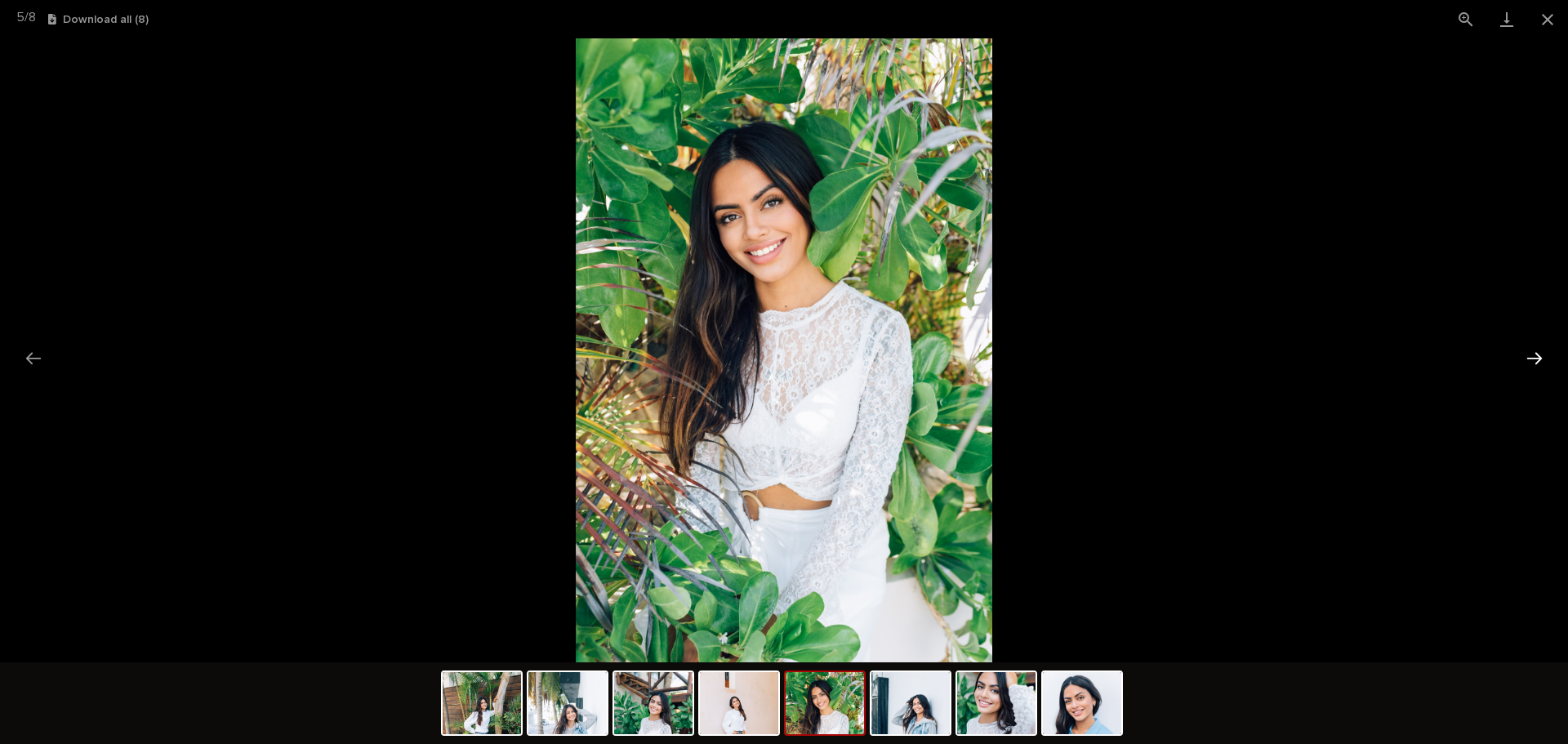
click at [1542, 356] on button "Next slide" at bounding box center [1533, 358] width 35 height 32
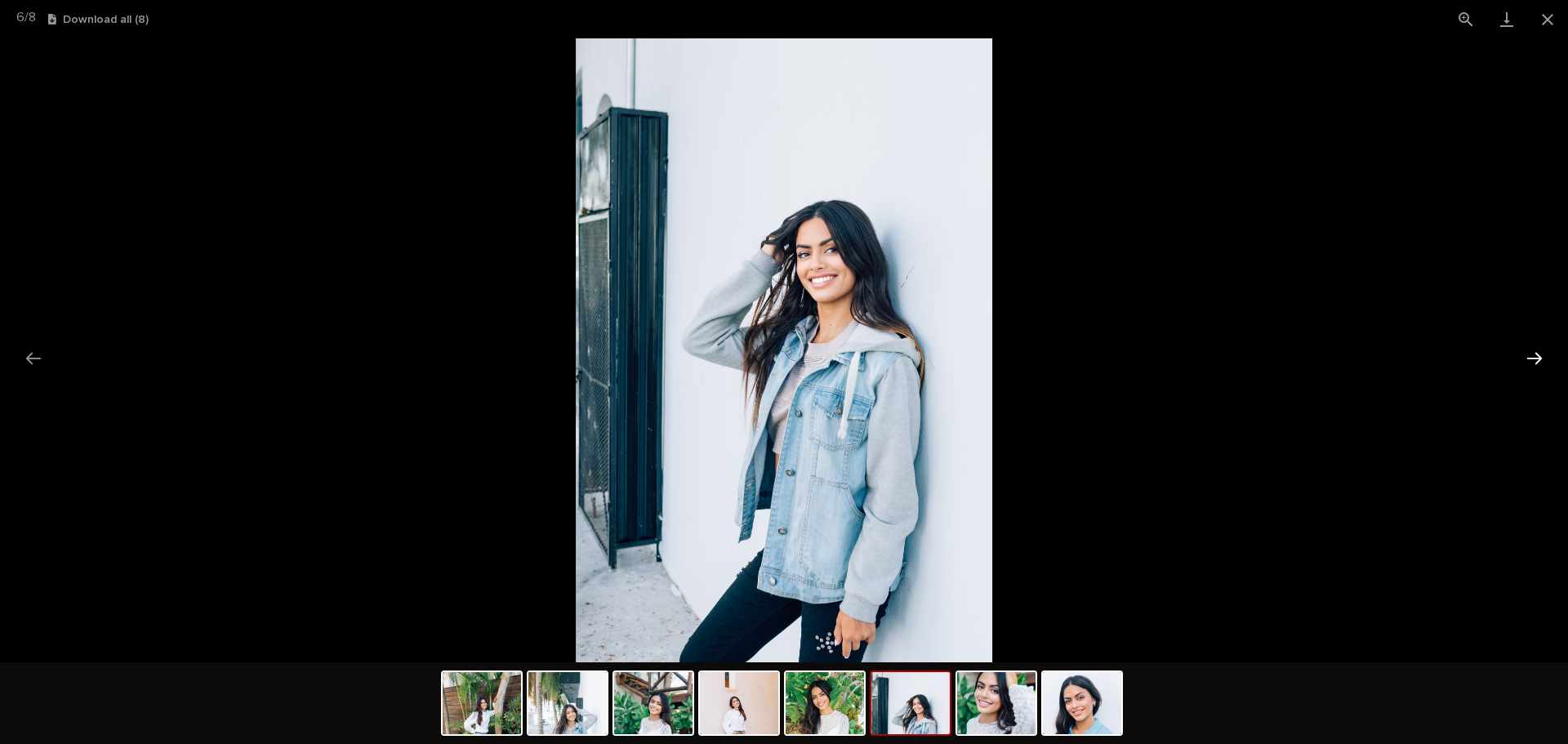
click at [1530, 360] on button "Next slide" at bounding box center [1533, 358] width 35 height 32
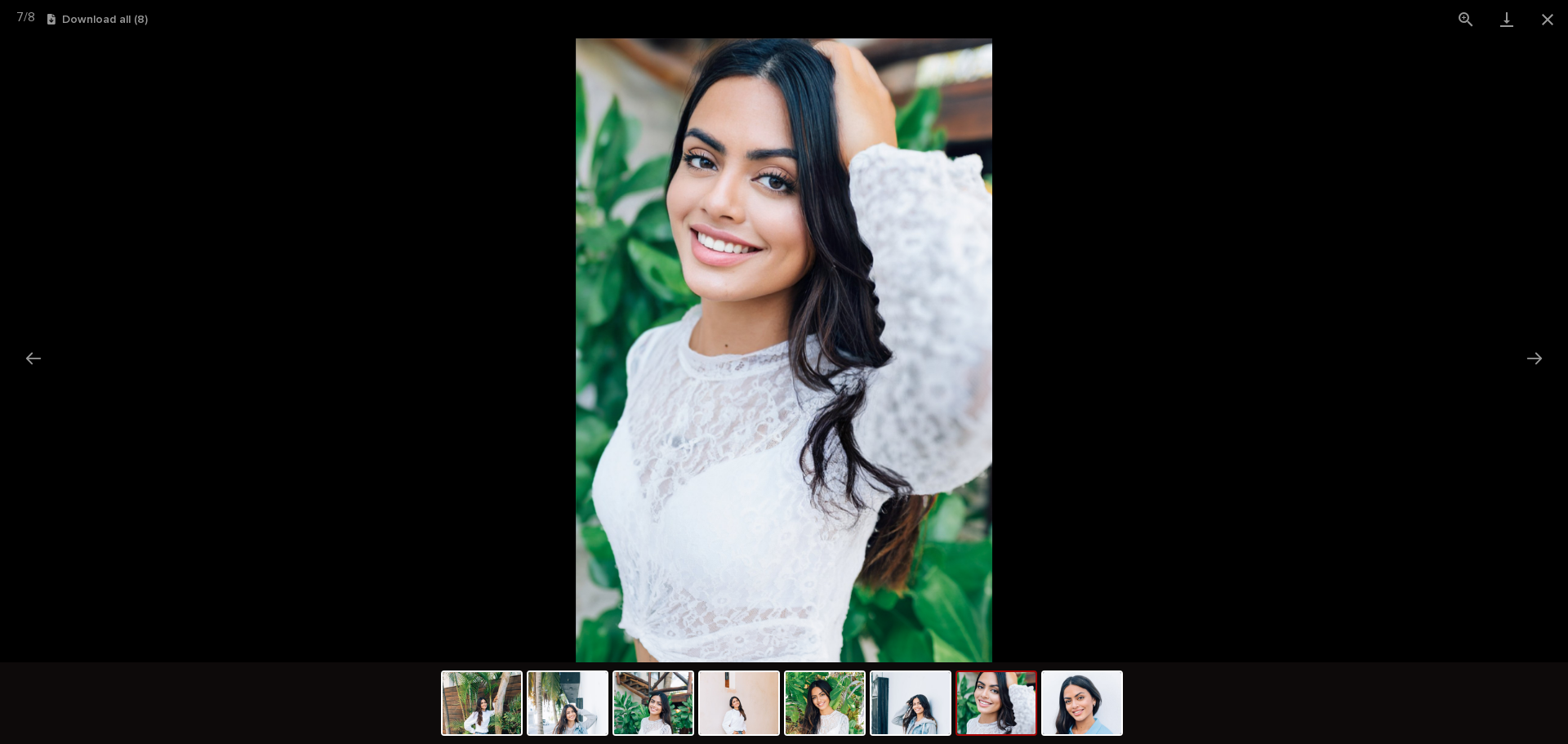
click at [1510, 363] on picture at bounding box center [784, 351] width 1568 height 624
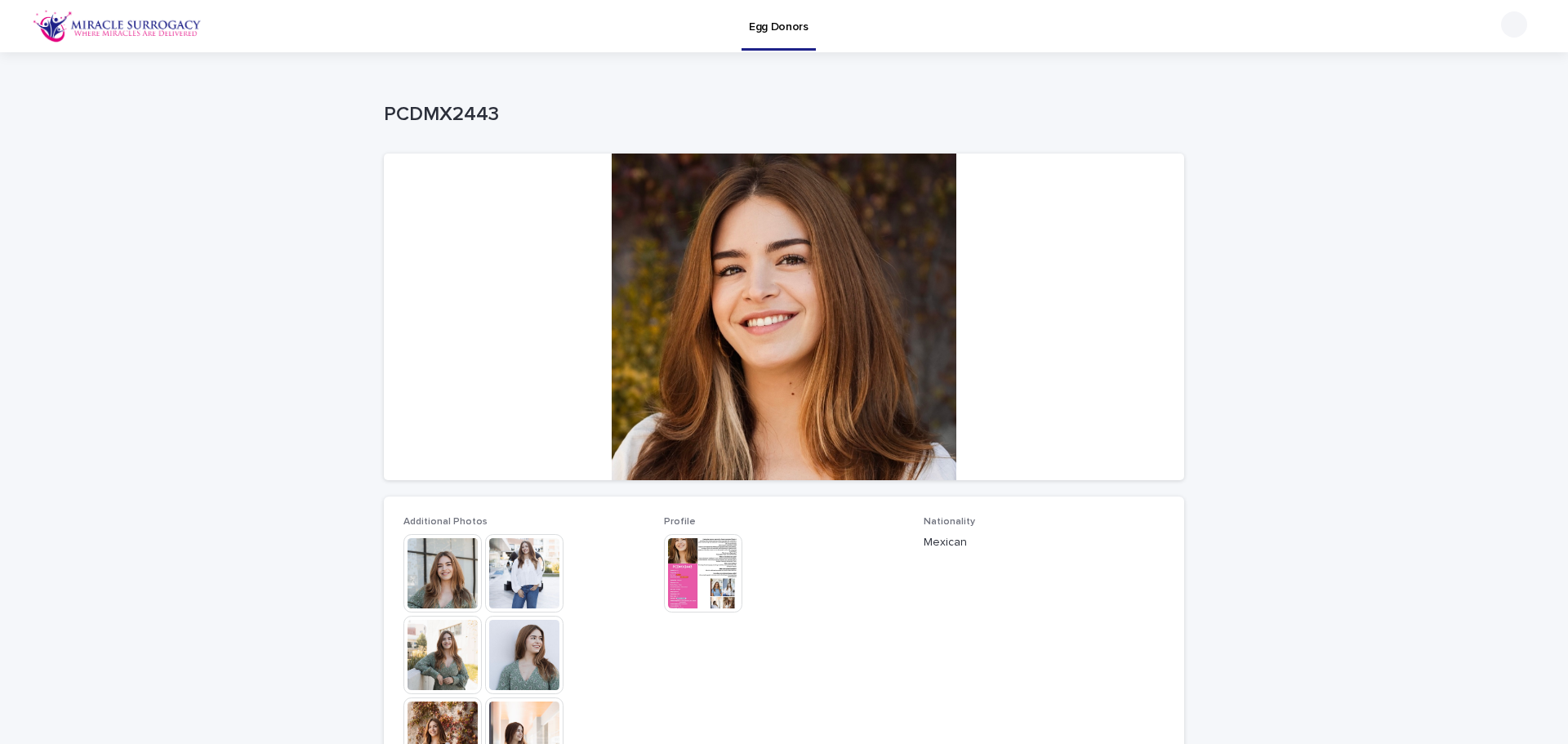
click at [433, 590] on img at bounding box center [442, 573] width 78 height 78
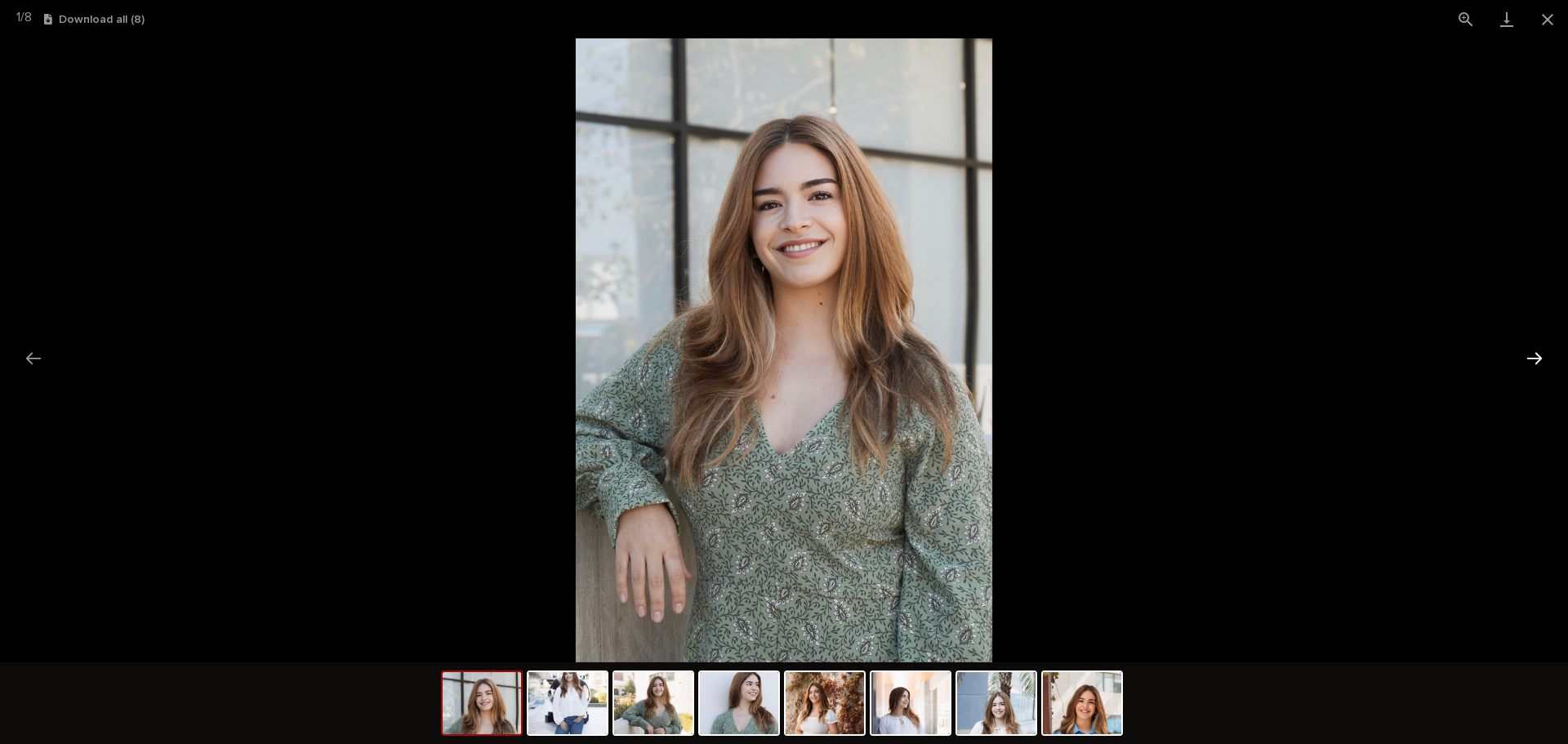
click at [1537, 364] on button "Next slide" at bounding box center [1533, 358] width 35 height 32
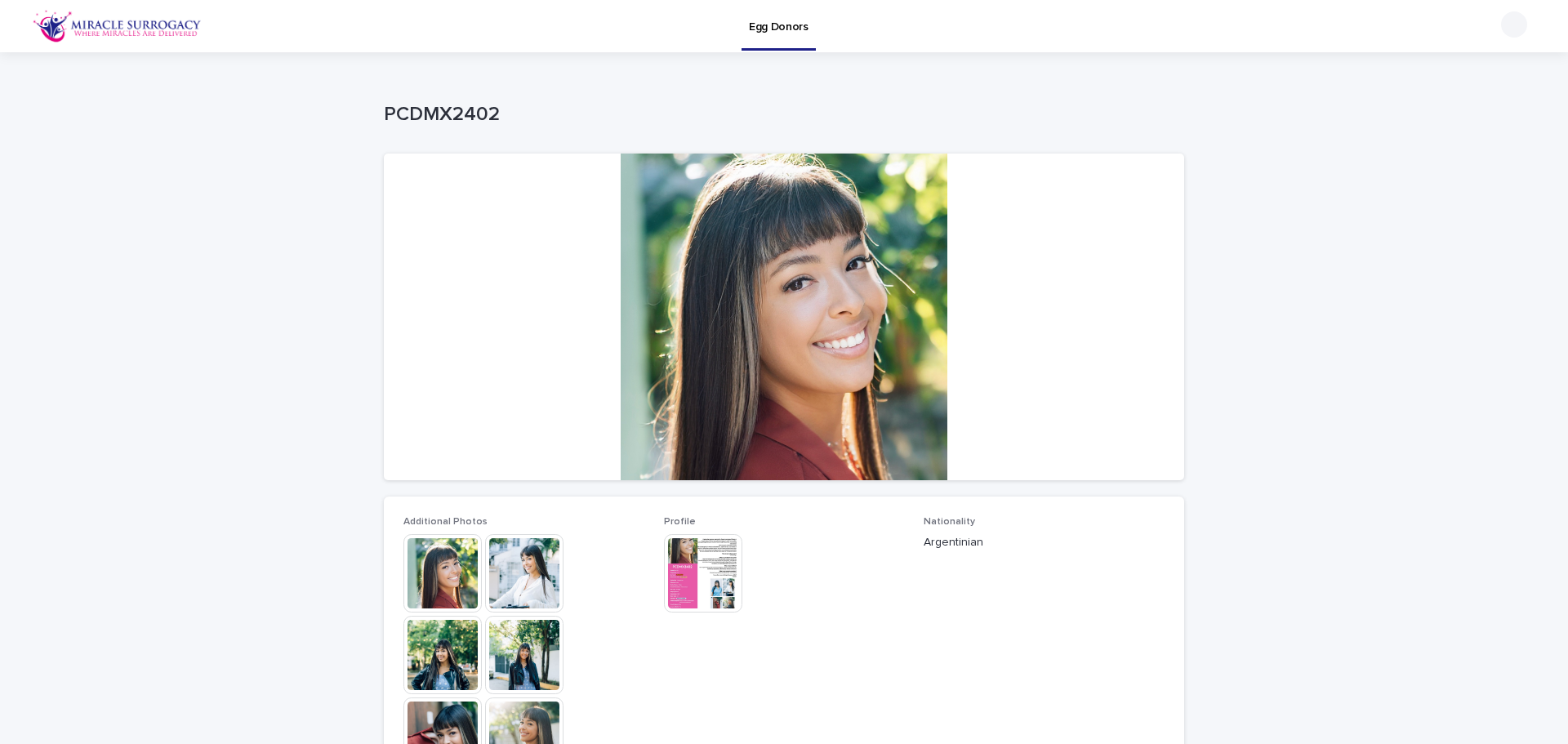
click at [445, 576] on img at bounding box center [442, 573] width 78 height 78
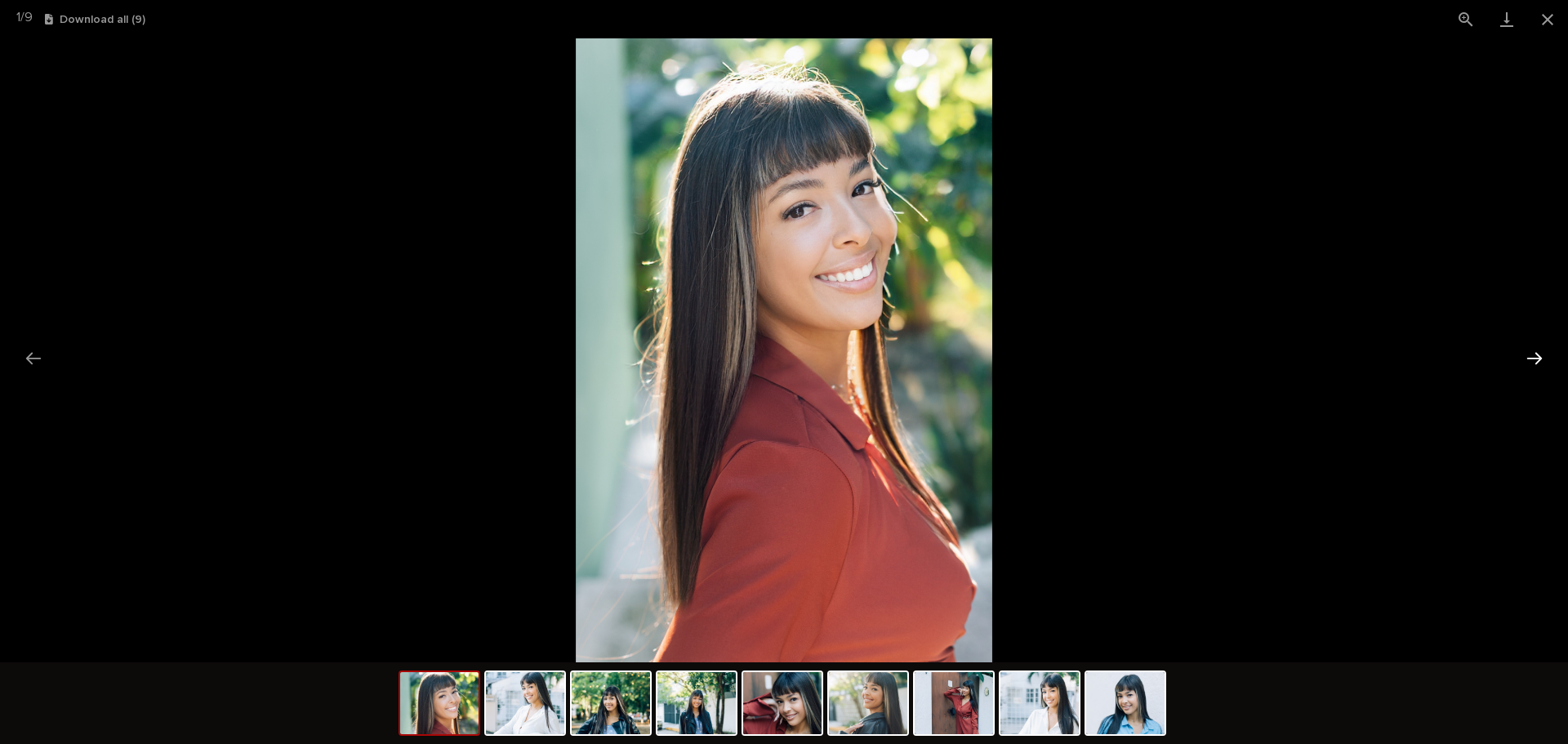
click at [1541, 363] on button "Next slide" at bounding box center [1533, 358] width 35 height 32
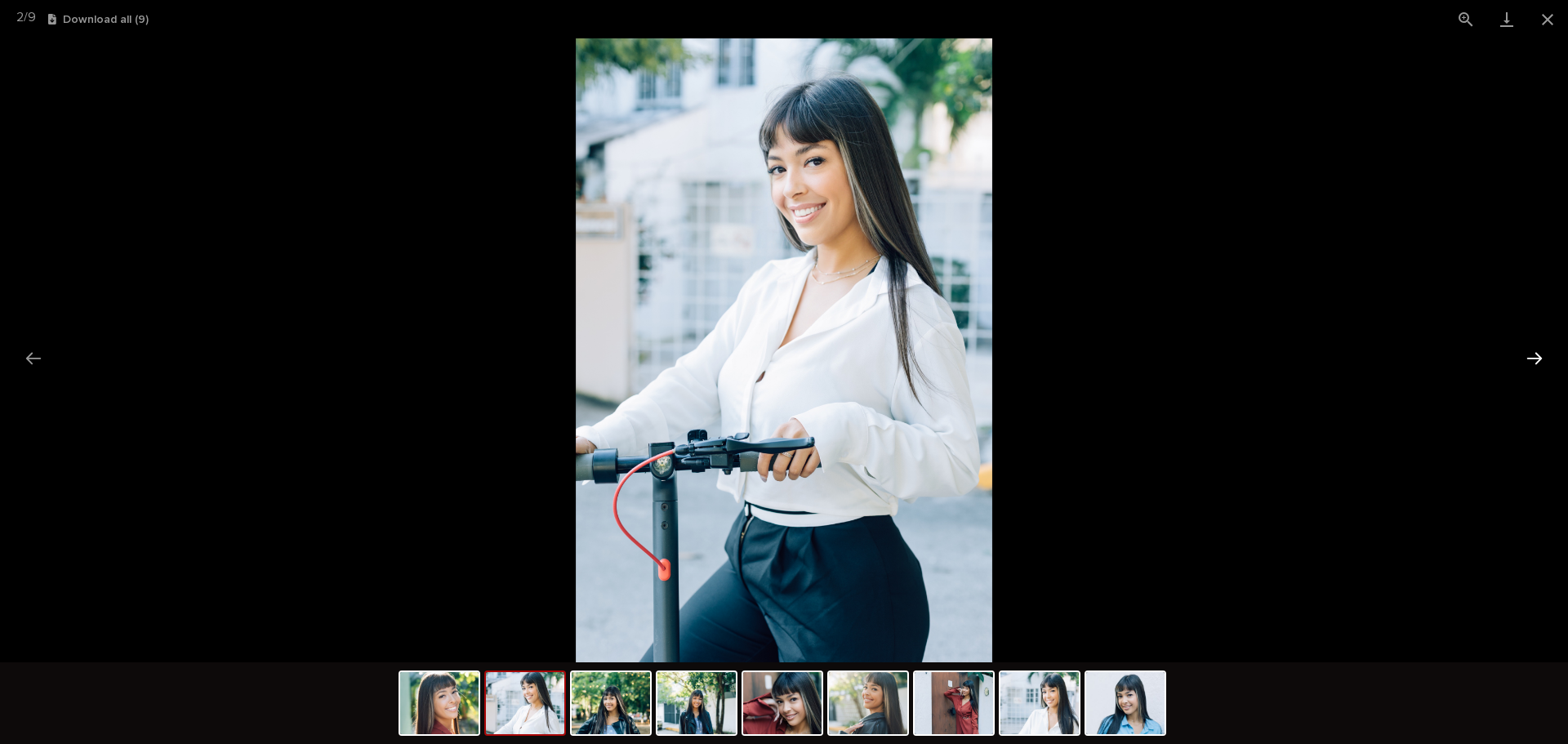
click at [1545, 371] on button "Next slide" at bounding box center [1533, 358] width 35 height 32
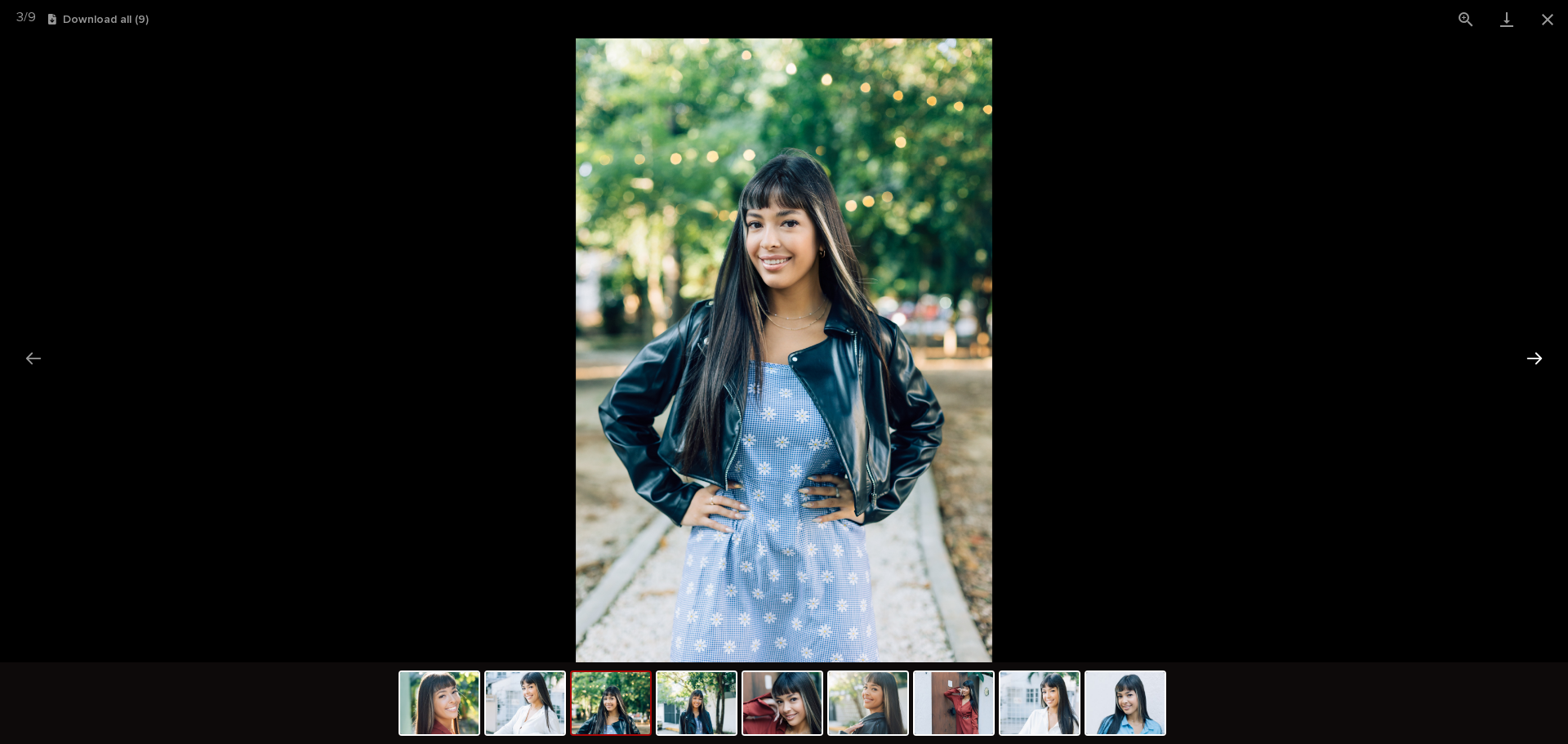
click at [1545, 371] on button "Next slide" at bounding box center [1533, 358] width 35 height 32
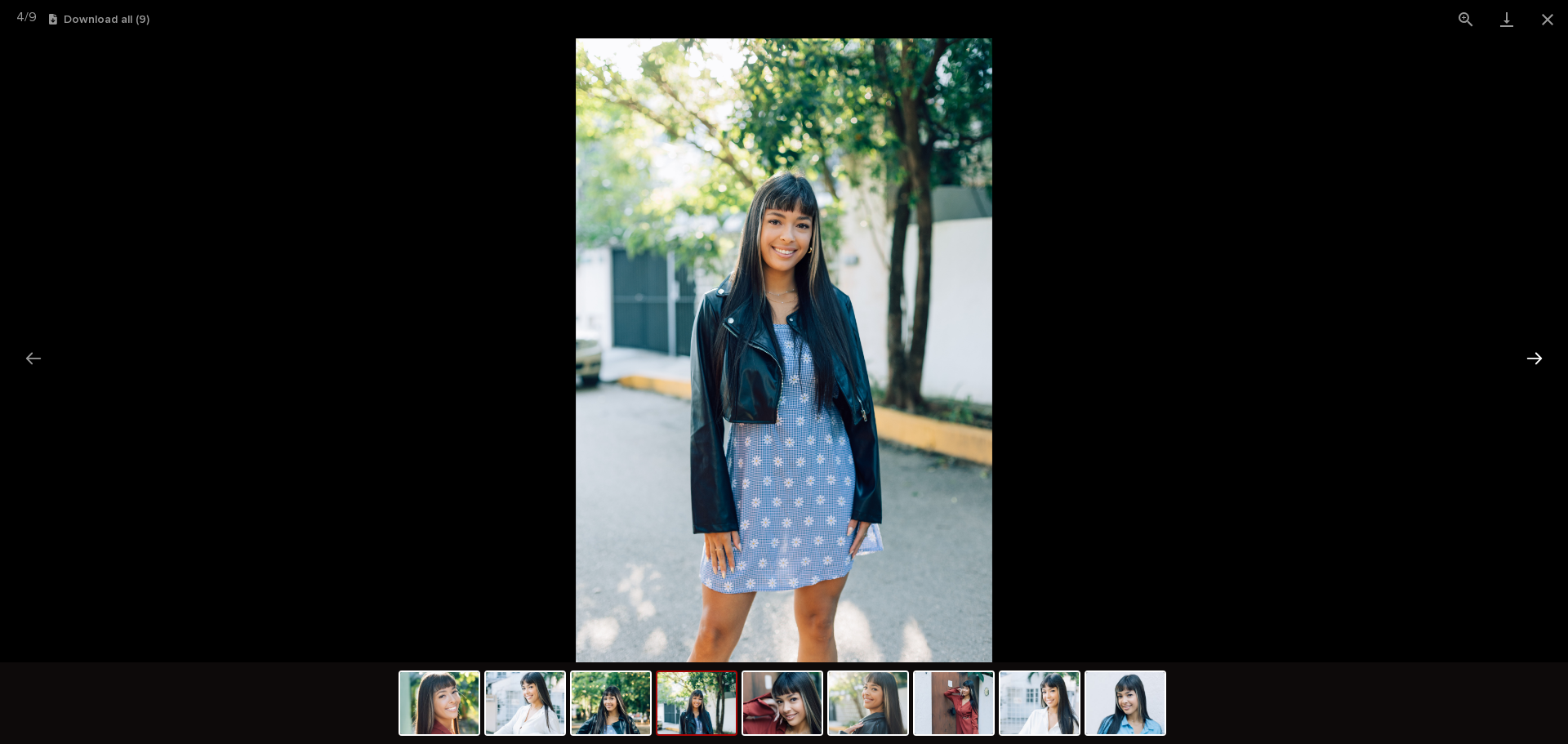
click at [1545, 371] on button "Next slide" at bounding box center [1533, 358] width 35 height 32
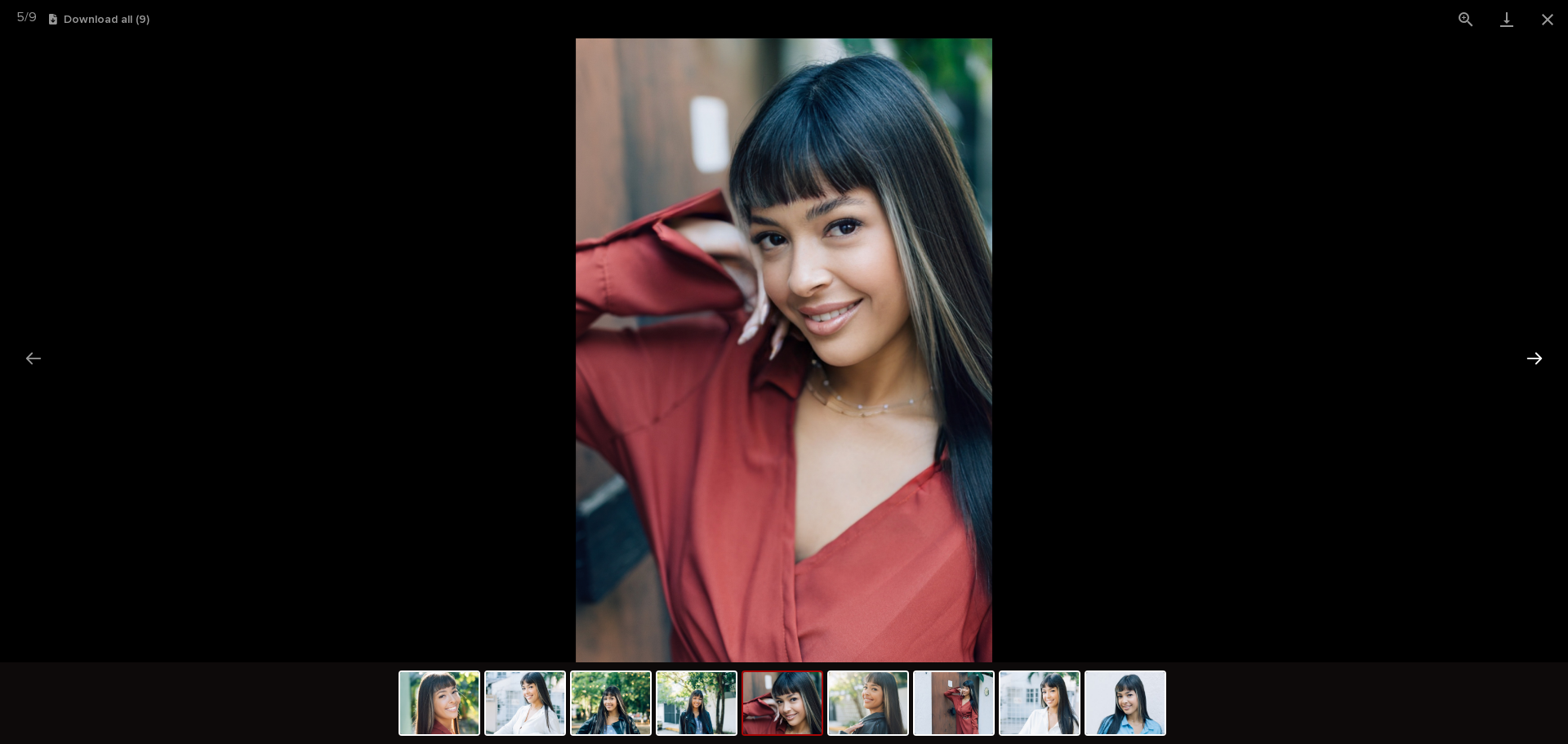
click at [1545, 371] on button "Next slide" at bounding box center [1533, 358] width 35 height 32
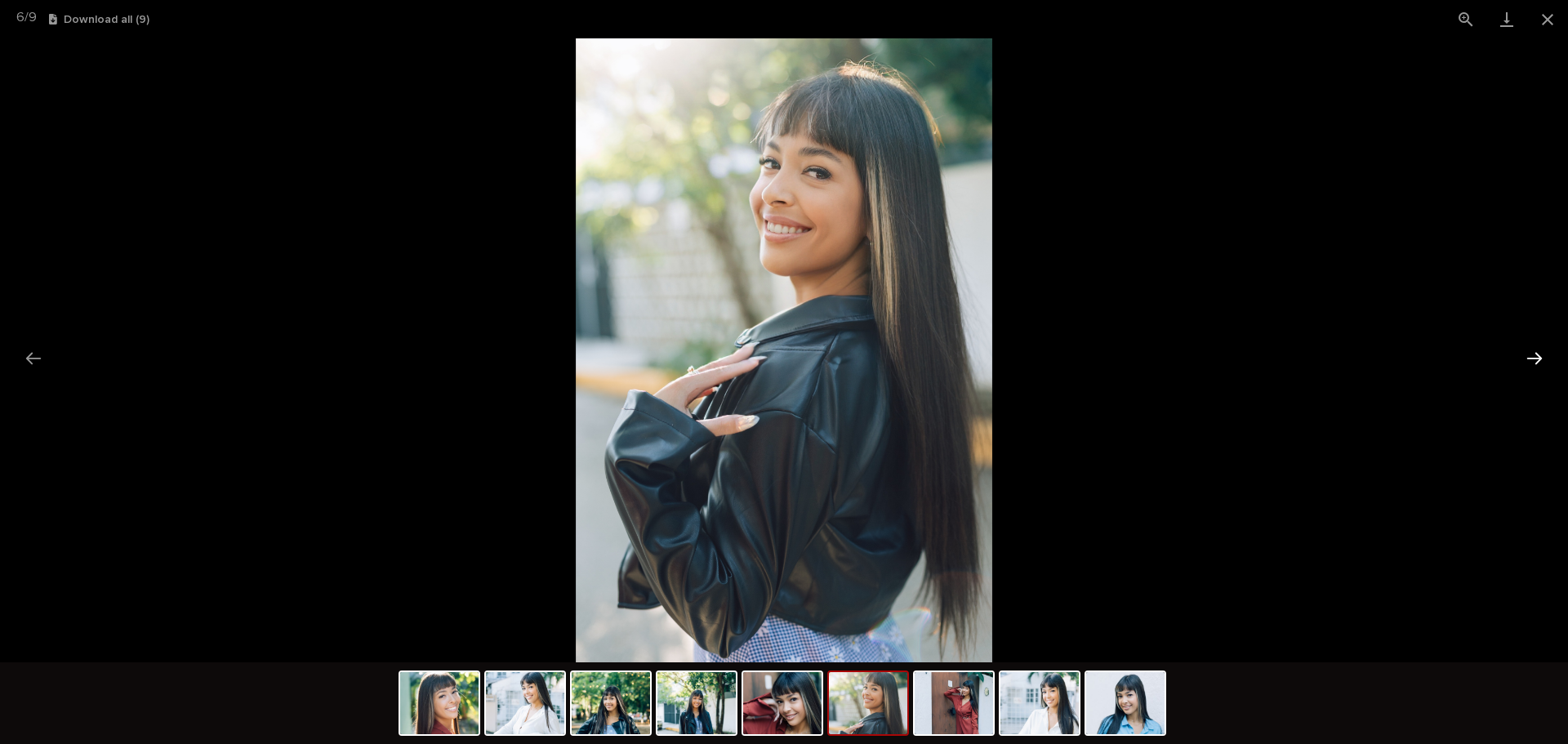
click at [1544, 372] on button "Next slide" at bounding box center [1533, 358] width 35 height 32
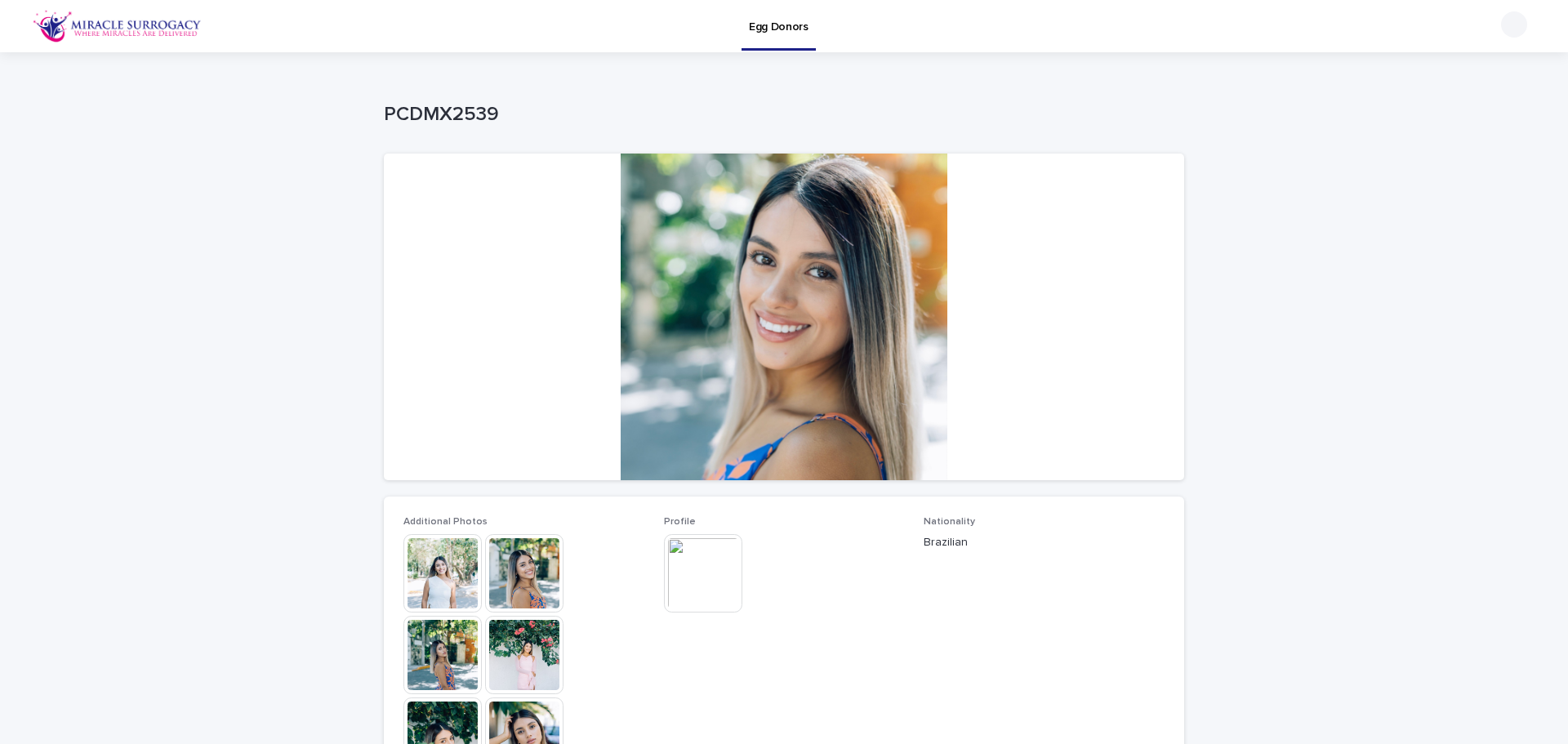
click at [453, 584] on img at bounding box center [442, 573] width 78 height 78
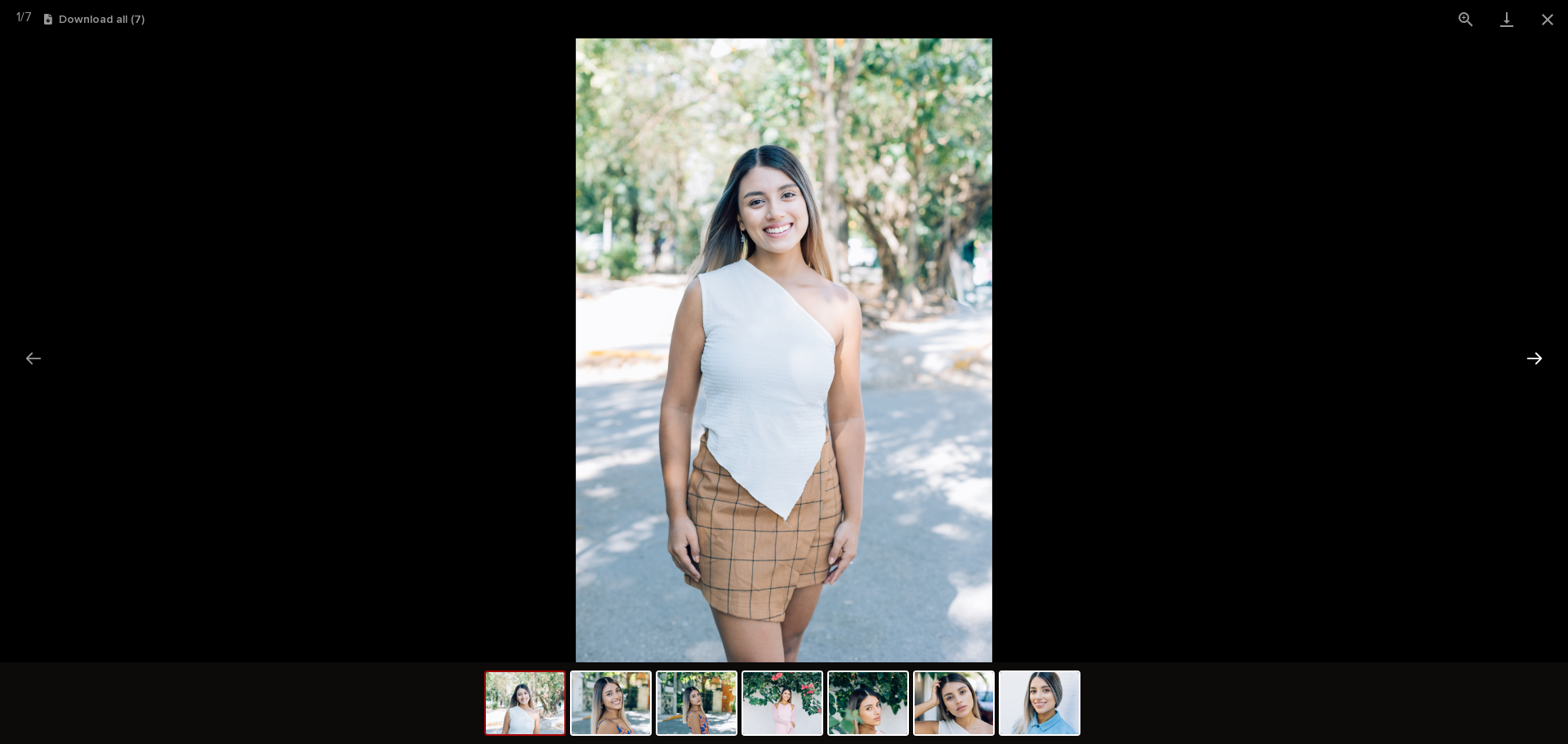
click at [1524, 346] on button "Next slide" at bounding box center [1533, 358] width 35 height 32
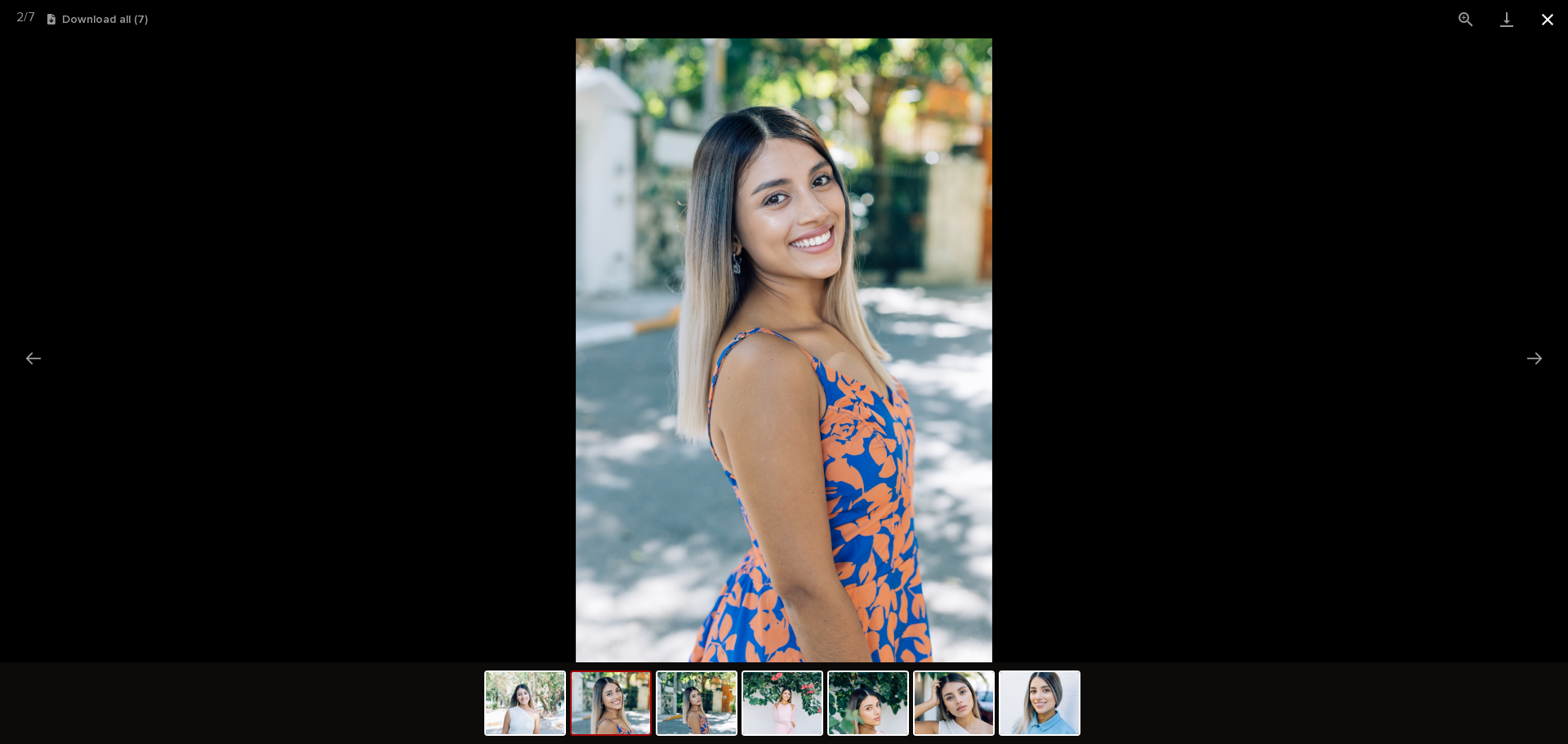
click at [1548, 15] on button "Close gallery" at bounding box center [1546, 19] width 41 height 39
